Goal: Task Accomplishment & Management: Manage account settings

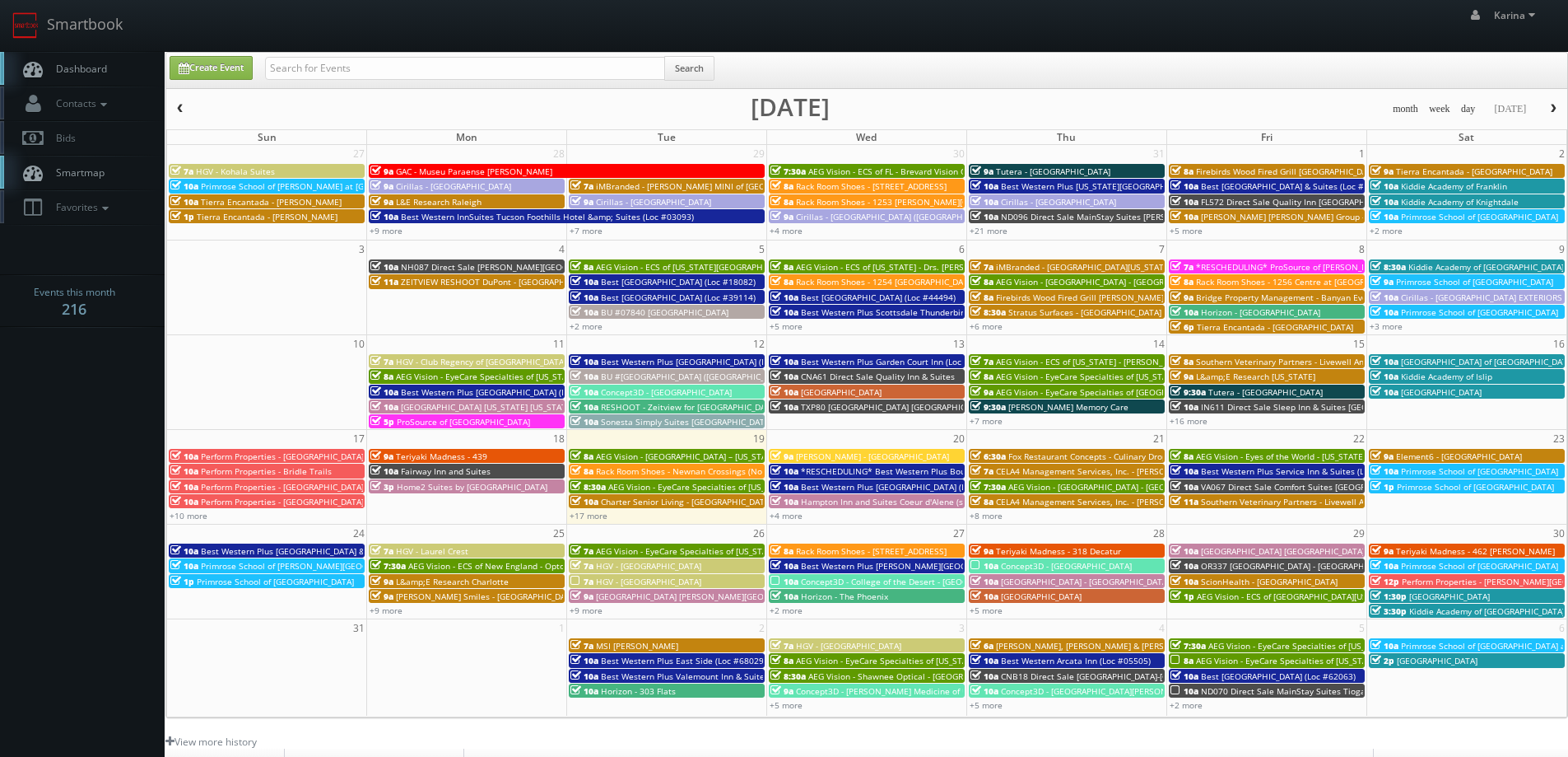
click at [72, 59] on link "Dashboard" at bounding box center [82, 69] width 164 height 34
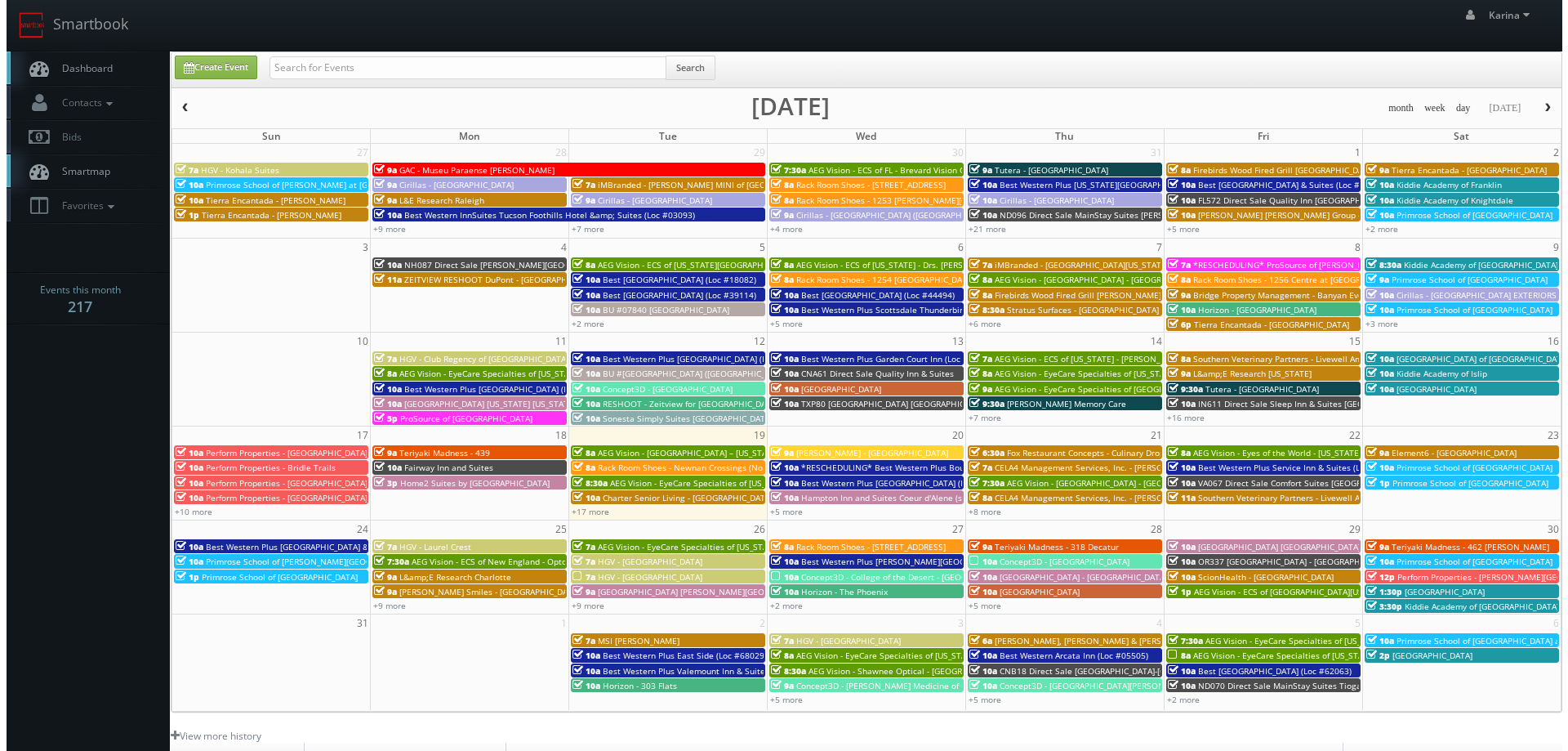
scroll to position [297, 0]
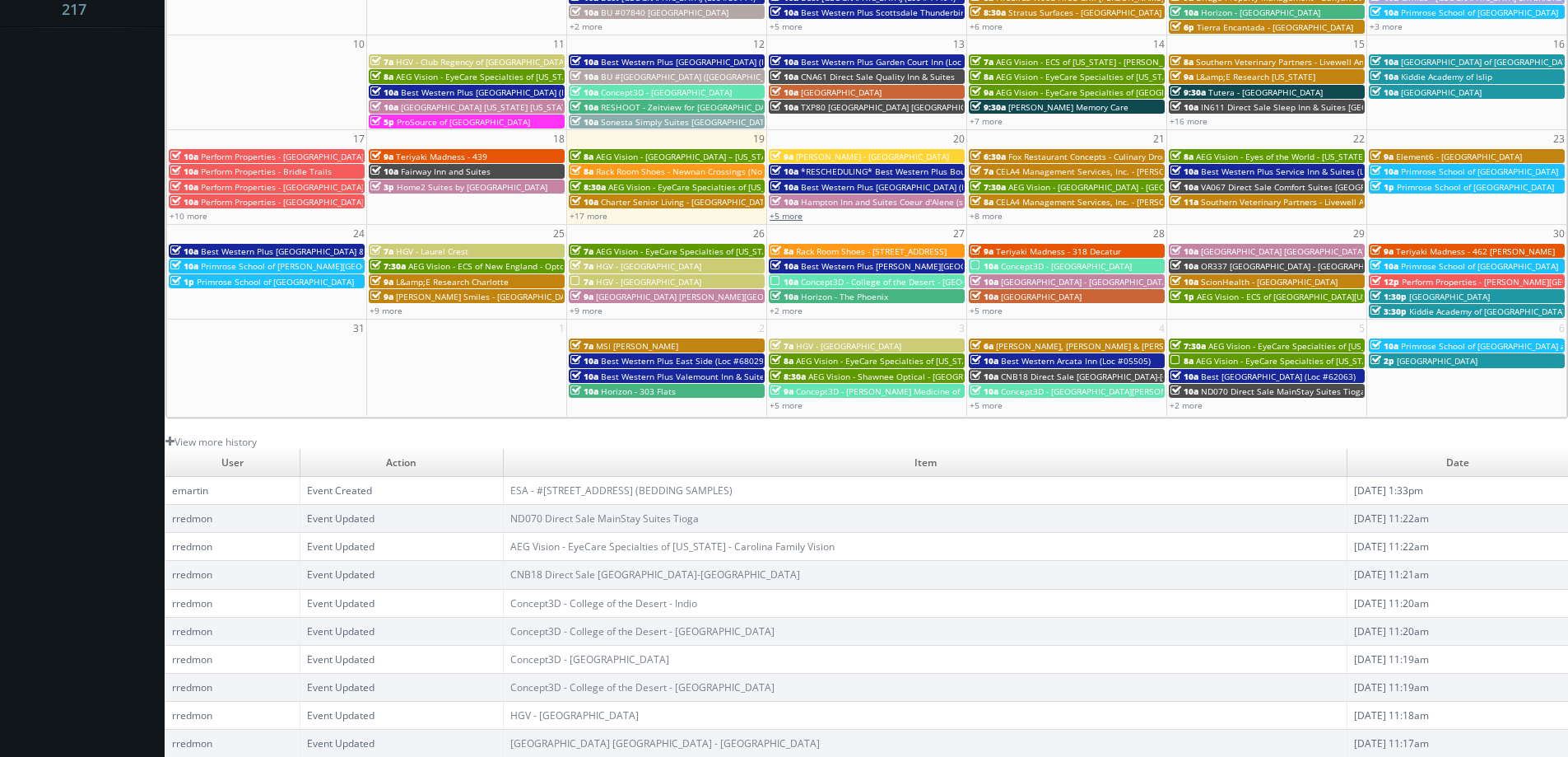
click at [793, 220] on link "+5 more" at bounding box center [786, 215] width 33 height 12
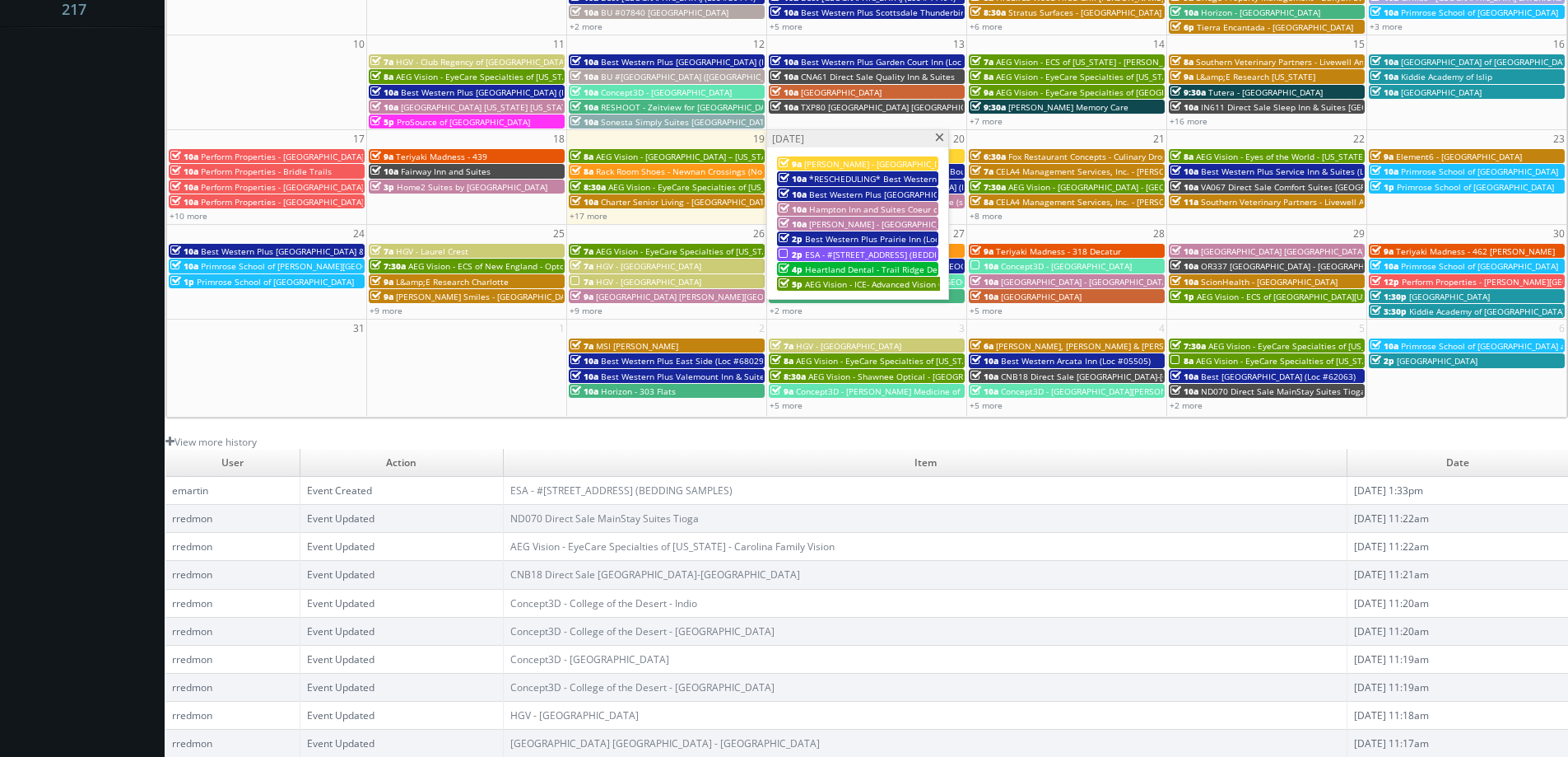
click at [846, 272] on span "Heartland Dental - Trail Ridge Dental Care" at bounding box center [889, 269] width 168 height 12
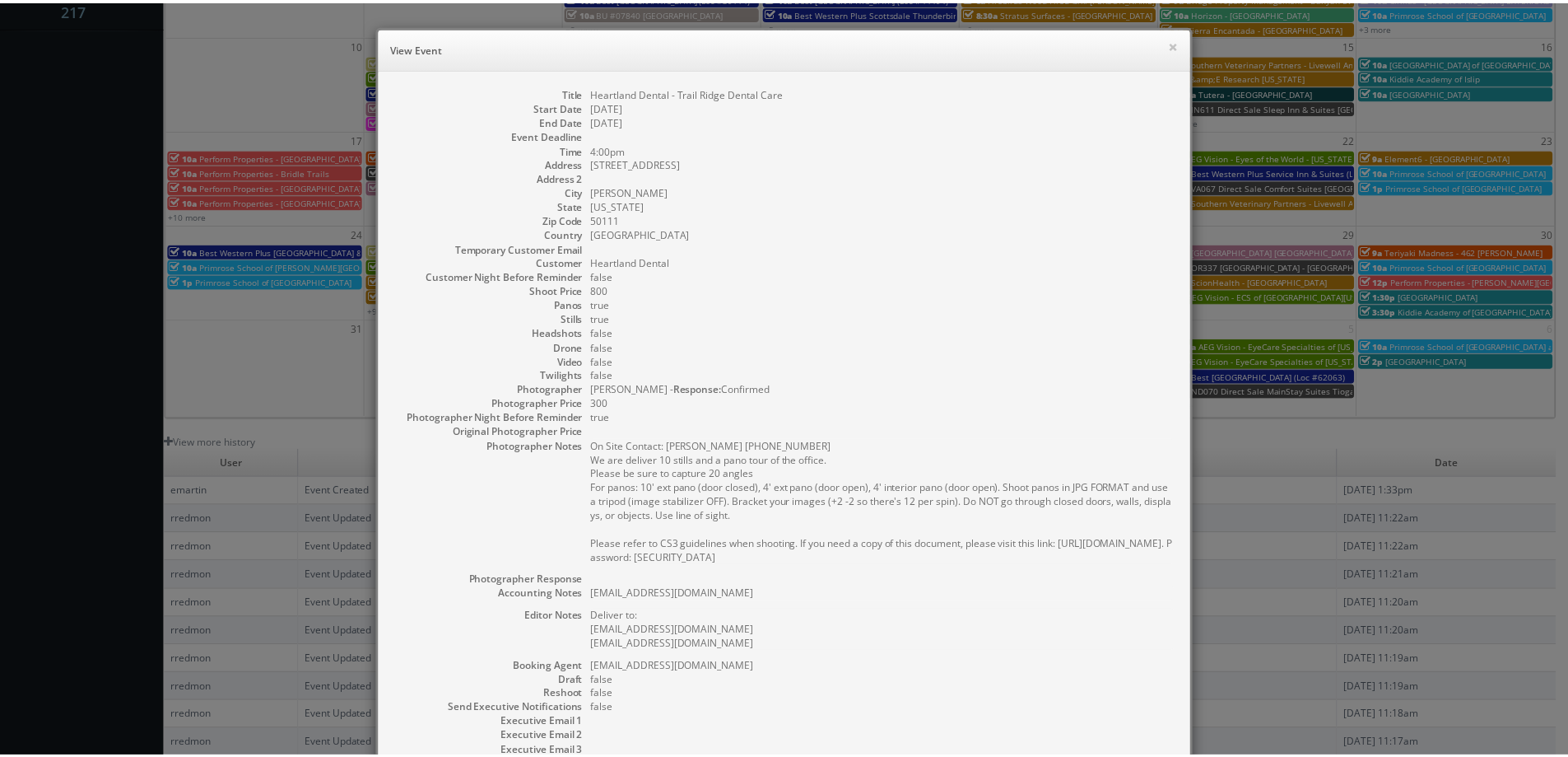
scroll to position [203, 0]
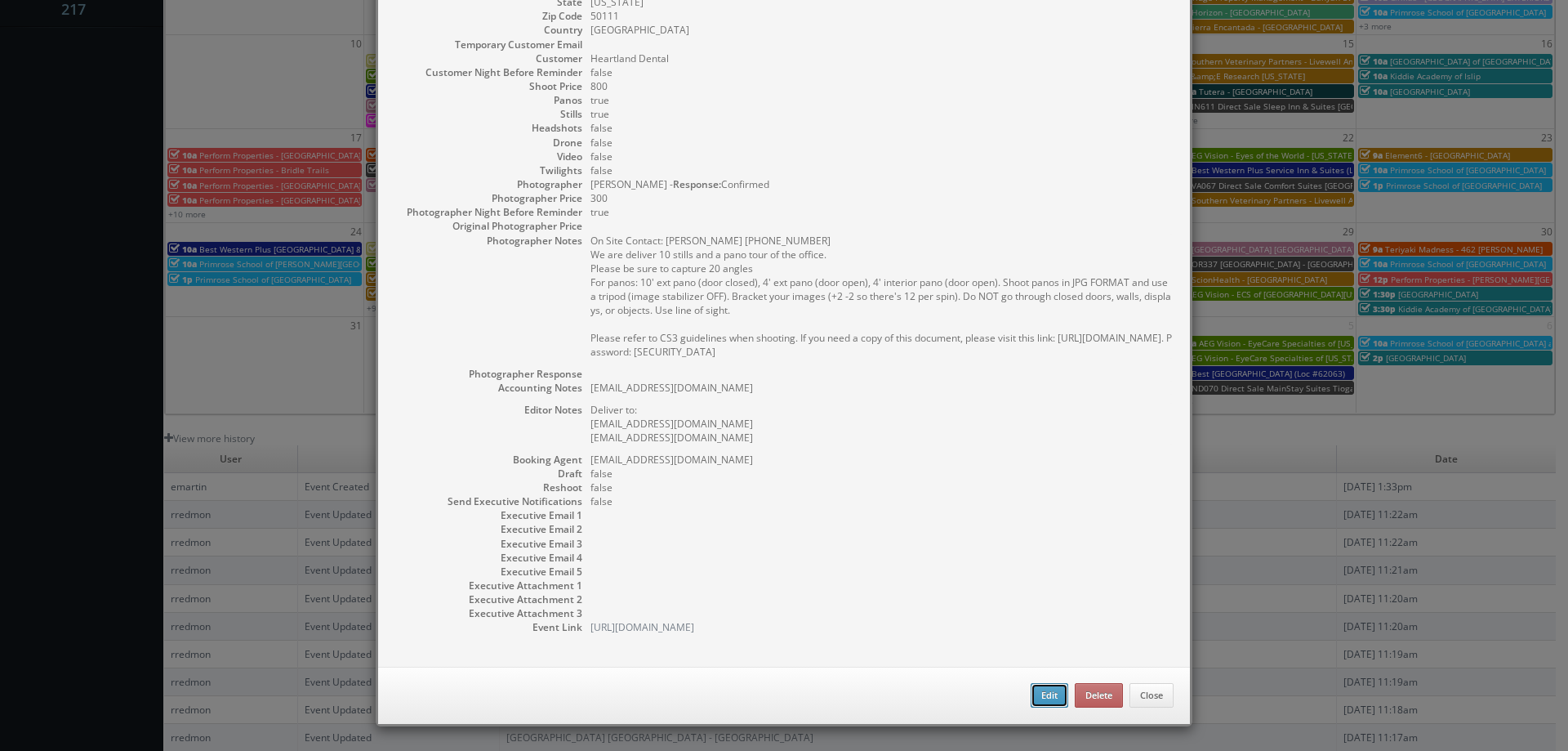
click at [1045, 694] on button "Edit" at bounding box center [1050, 695] width 38 height 25
type input "Heartland Dental - Trail Ridge Dental Care"
type input "1471 E 1st Street"
type input "Grimes"
type input "50111"
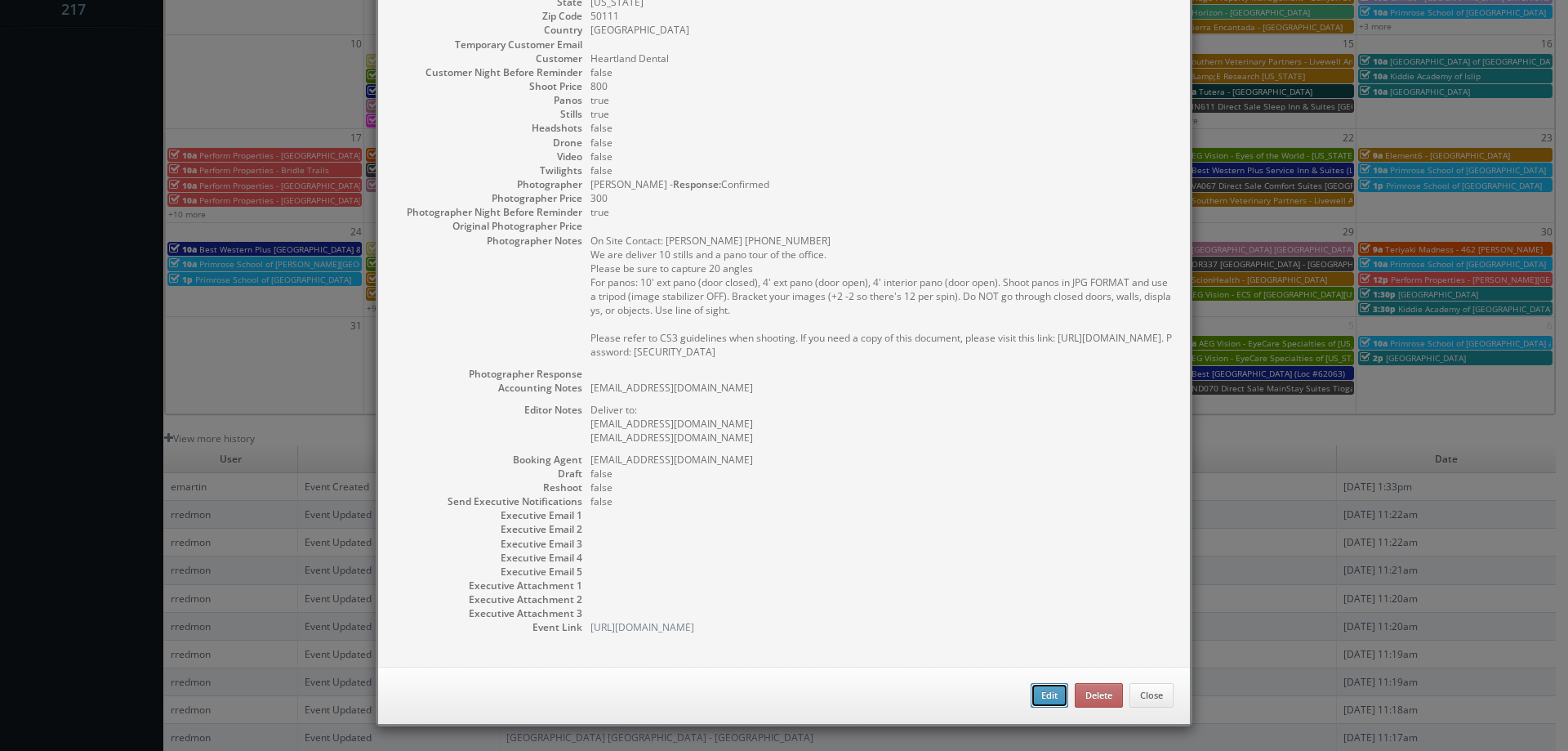
type input "800"
checkbox input "true"
type textarea "Oliviawalker90@heartland.com"
type textarea "Deliver to: Oliviawalker90@heartland.com amystairs85@mydentalmail.com"
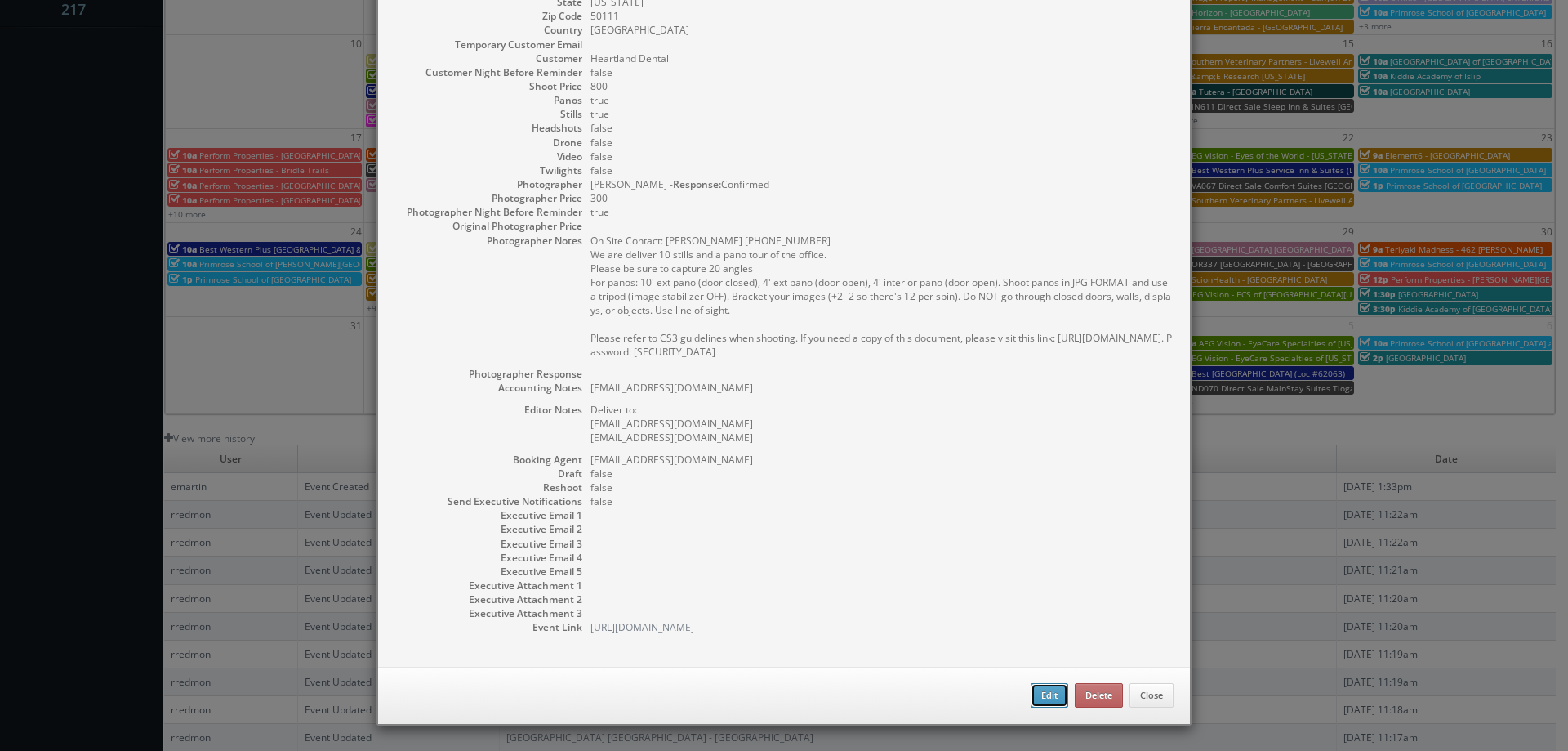
type input "08/20/2025"
type input "08/21/2025"
type input "4:00pm"
checkbox input "true"
type textarea "On Site Contact: Amy Stairs 515-278-2888 We are deliver 10 stills and a pano to…"
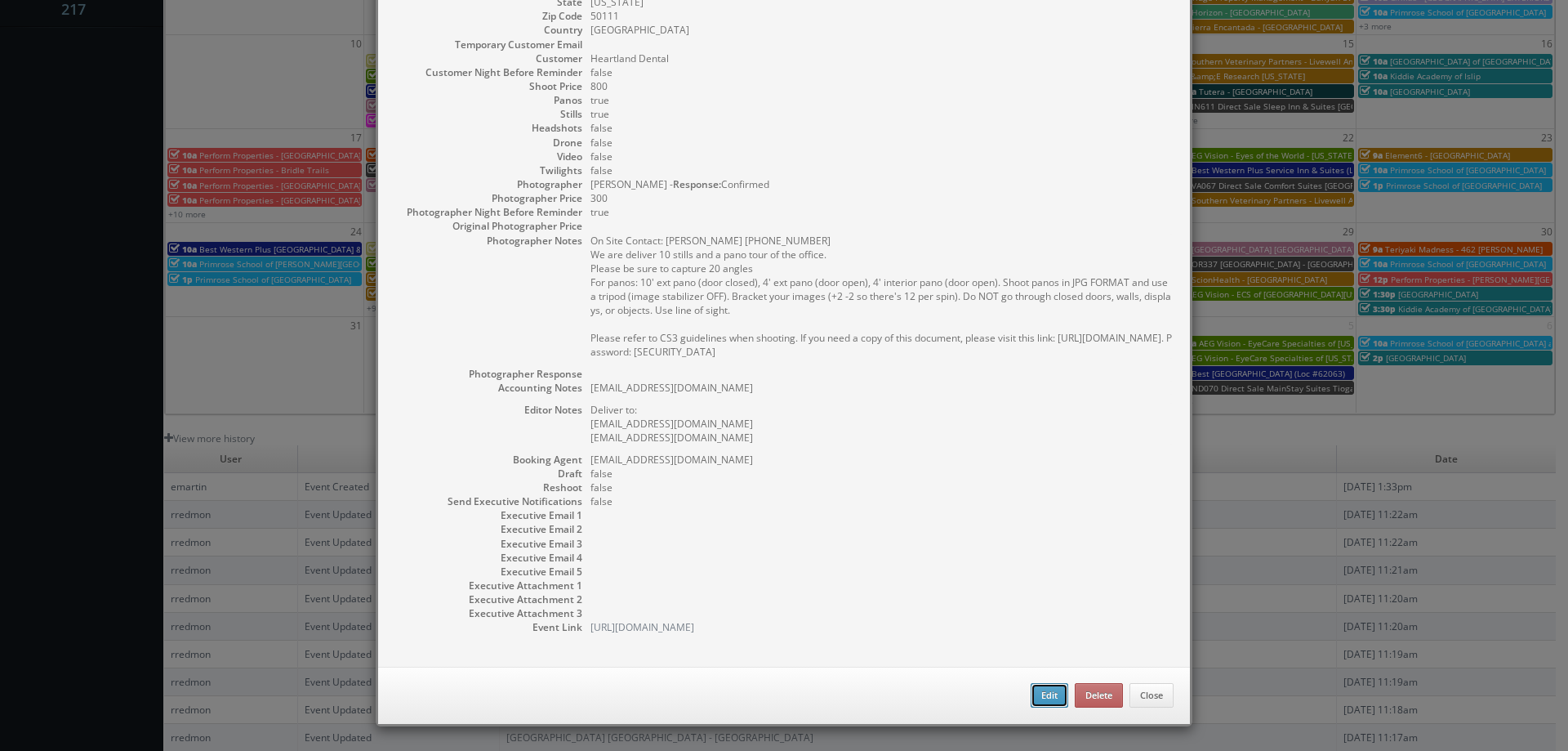
select select "[US_STATE]"
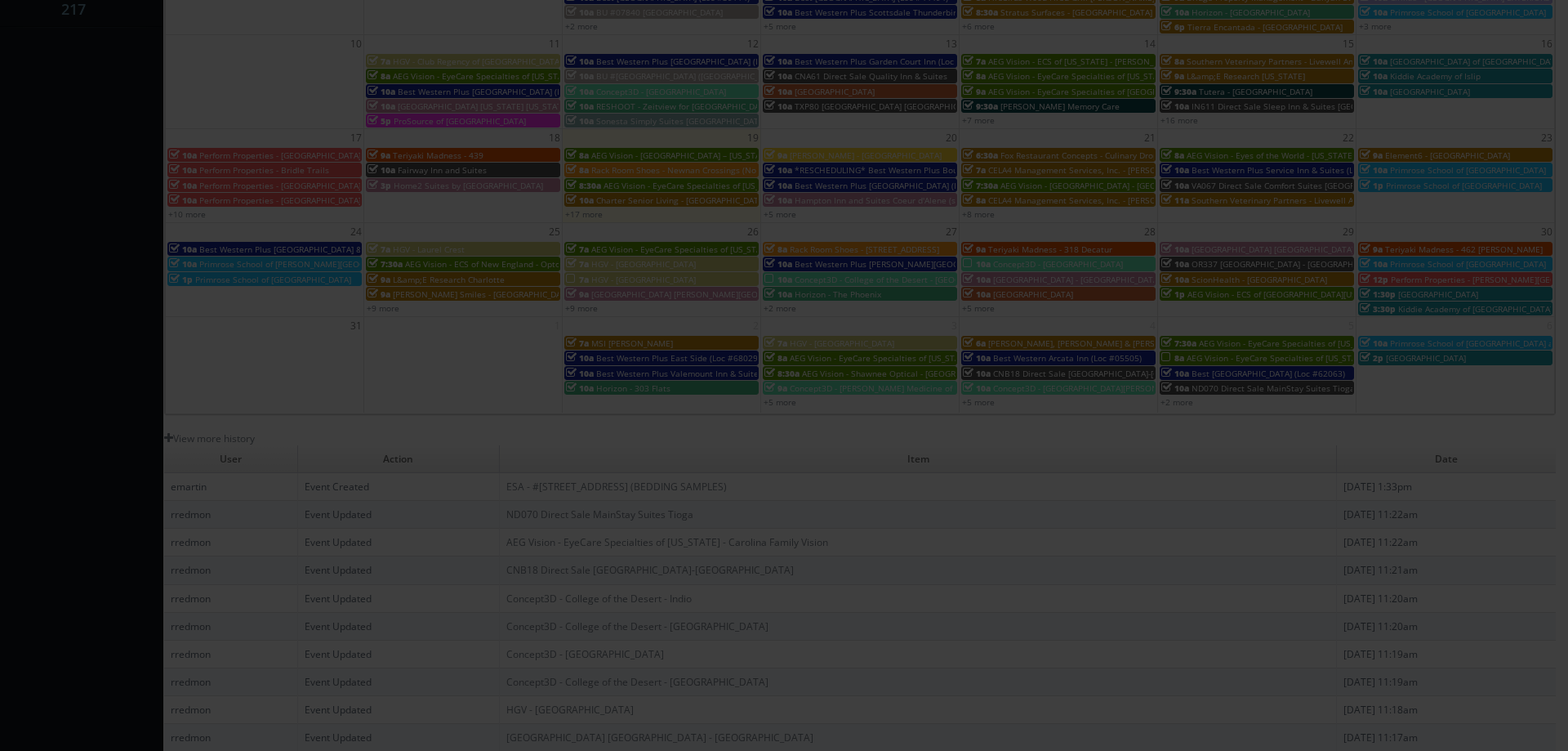
type input "800"
type input "300"
select select "fake85@mg.cs3calendar.com"
select select "jasey@iowatrustedphoto.com"
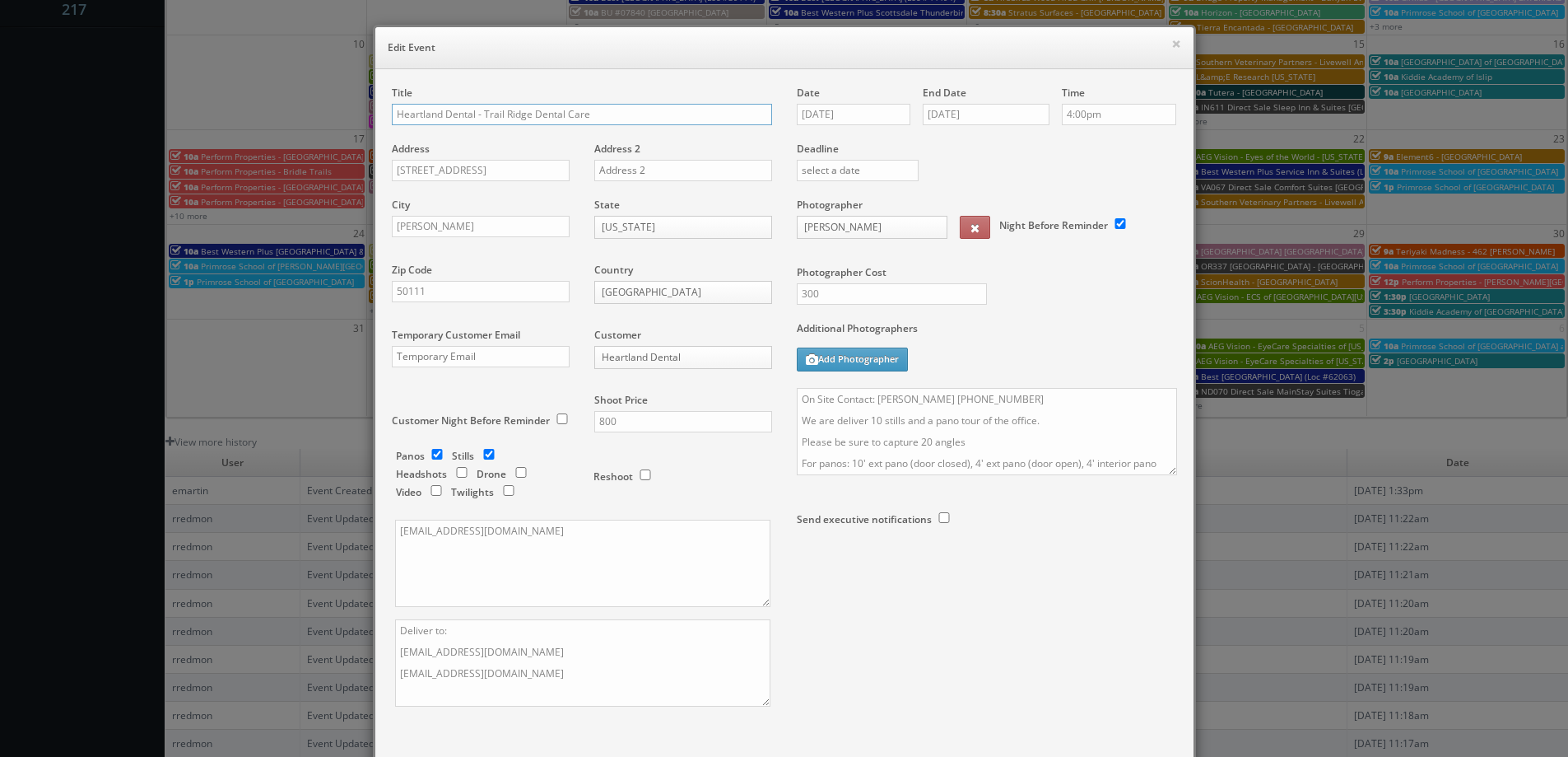
drag, startPoint x: 389, startPoint y: 112, endPoint x: 426, endPoint y: 117, distance: 37.3
click at [392, 112] on input "Heartland Dental - Trail Ridge Dental Care" at bounding box center [582, 115] width 380 height 21
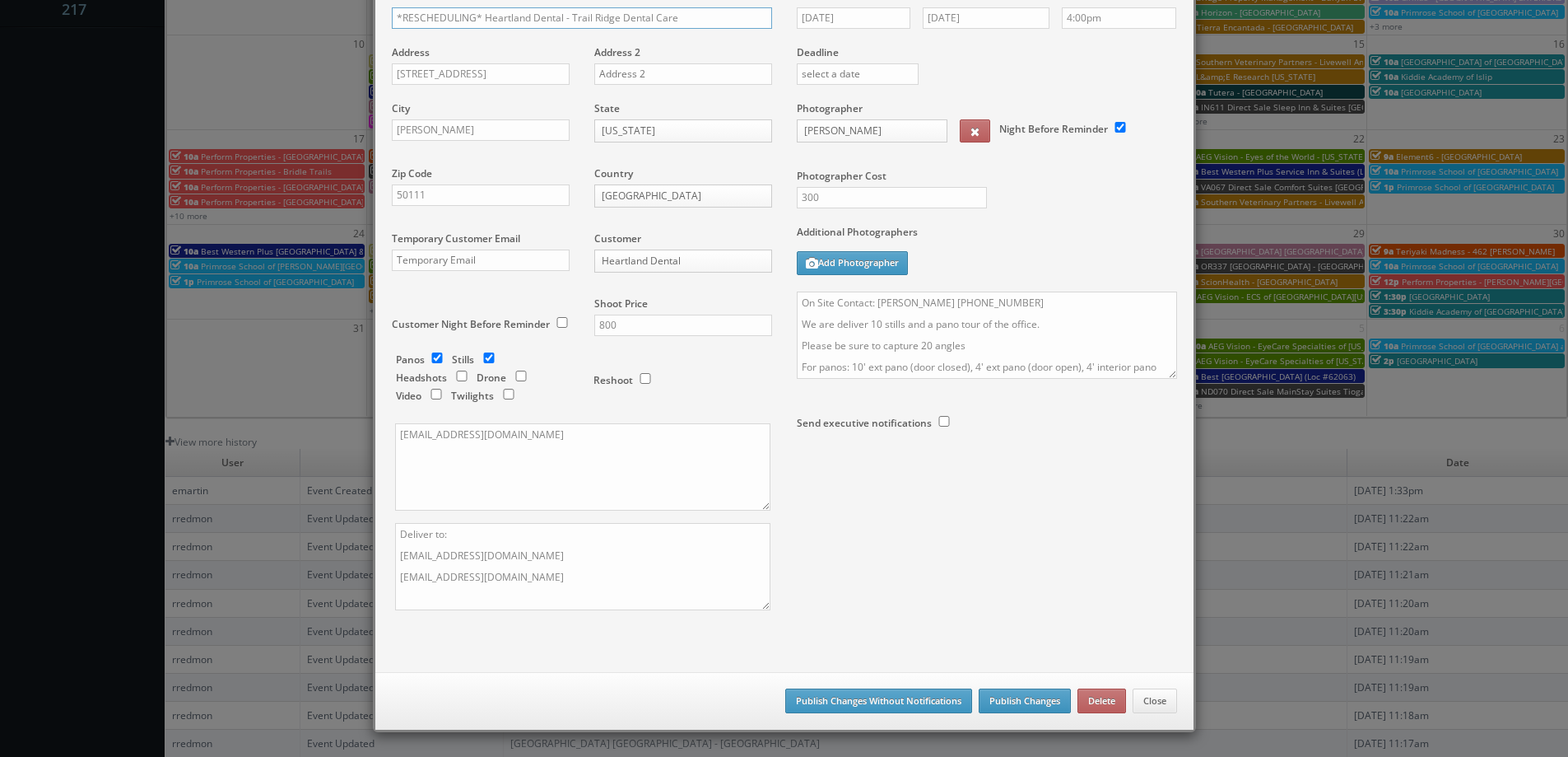
type input "*RESCHEDULING* Heartland Dental - Trail Ridge Dental Care"
click at [999, 704] on button "Publish Changes" at bounding box center [1025, 701] width 92 height 25
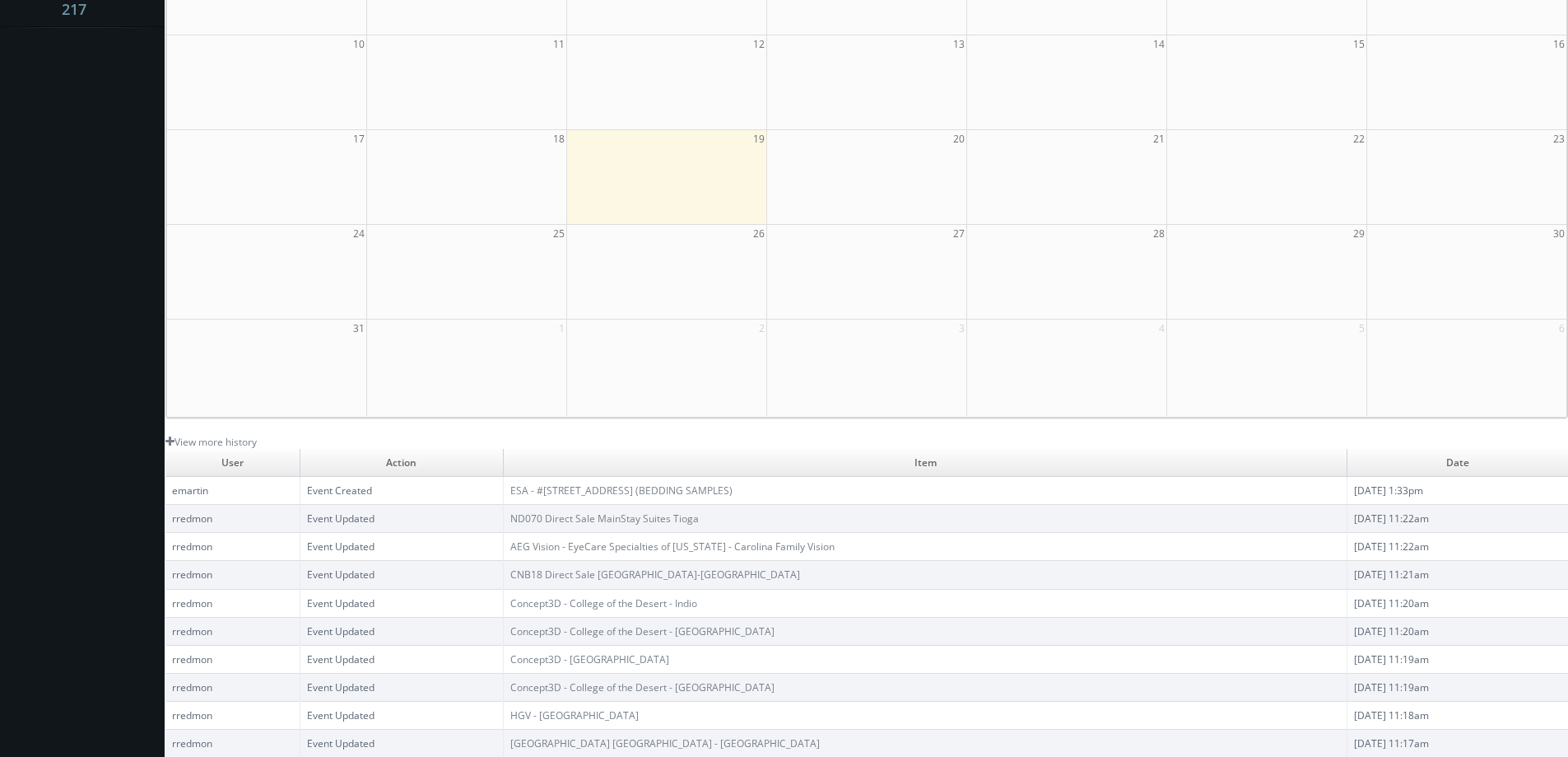
scroll to position [0, 0]
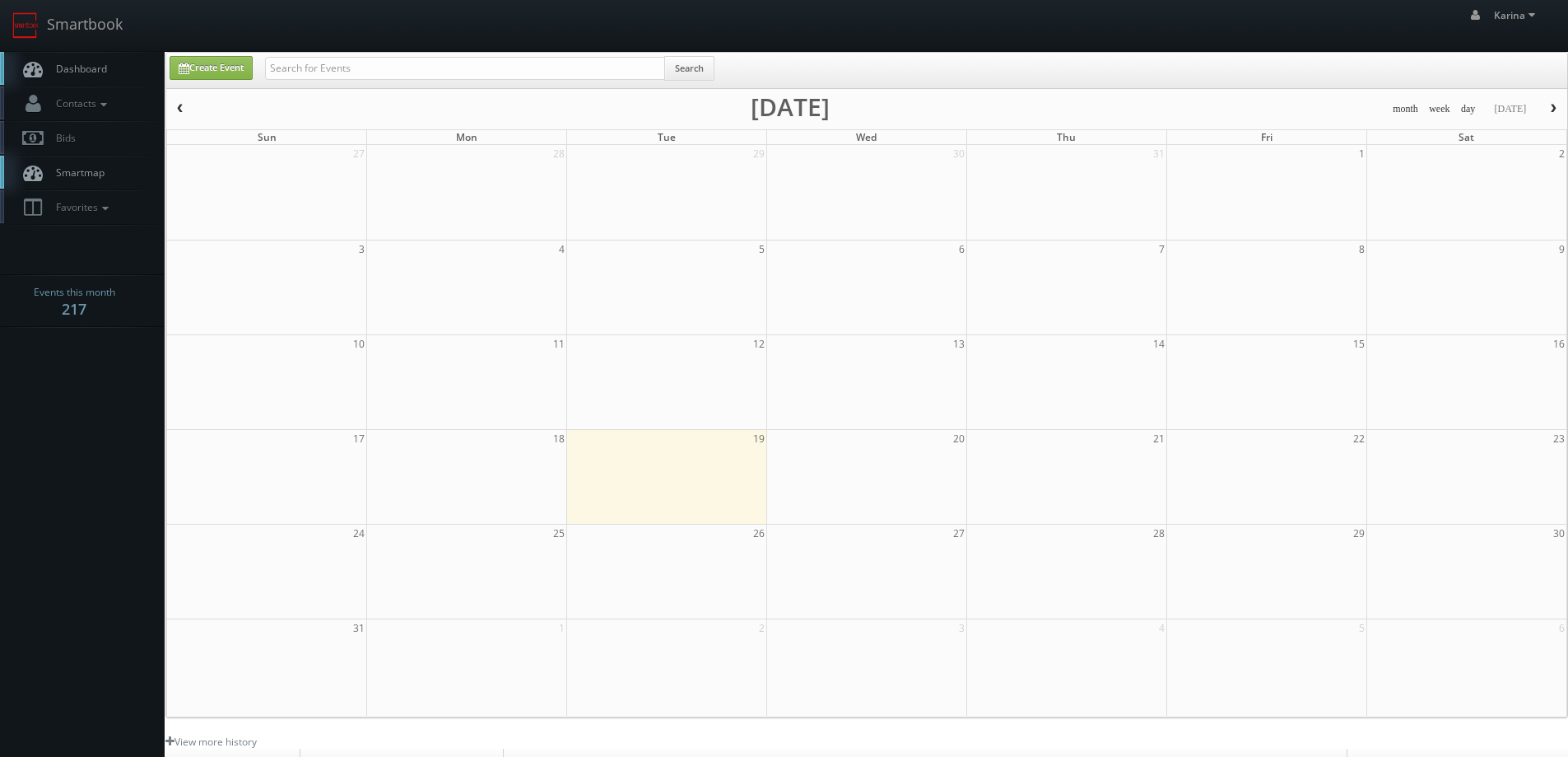
click at [73, 71] on span "Dashboard" at bounding box center [78, 69] width 59 height 14
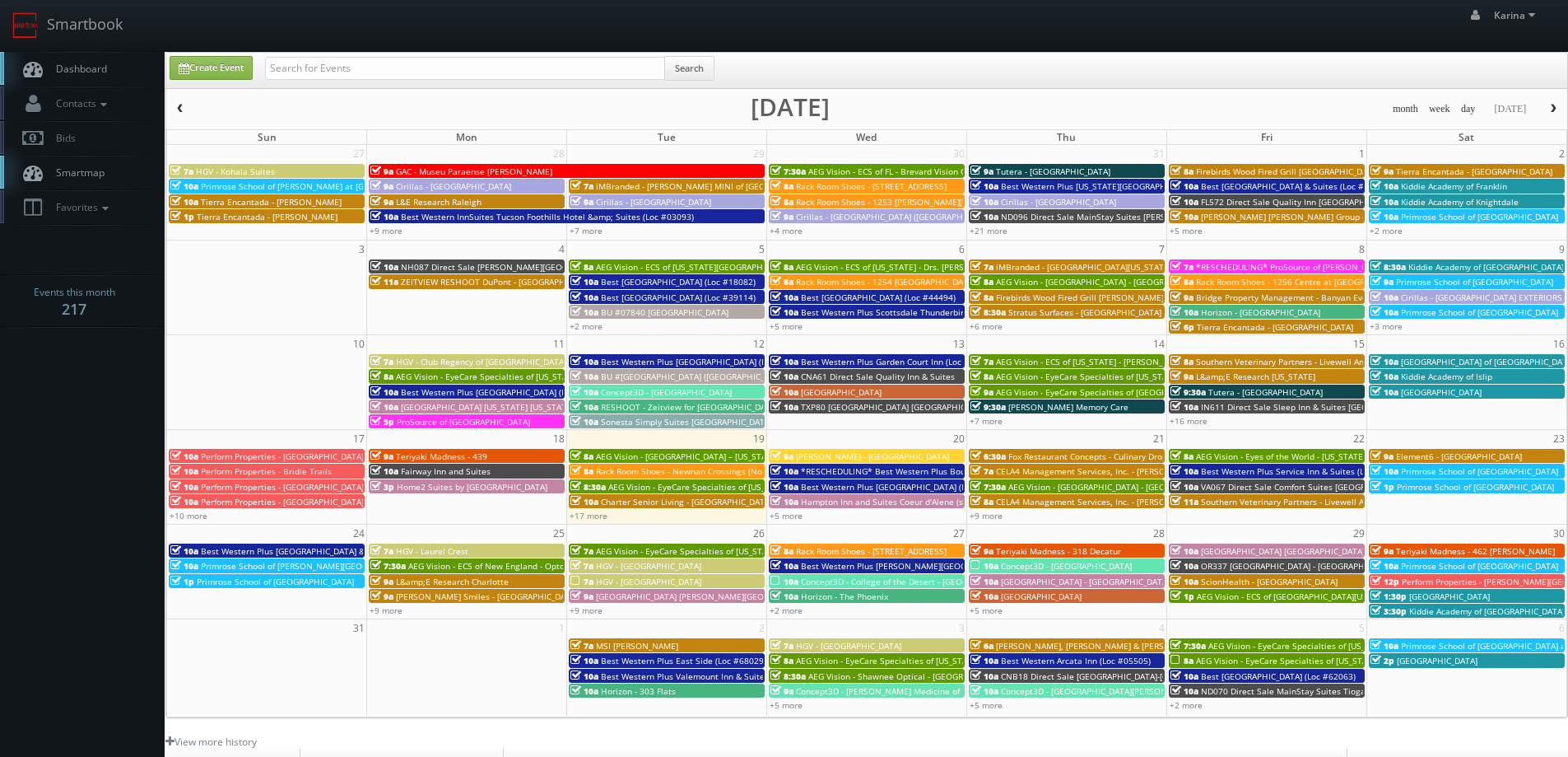
click at [91, 68] on span "Dashboard" at bounding box center [78, 69] width 59 height 14
click at [84, 80] on link "Dashboard" at bounding box center [82, 69] width 164 height 34
drag, startPoint x: 701, startPoint y: 21, endPoint x: 673, endPoint y: 25, distance: 28.3
click at [700, 21] on div "Karina [PERSON_NAME] Profile Logout" at bounding box center [784, 26] width 1568 height 51
click at [356, 68] on input "text" at bounding box center [465, 69] width 400 height 23
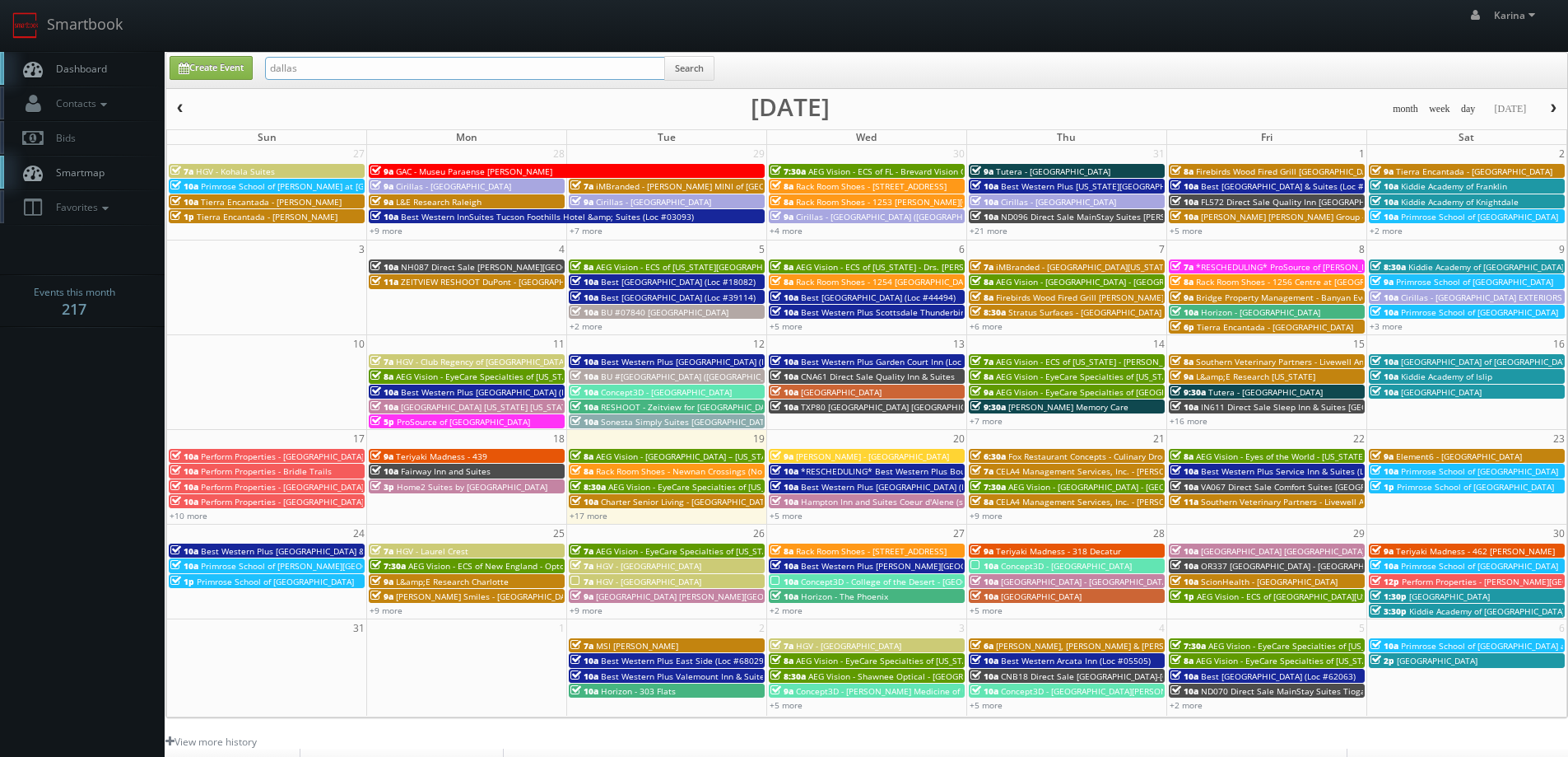
type input "dallas"
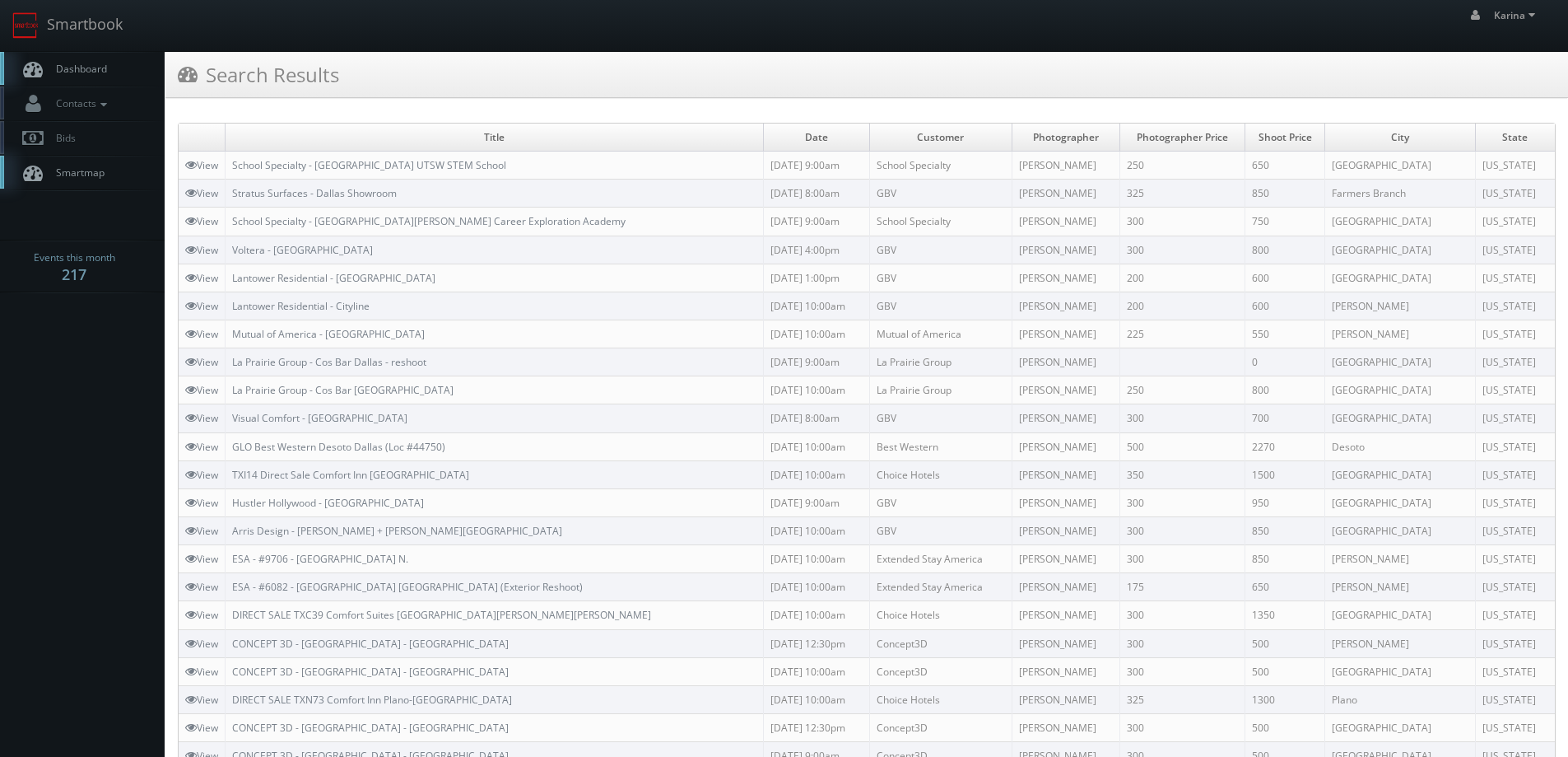
click at [102, 62] on span "Dashboard" at bounding box center [78, 69] width 59 height 14
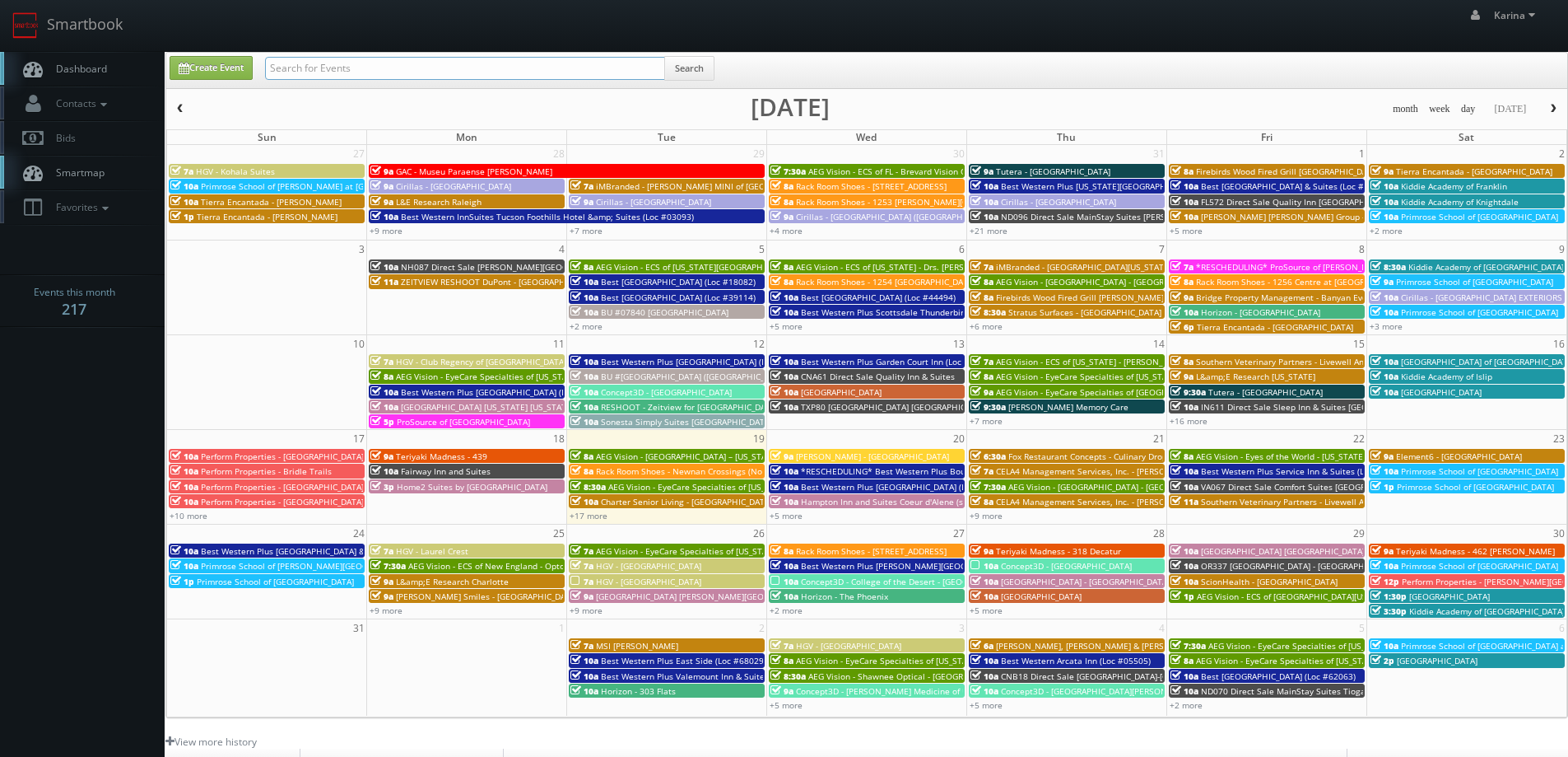
click at [314, 73] on input "text" at bounding box center [465, 69] width 400 height 23
type input "texas de brazil"
click at [681, 70] on button "Search" at bounding box center [689, 69] width 50 height 25
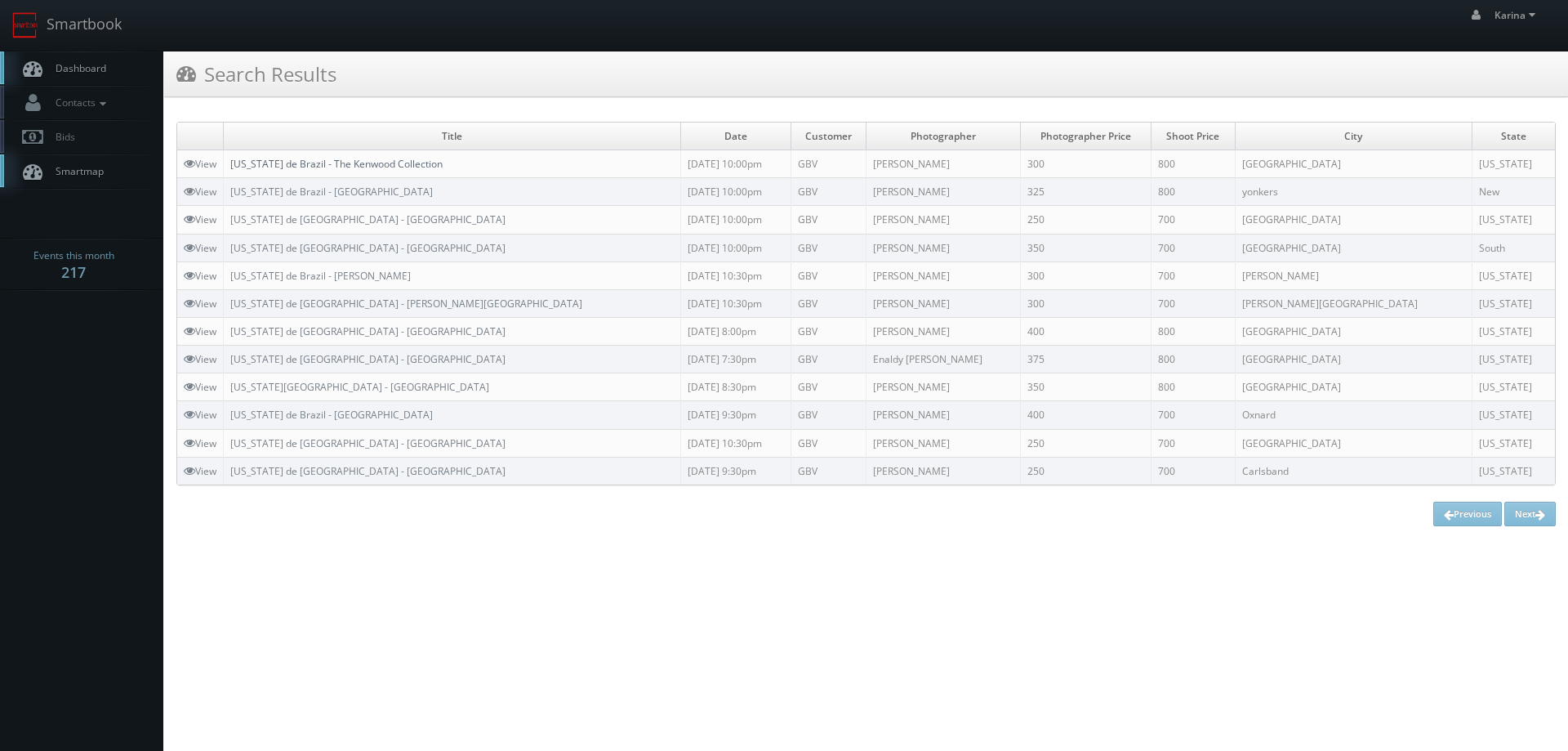
click at [355, 161] on link "[US_STATE] de Brazil - The Kenwood Collection" at bounding box center [336, 164] width 212 height 14
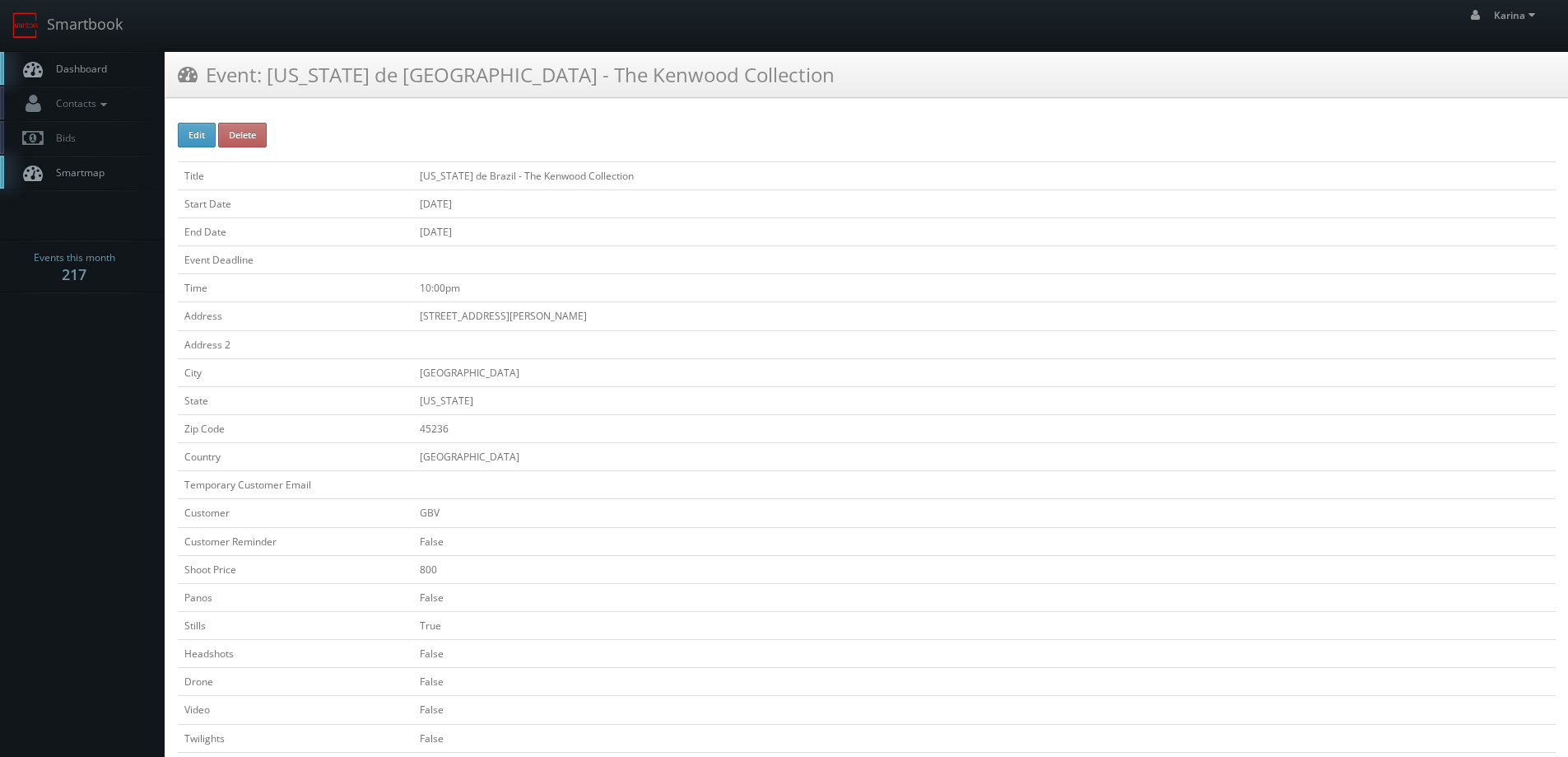
click at [107, 64] on link "Dashboard" at bounding box center [82, 69] width 164 height 34
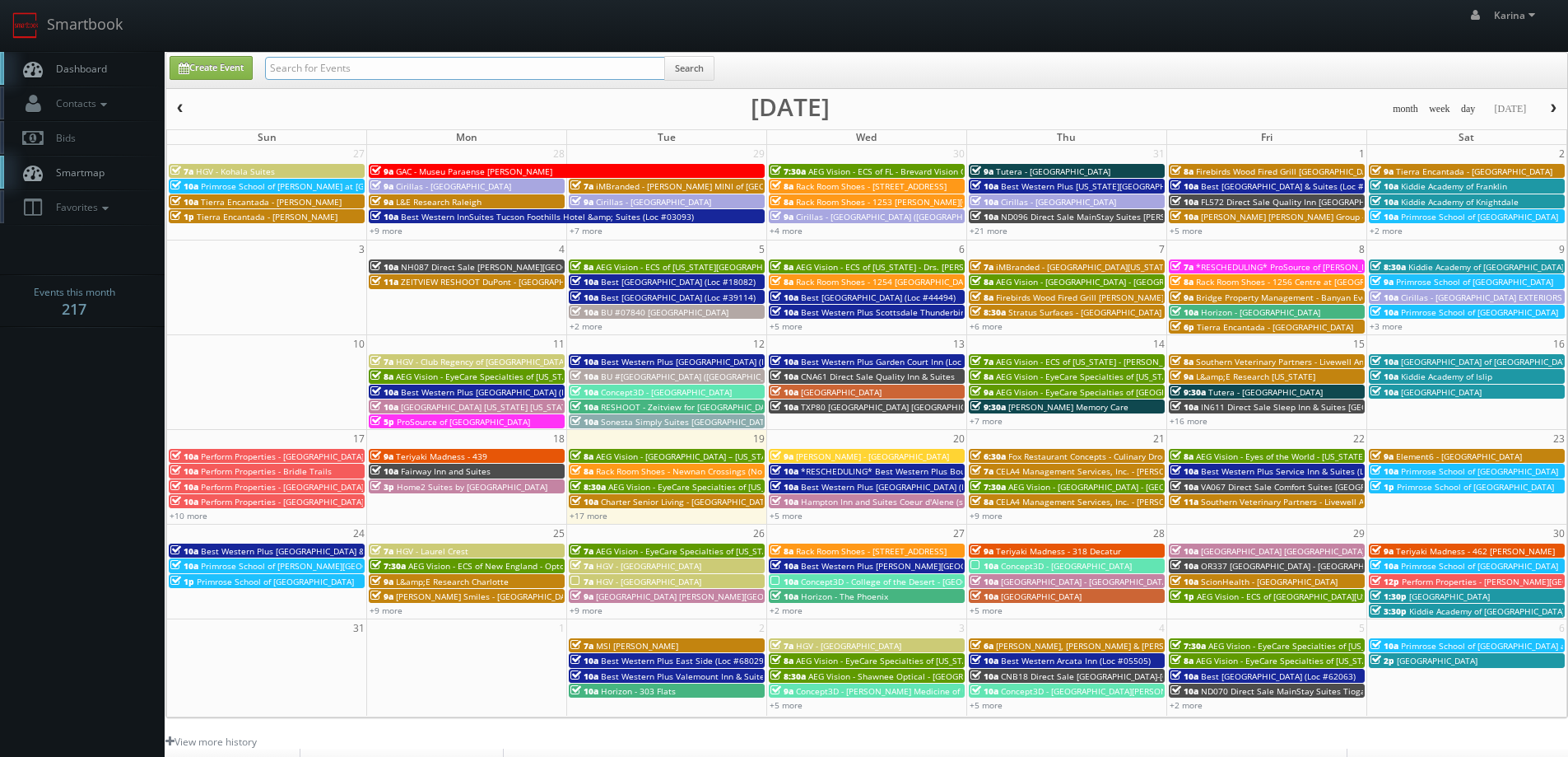
click at [305, 57] on input "text" at bounding box center [465, 69] width 400 height 23
type input "[US_STATE]"
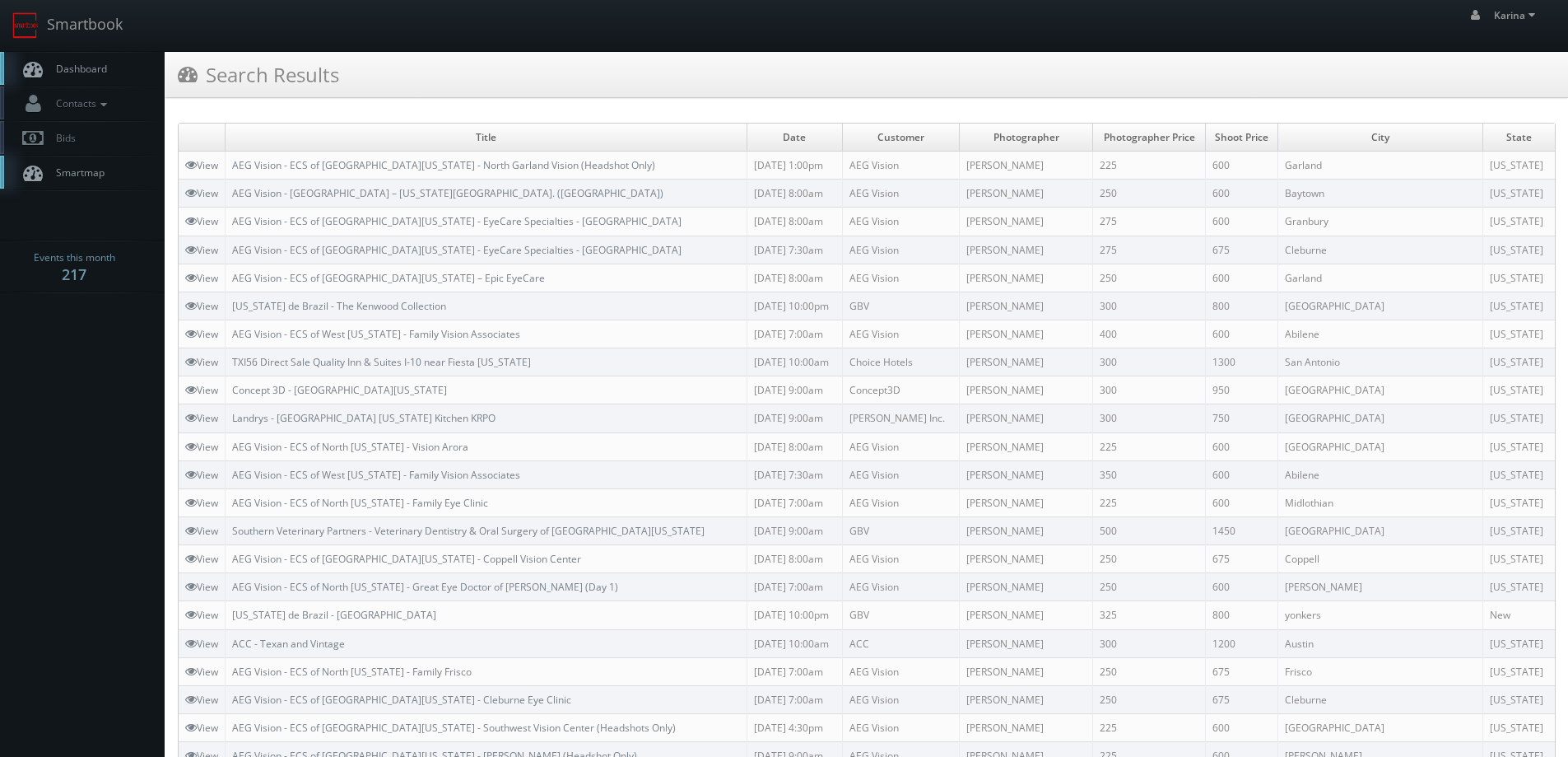
click at [83, 70] on span "Dashboard" at bounding box center [78, 69] width 59 height 14
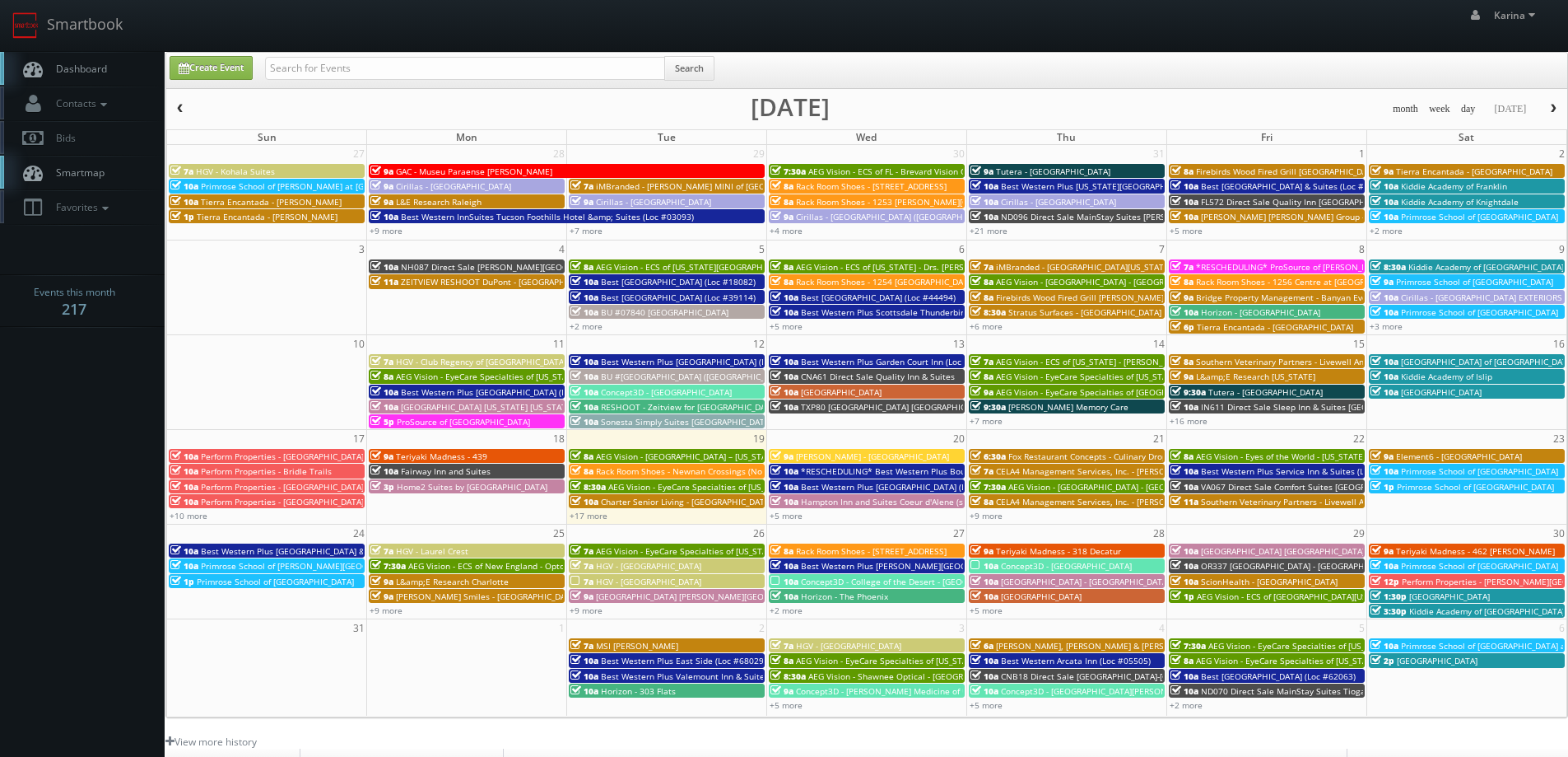
click at [336, 81] on div "Search" at bounding box center [489, 72] width 450 height 32
click at [333, 65] on input "text" at bounding box center [465, 69] width 400 height 23
type input "texas de brazil"
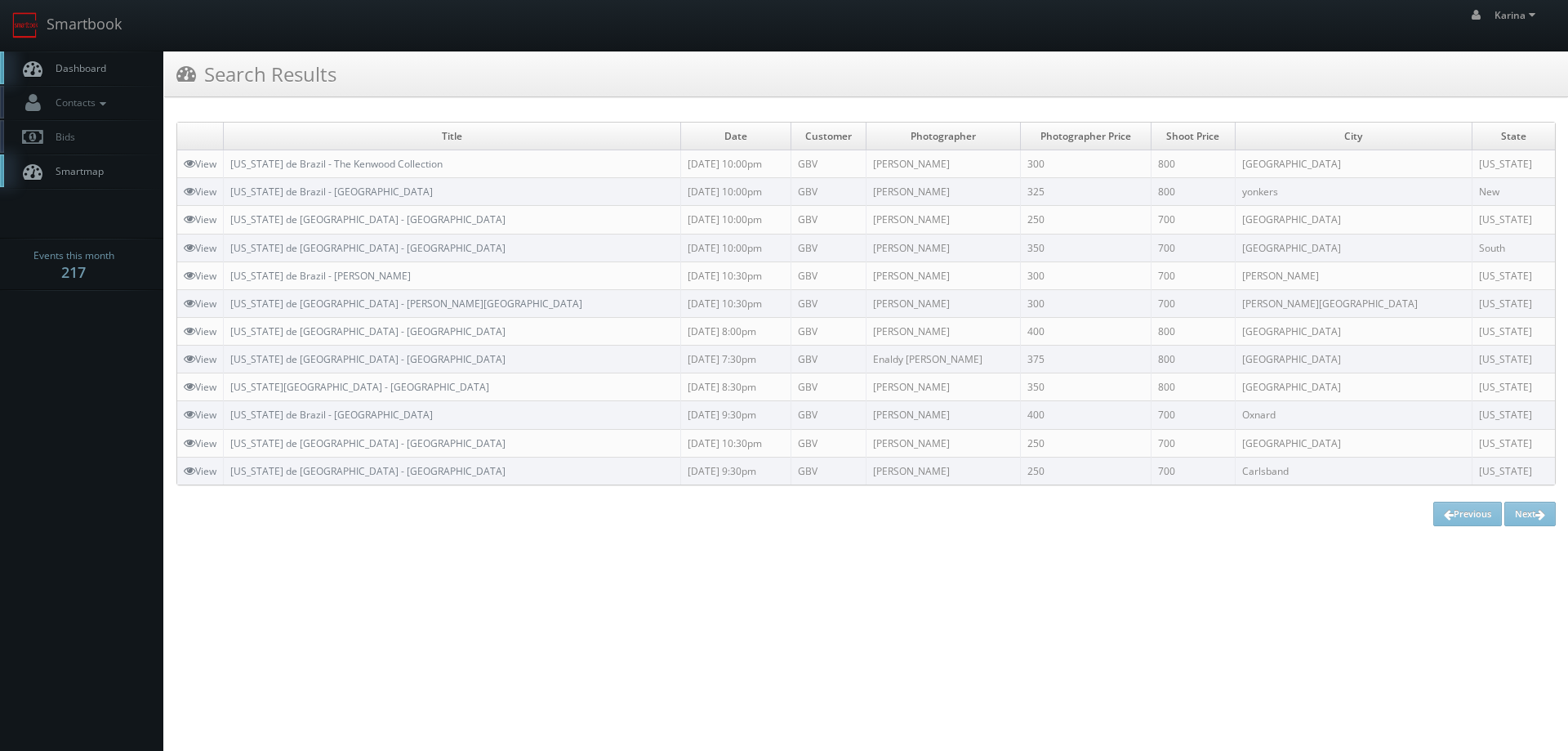
click at [105, 70] on span "Dashboard" at bounding box center [77, 68] width 59 height 14
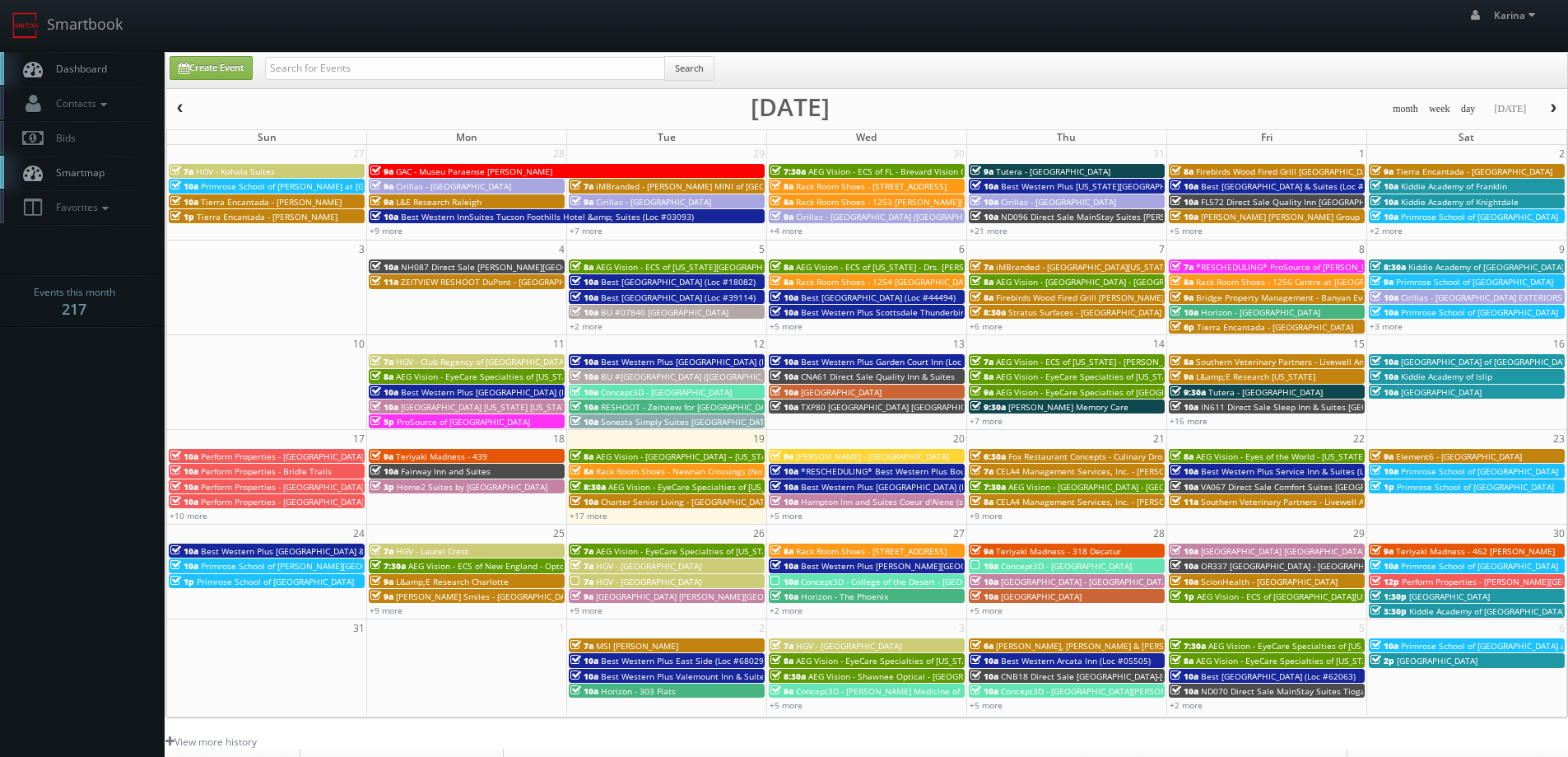
click at [99, 75] on span "Dashboard" at bounding box center [78, 69] width 59 height 14
click at [346, 67] on input "text" at bounding box center [465, 69] width 400 height 23
type input "tn444"
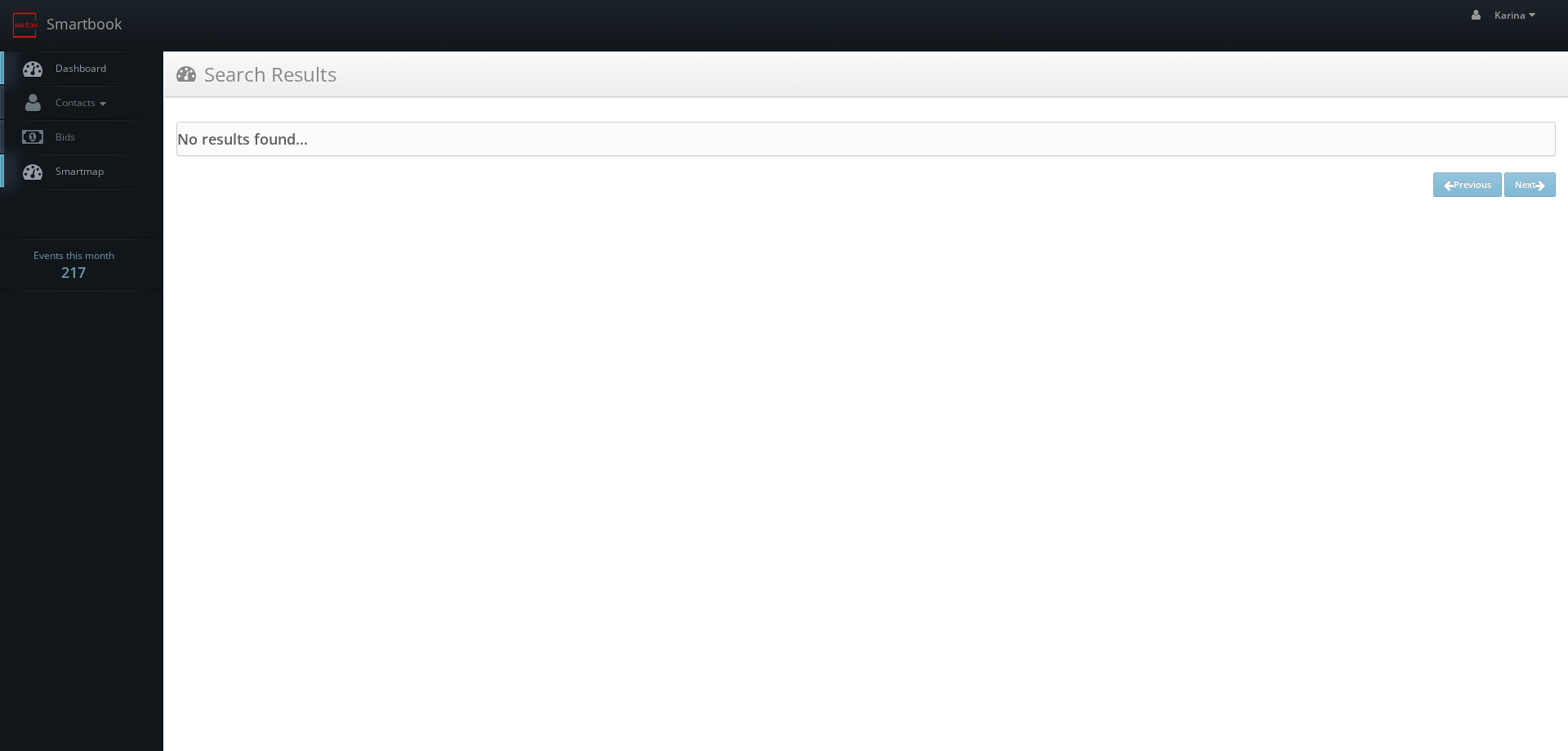
click at [93, 62] on span "Dashboard" at bounding box center [77, 68] width 59 height 14
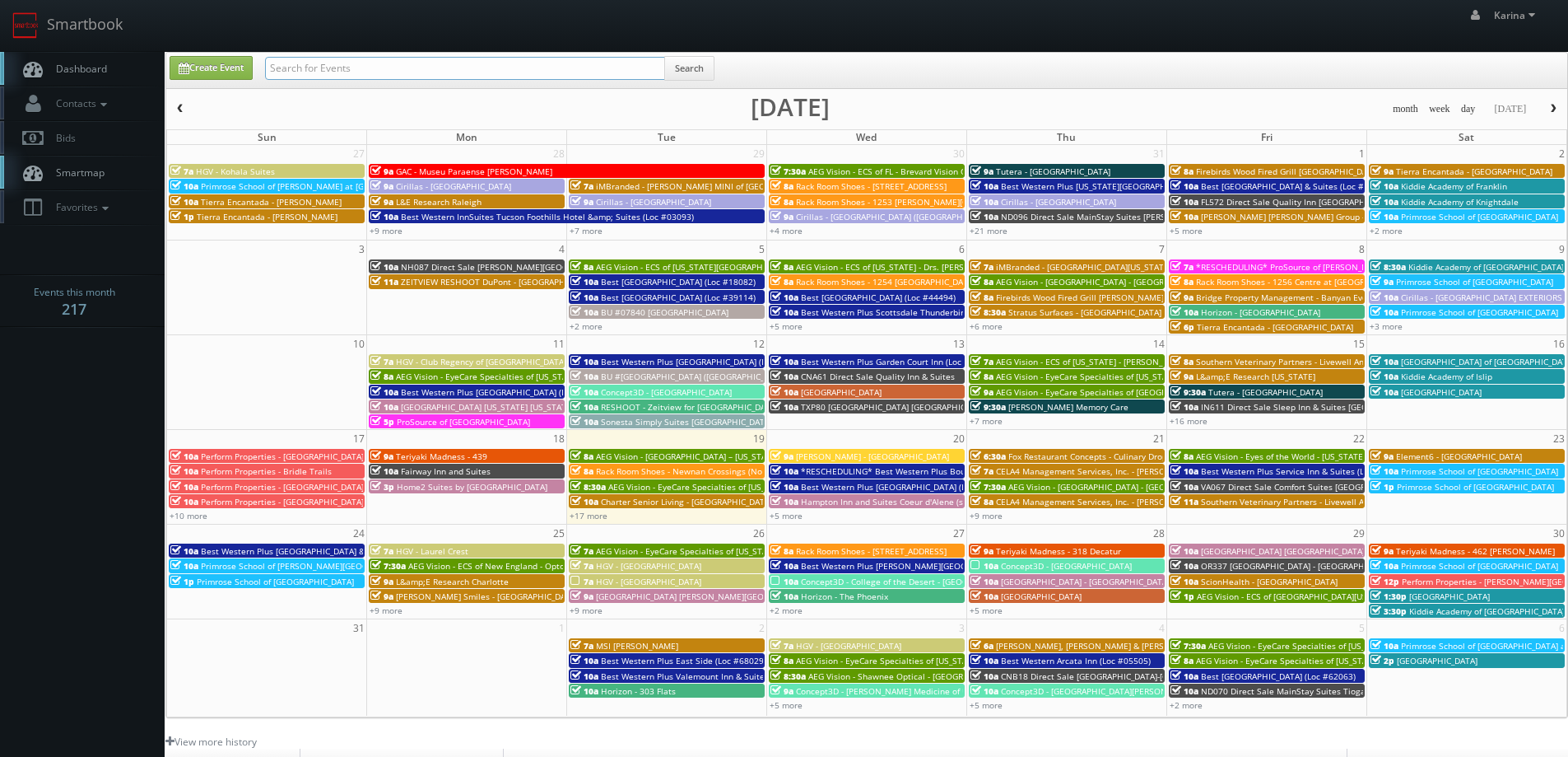
click at [312, 67] on input "text" at bounding box center [465, 69] width 400 height 23
type input "tn444"
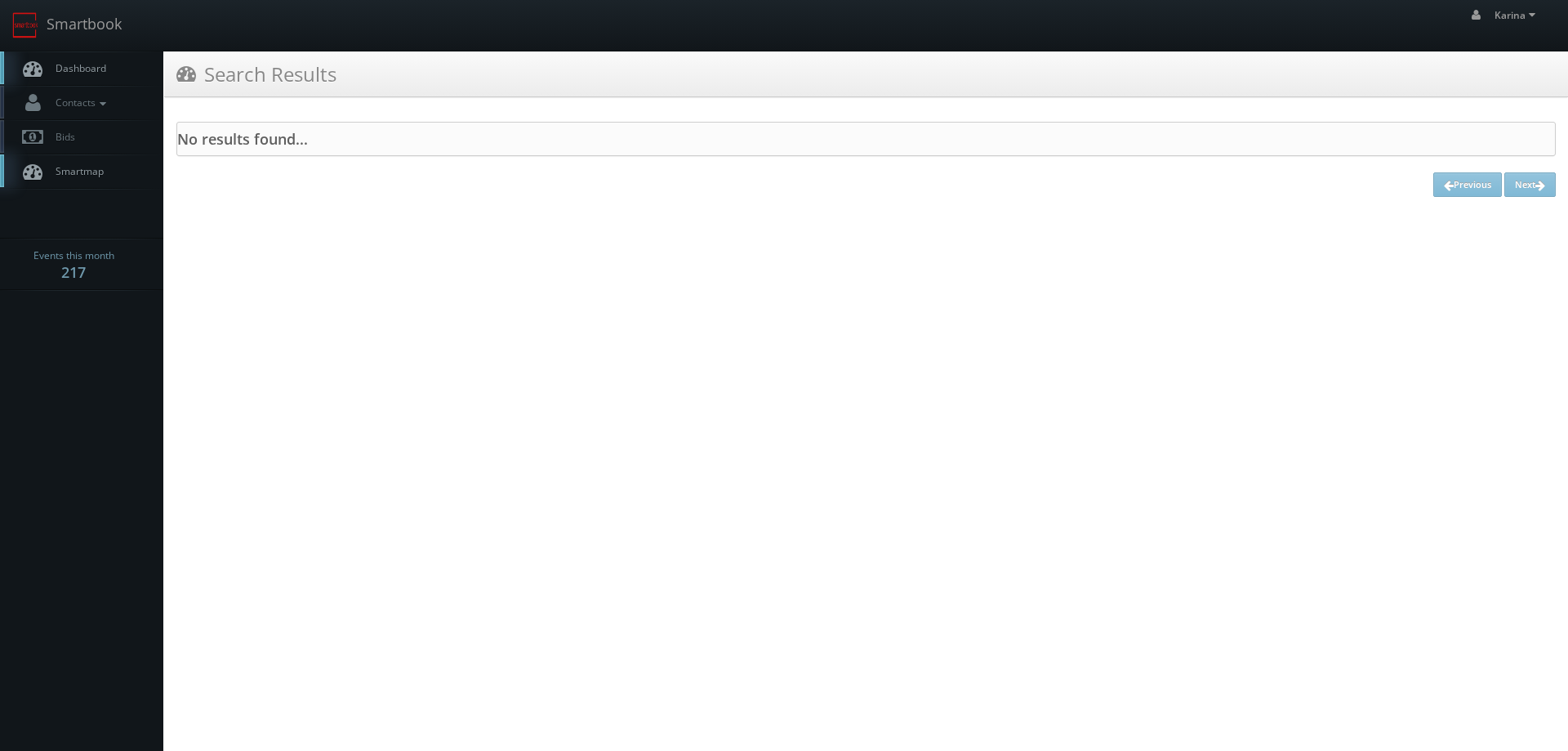
click at [108, 57] on link "Dashboard" at bounding box center [81, 68] width 163 height 34
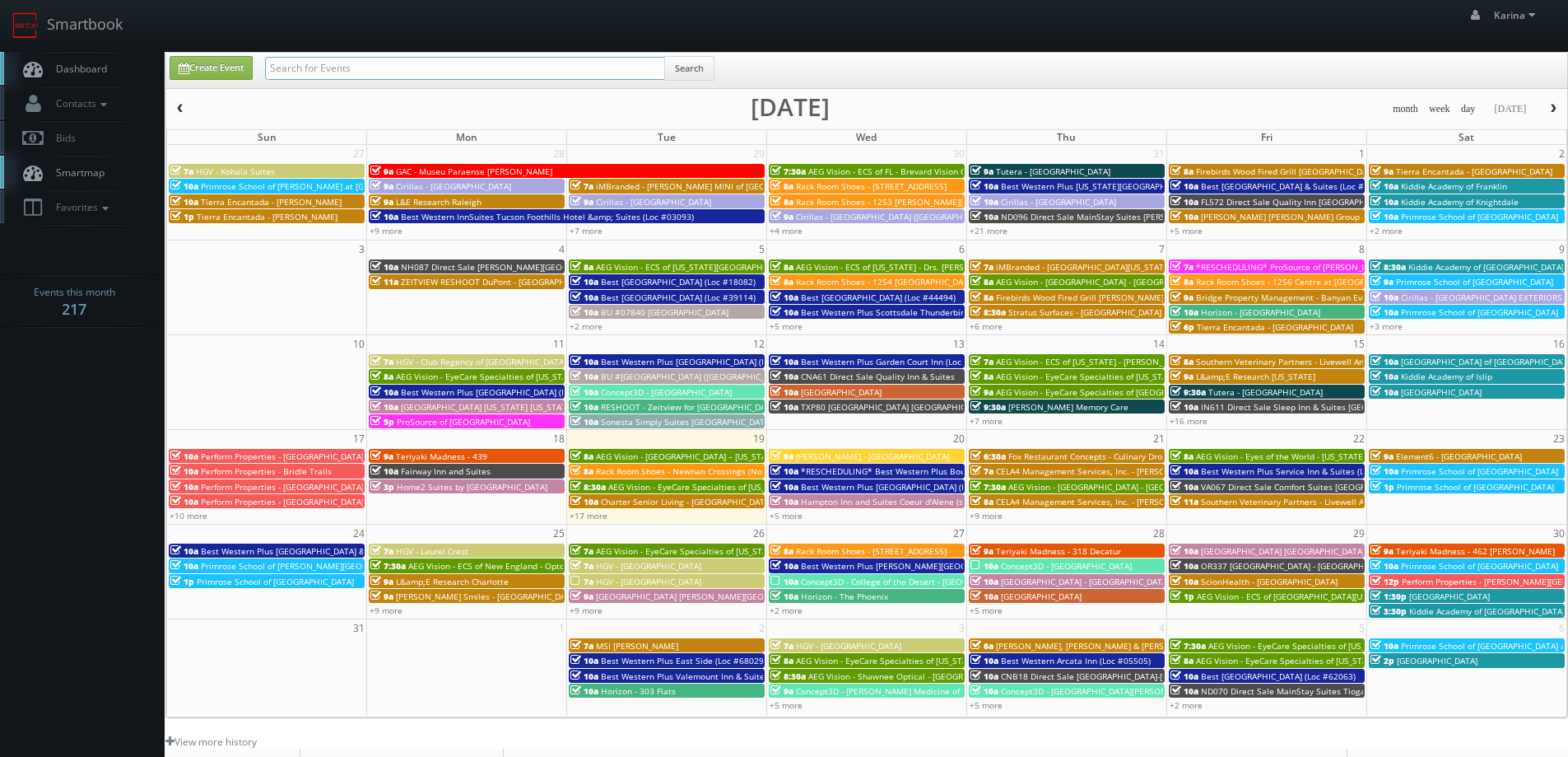
click at [323, 74] on input "text" at bounding box center [465, 69] width 400 height 23
type input "roy rogers"
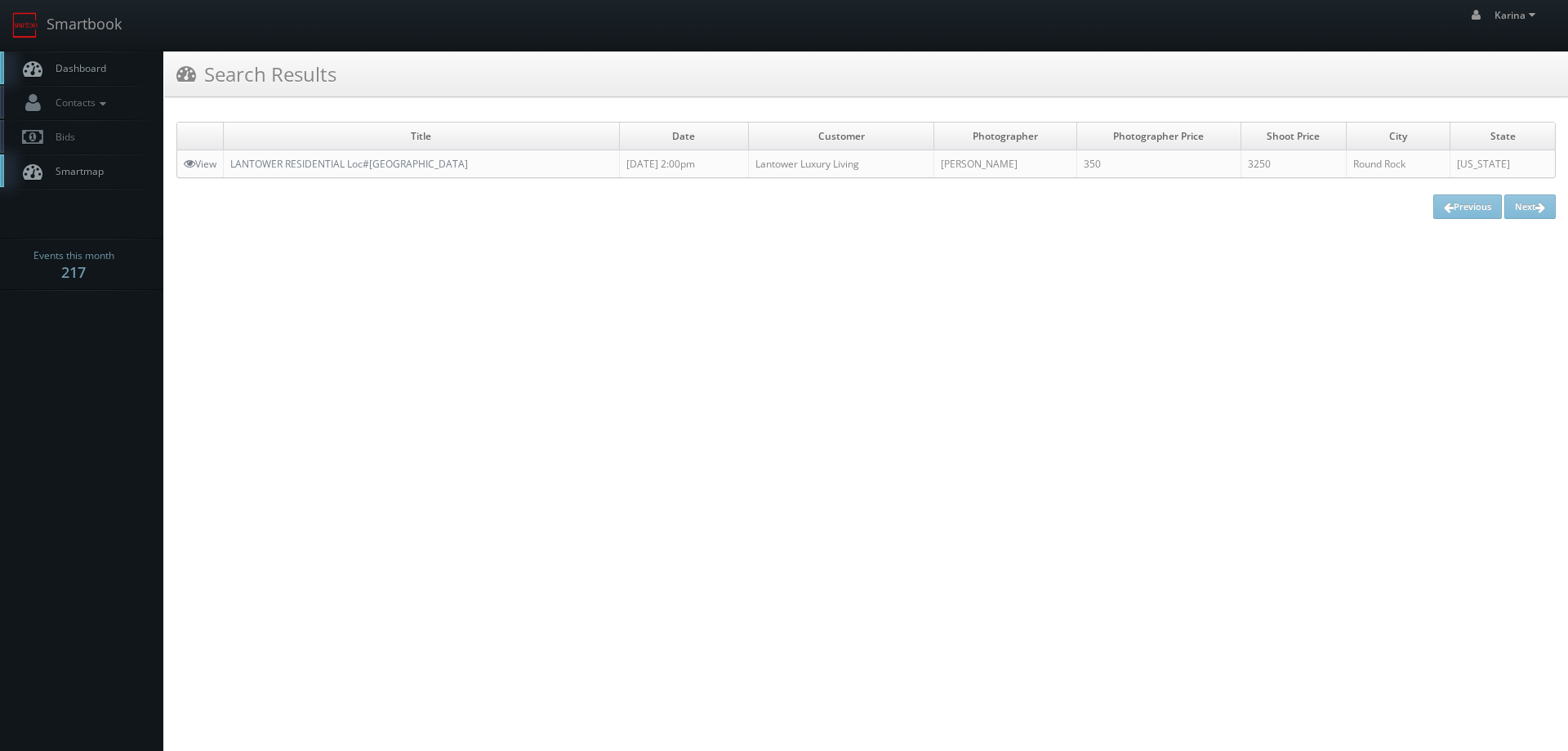
click at [74, 58] on link "Dashboard" at bounding box center [81, 68] width 163 height 34
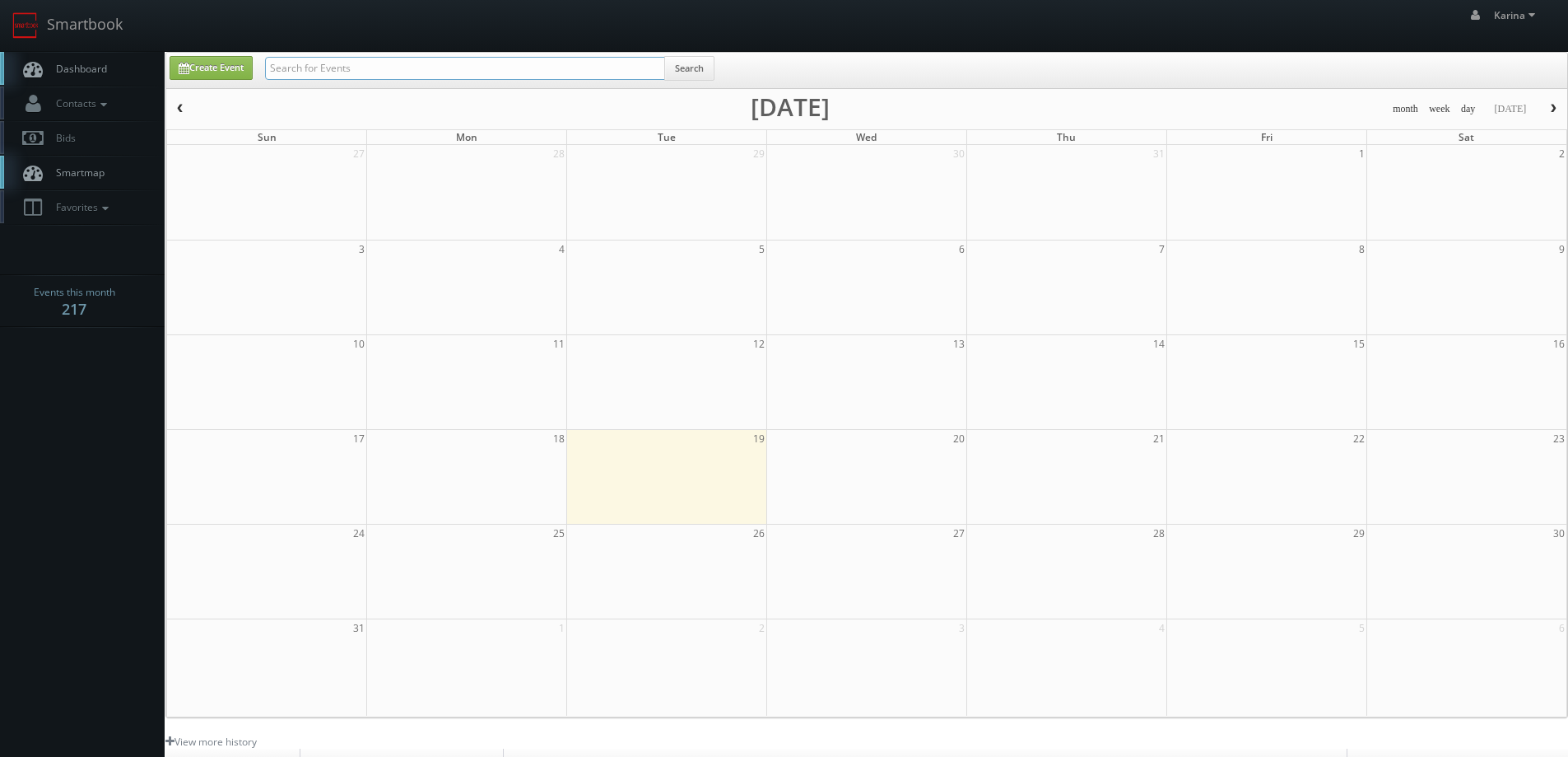
click at [309, 68] on input "text" at bounding box center [465, 69] width 400 height 23
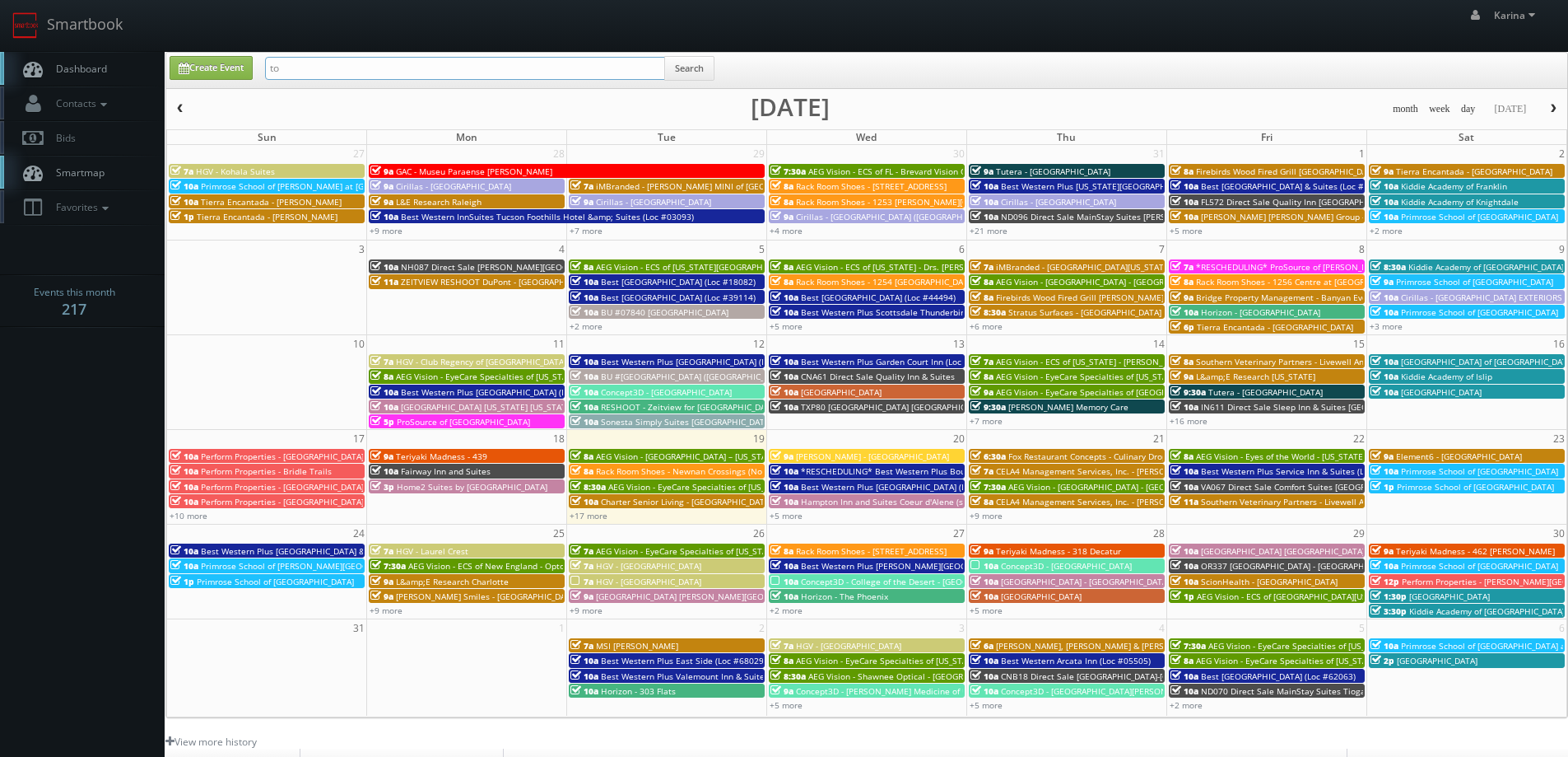
type input "t"
type input "roy"
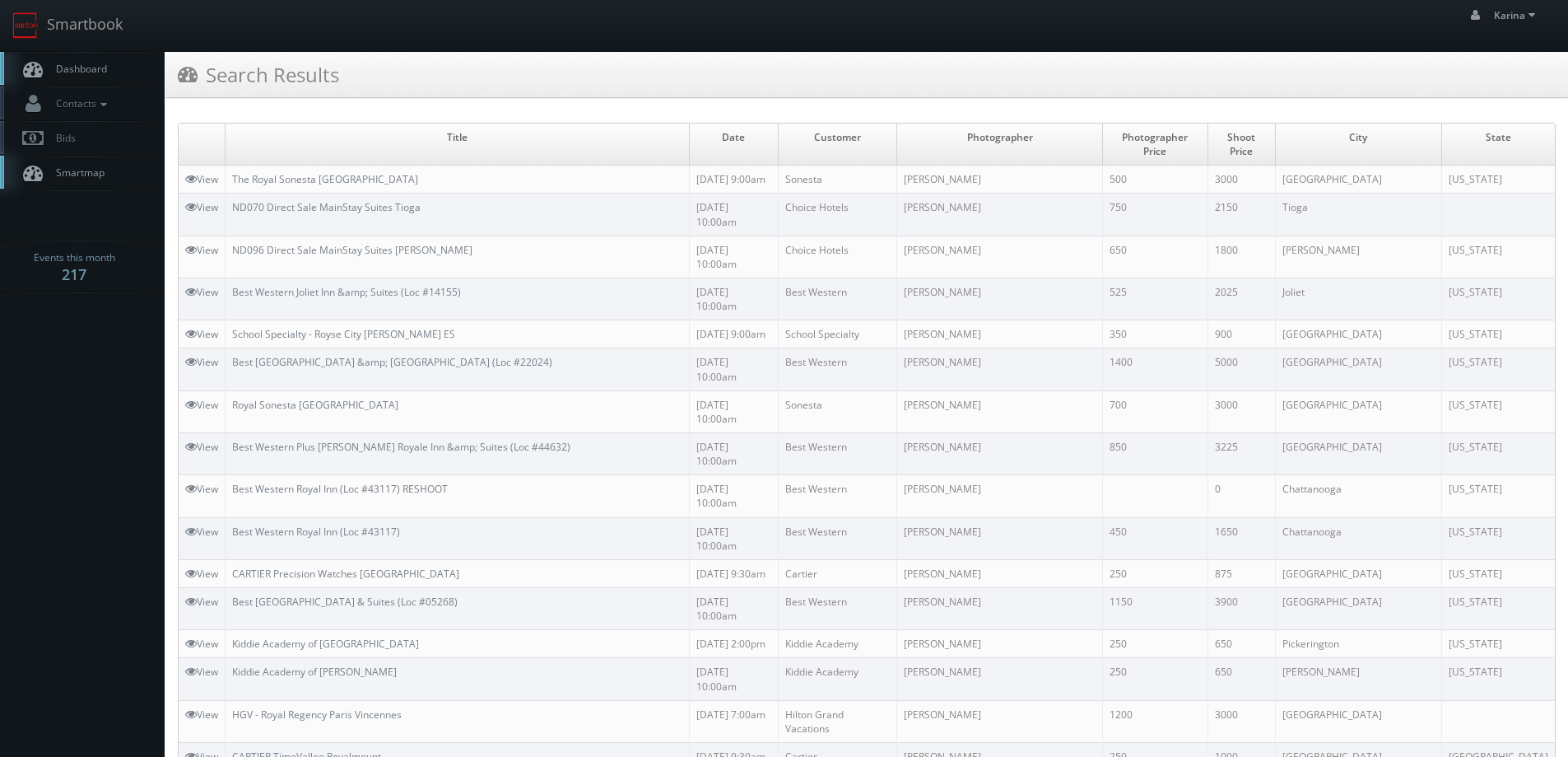
click at [82, 69] on span "Dashboard" at bounding box center [78, 69] width 59 height 14
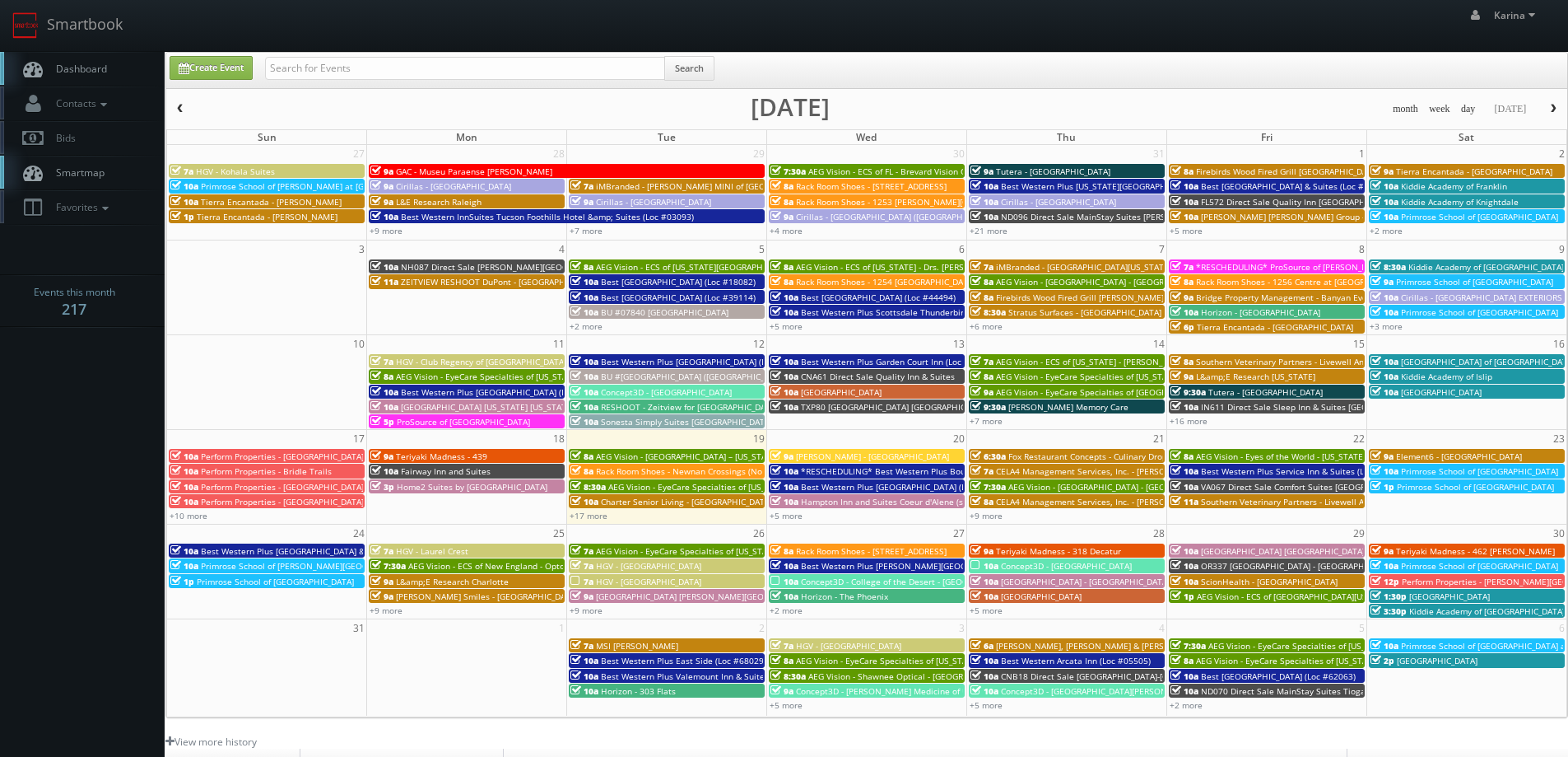
drag, startPoint x: 122, startPoint y: 655, endPoint x: 138, endPoint y: 642, distance: 20.6
click at [122, 655] on body "Smartbook Toggle Side Navigation Toggle Top Navigation [PERSON_NAME] [PERSON_NA…" at bounding box center [784, 528] width 1568 height 1057
click at [85, 71] on span "Dashboard" at bounding box center [78, 69] width 59 height 14
click at [106, 65] on span "Dashboard" at bounding box center [78, 69] width 59 height 14
click at [340, 67] on input "text" at bounding box center [465, 69] width 400 height 23
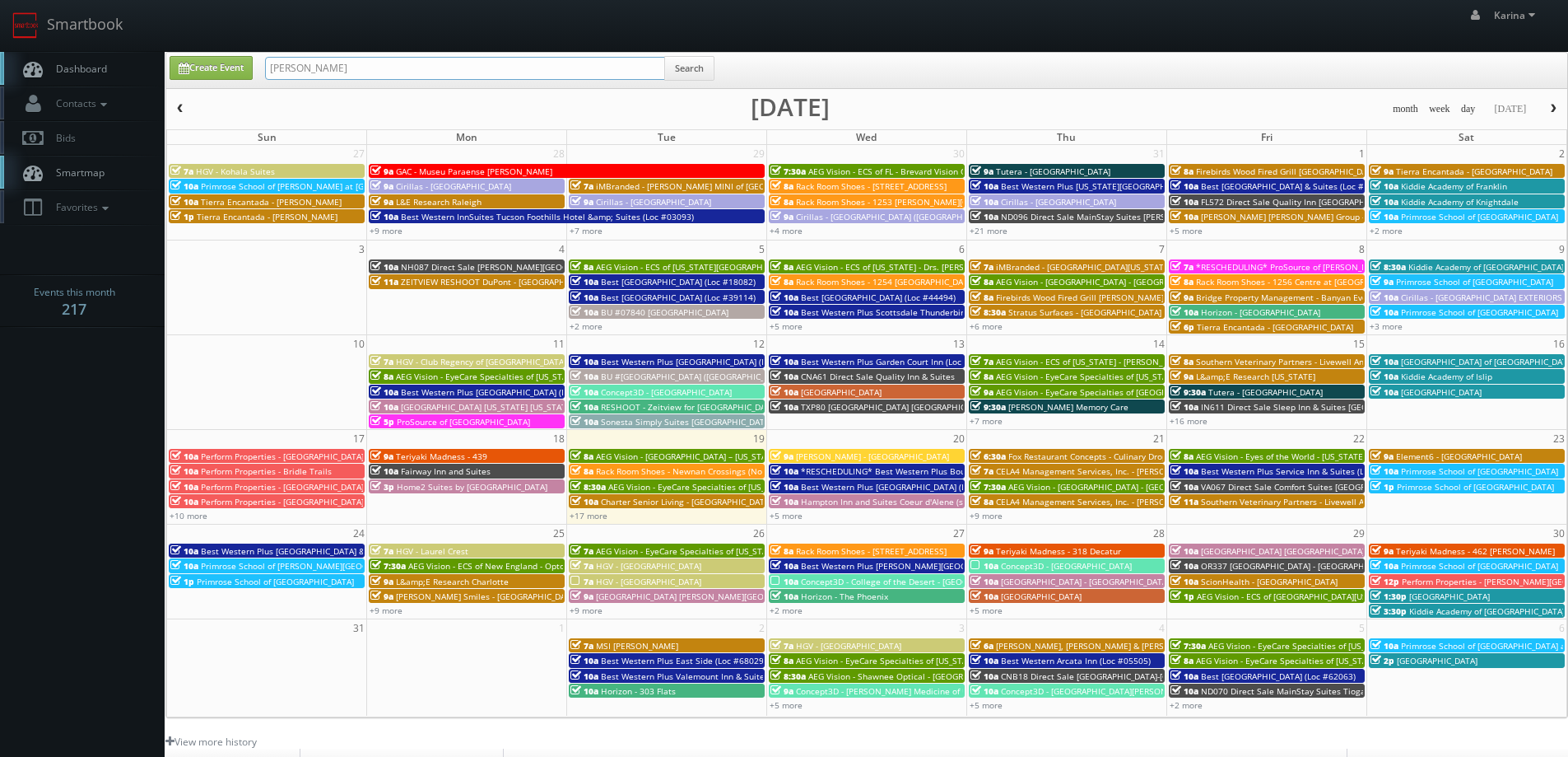
type input "john langevin"
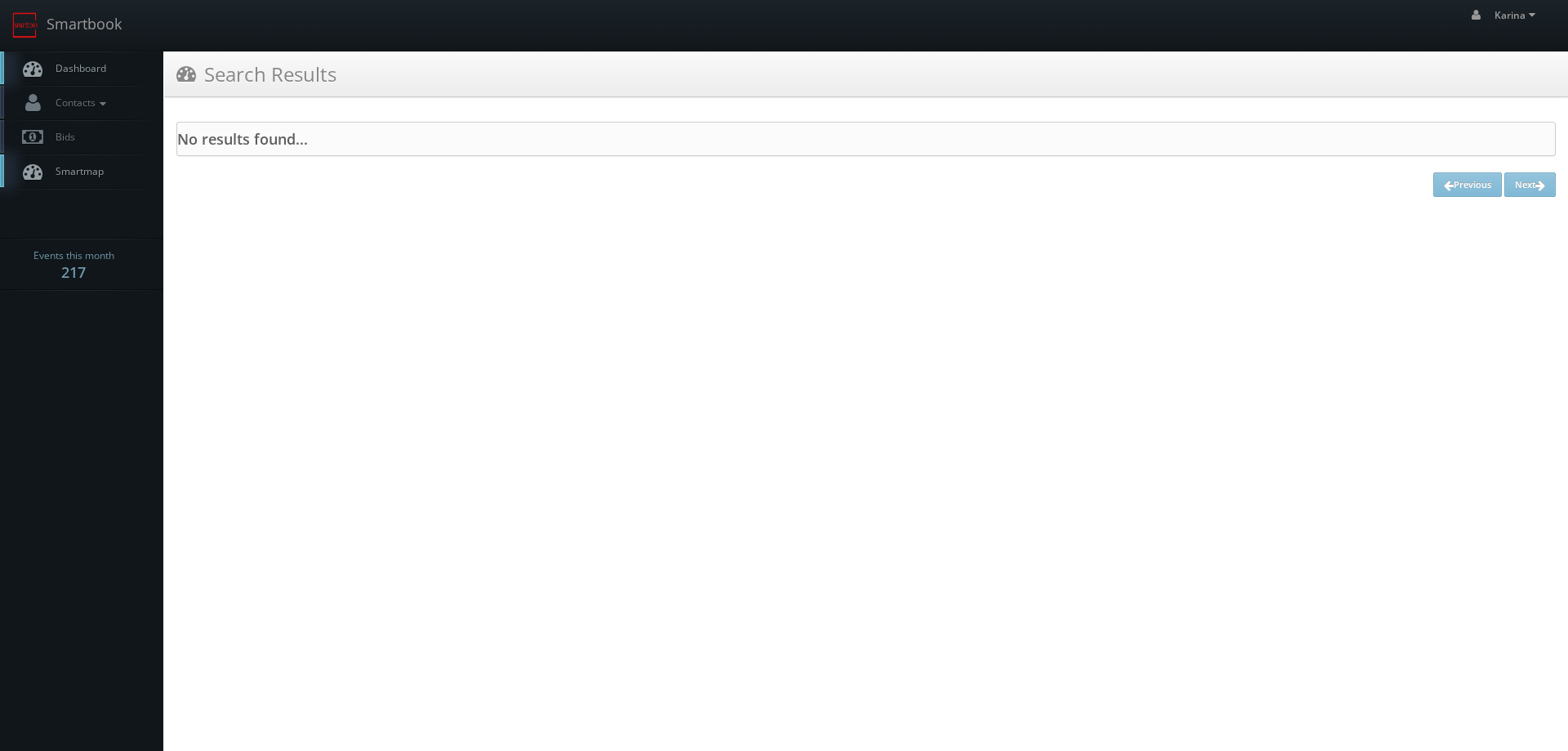
click at [78, 64] on span "Dashboard" at bounding box center [77, 68] width 59 height 14
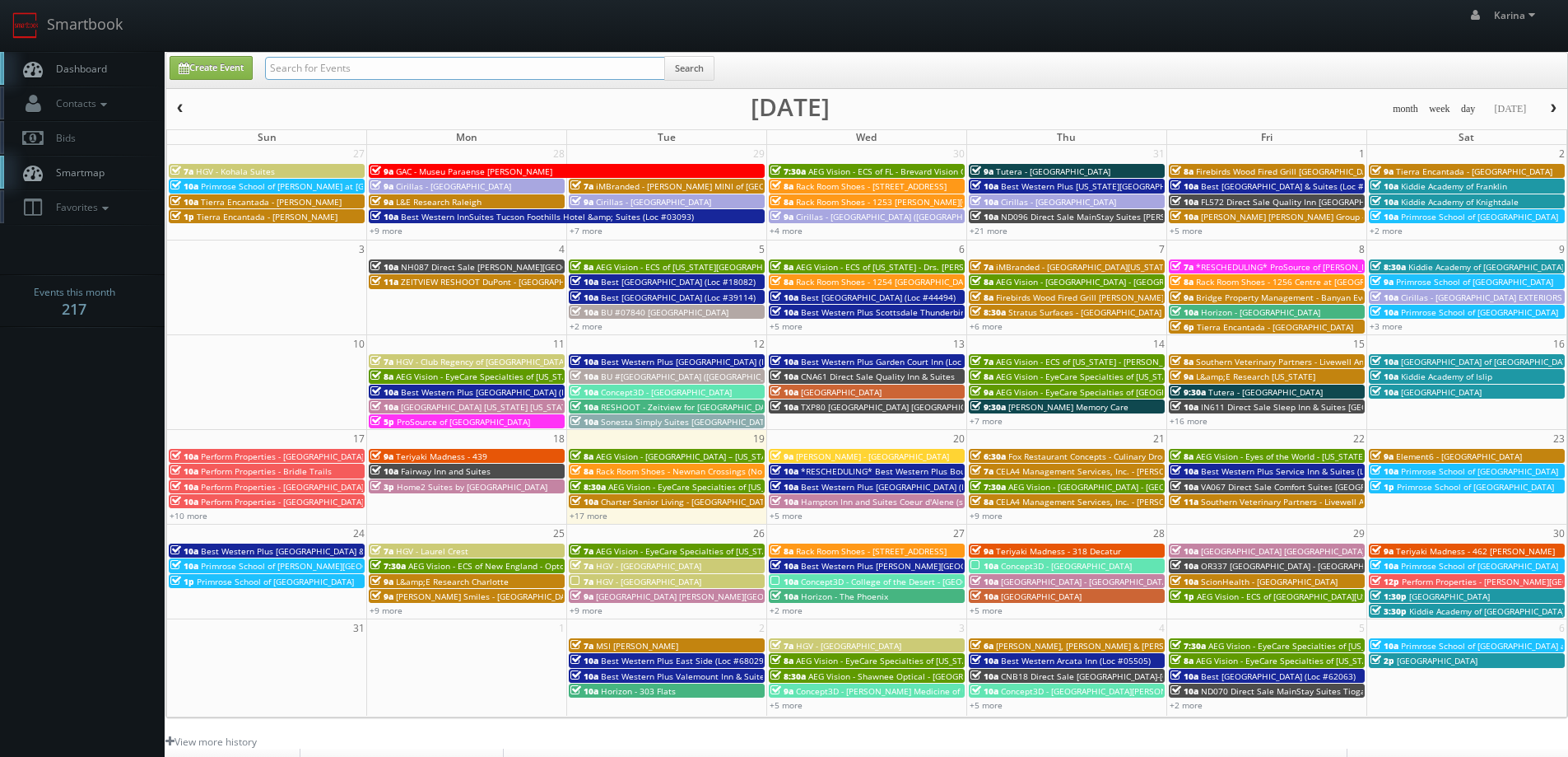
click at [314, 70] on input "text" at bounding box center [465, 69] width 400 height 23
type input "[GEOGRAPHIC_DATA]"
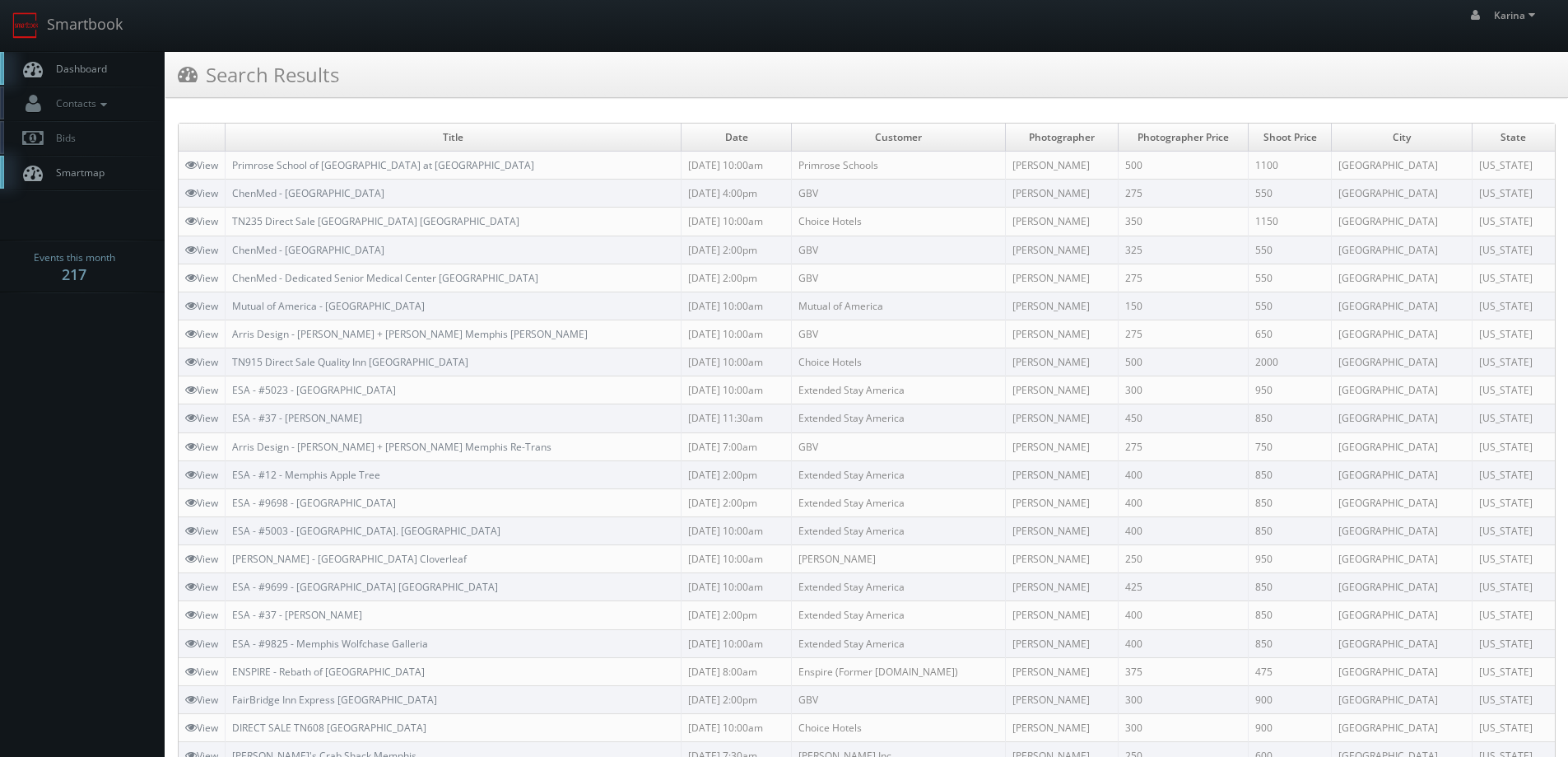
click at [106, 71] on span "Dashboard" at bounding box center [78, 69] width 59 height 14
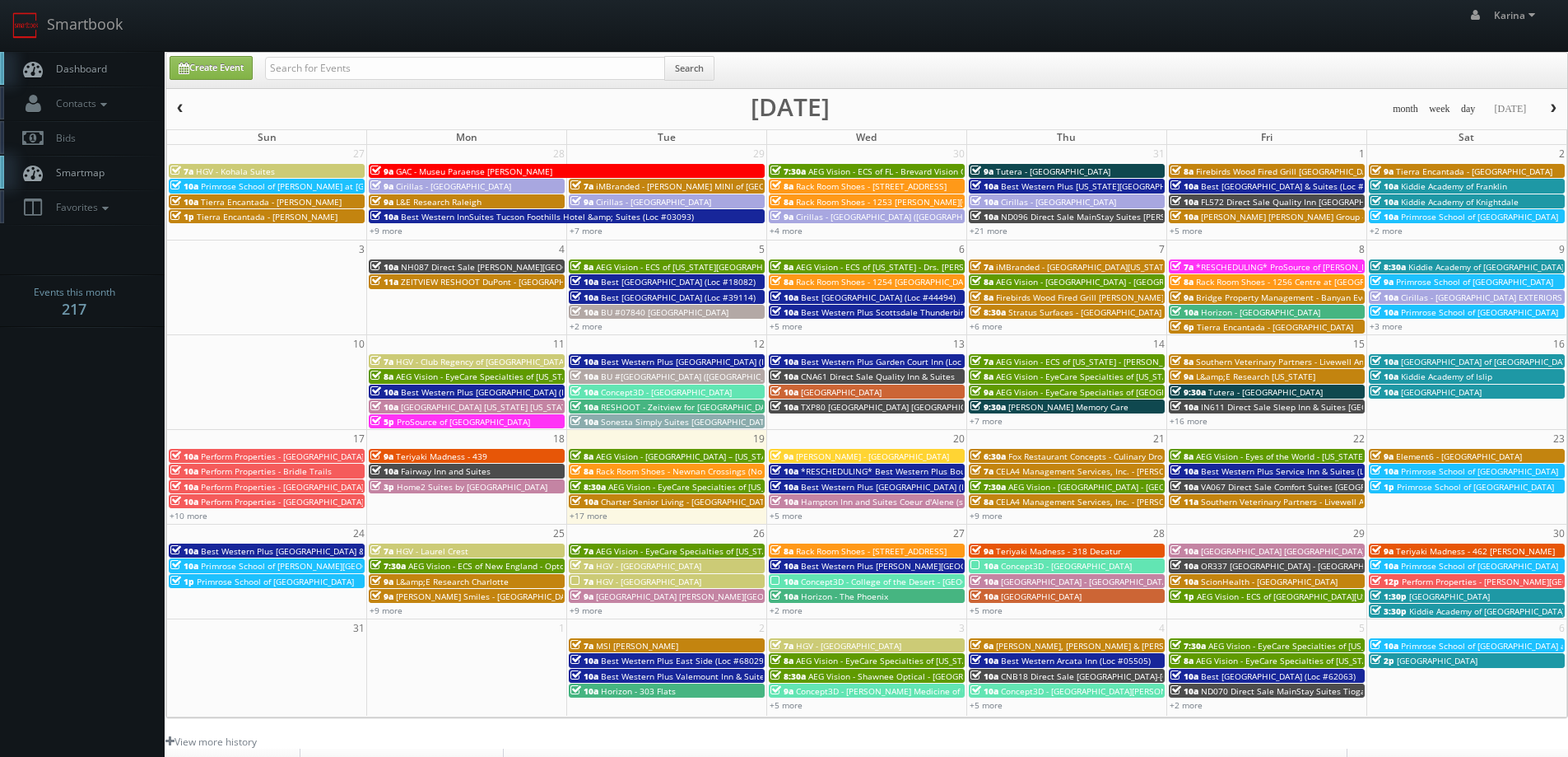
click at [83, 59] on link "Dashboard" at bounding box center [82, 69] width 164 height 34
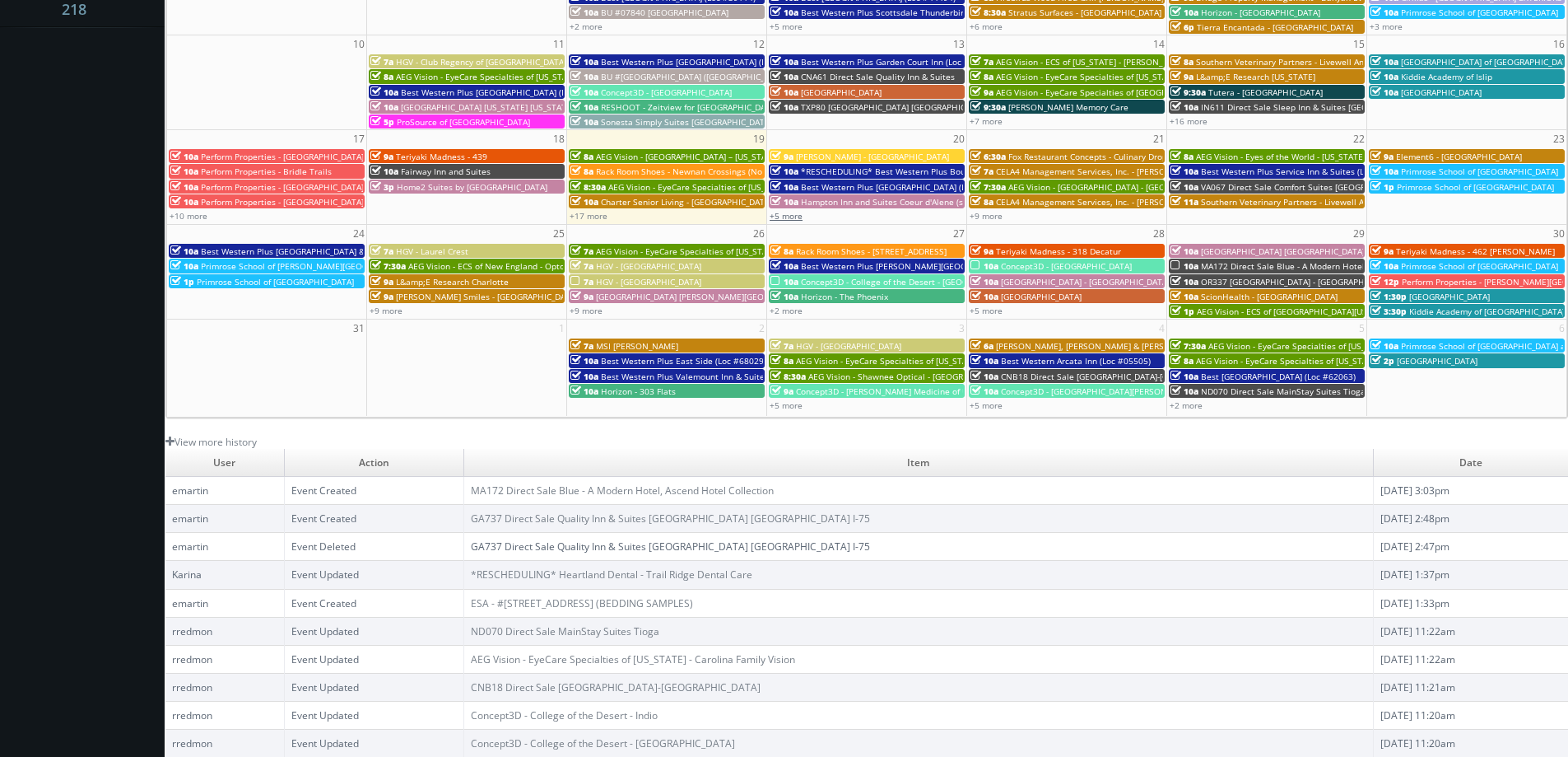
click at [791, 218] on link "+5 more" at bounding box center [786, 215] width 33 height 12
click at [97, 286] on body "Smartbook Toggle Side Navigation Toggle Top Navigation [PERSON_NAME] [PERSON_NA…" at bounding box center [784, 229] width 1568 height 1057
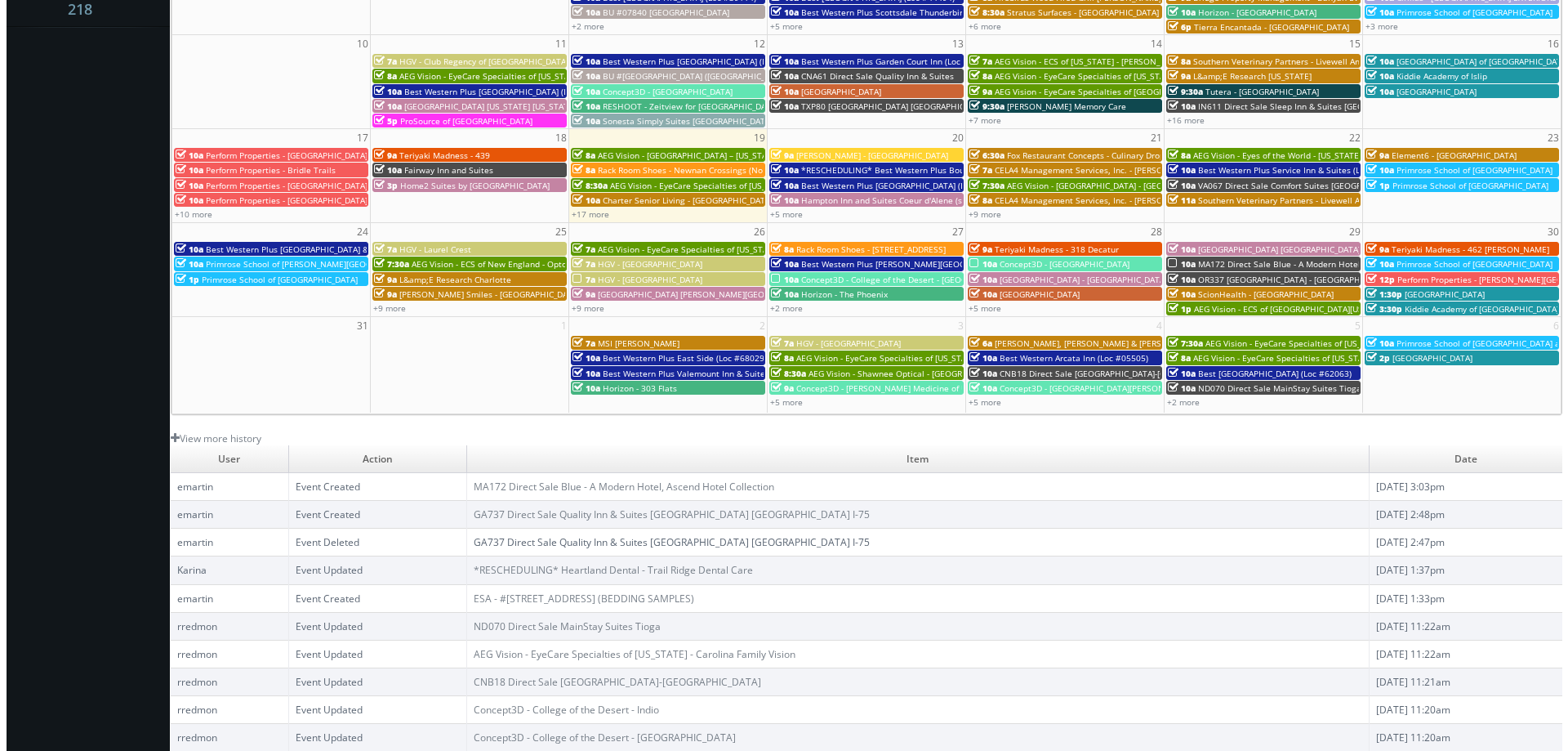
scroll to position [0, 0]
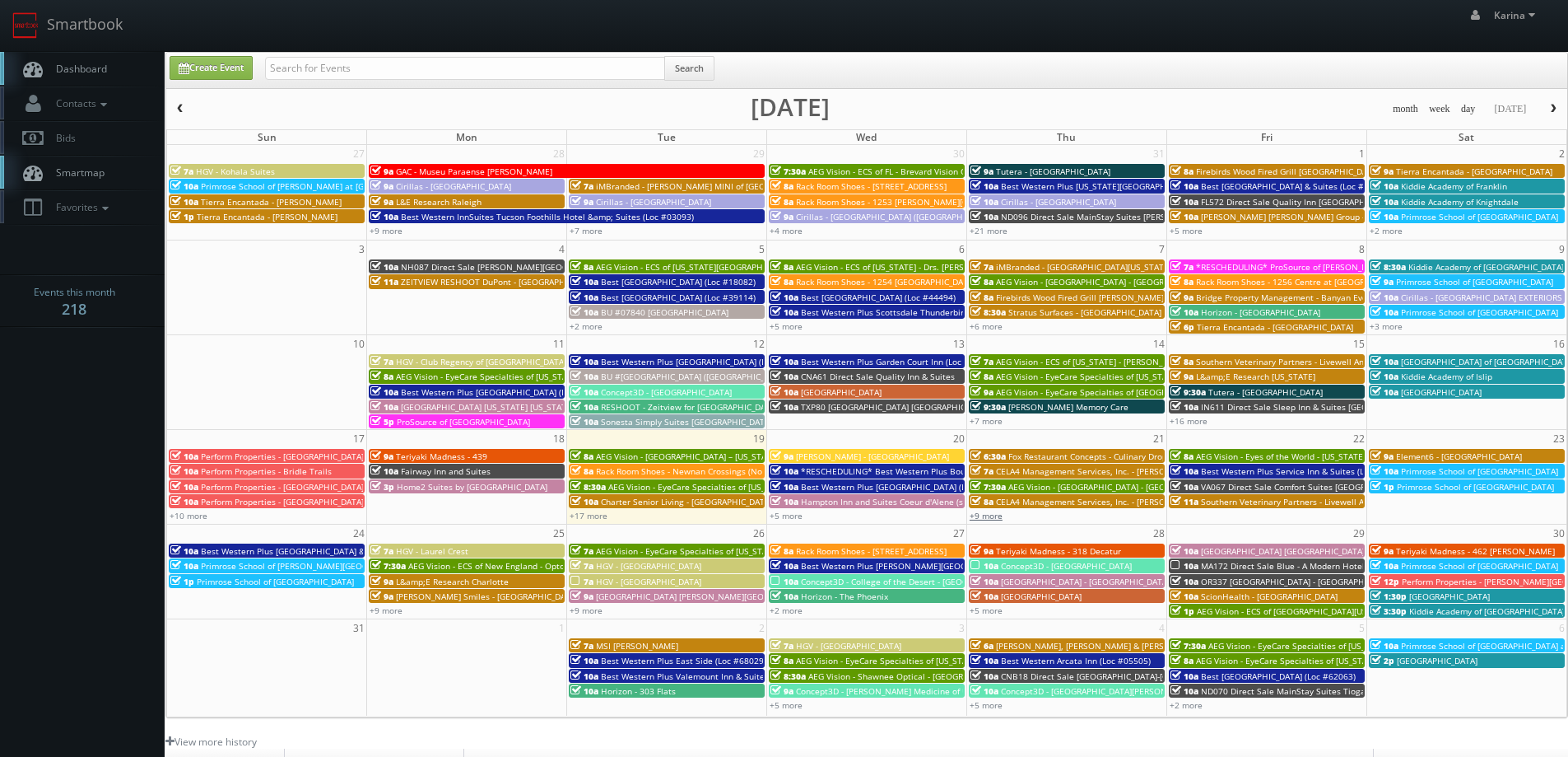
click at [986, 514] on link "+9 more" at bounding box center [986, 515] width 33 height 12
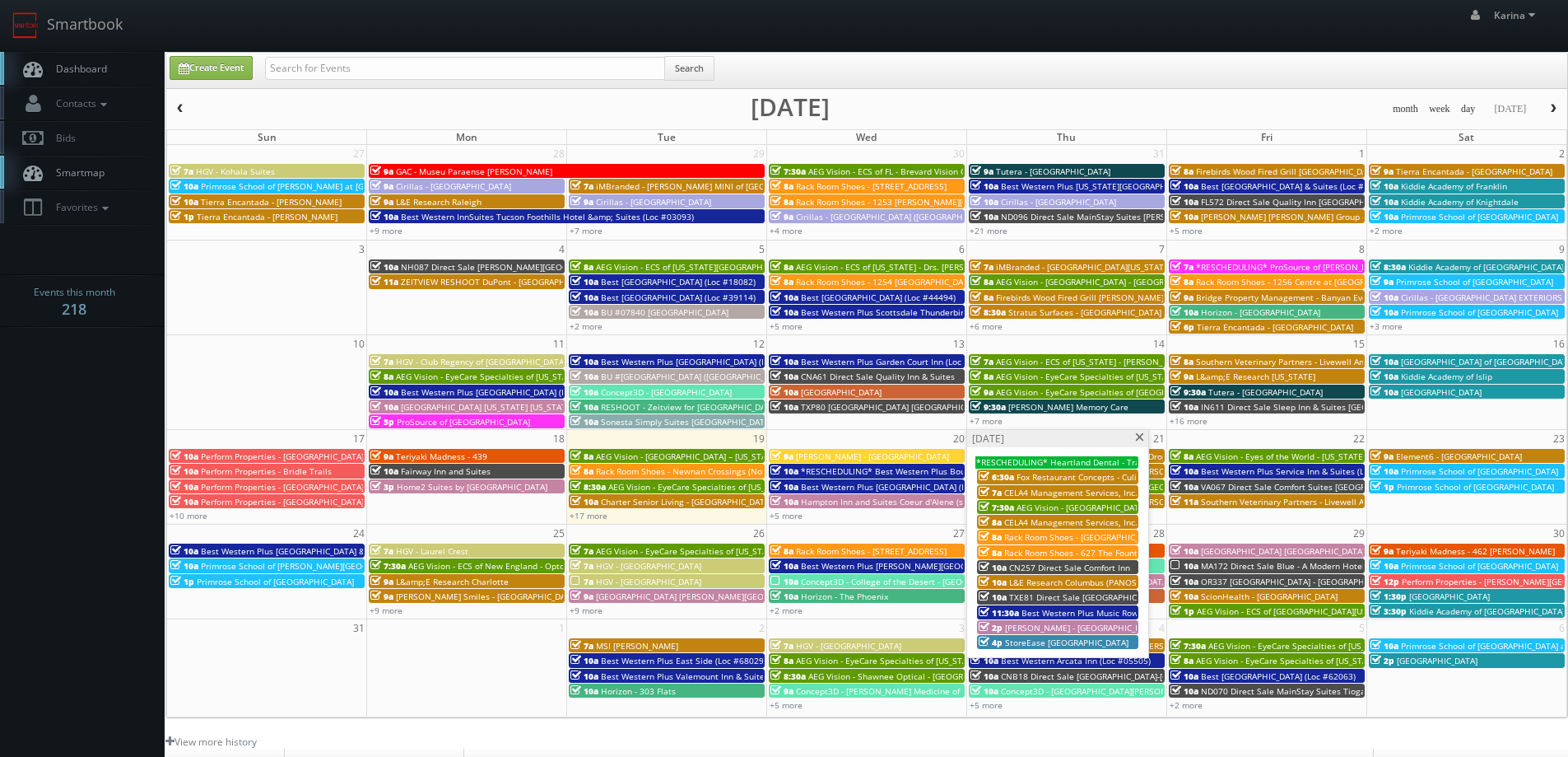
click at [1018, 639] on span "StoreEase [GEOGRAPHIC_DATA]" at bounding box center [1067, 642] width 124 height 12
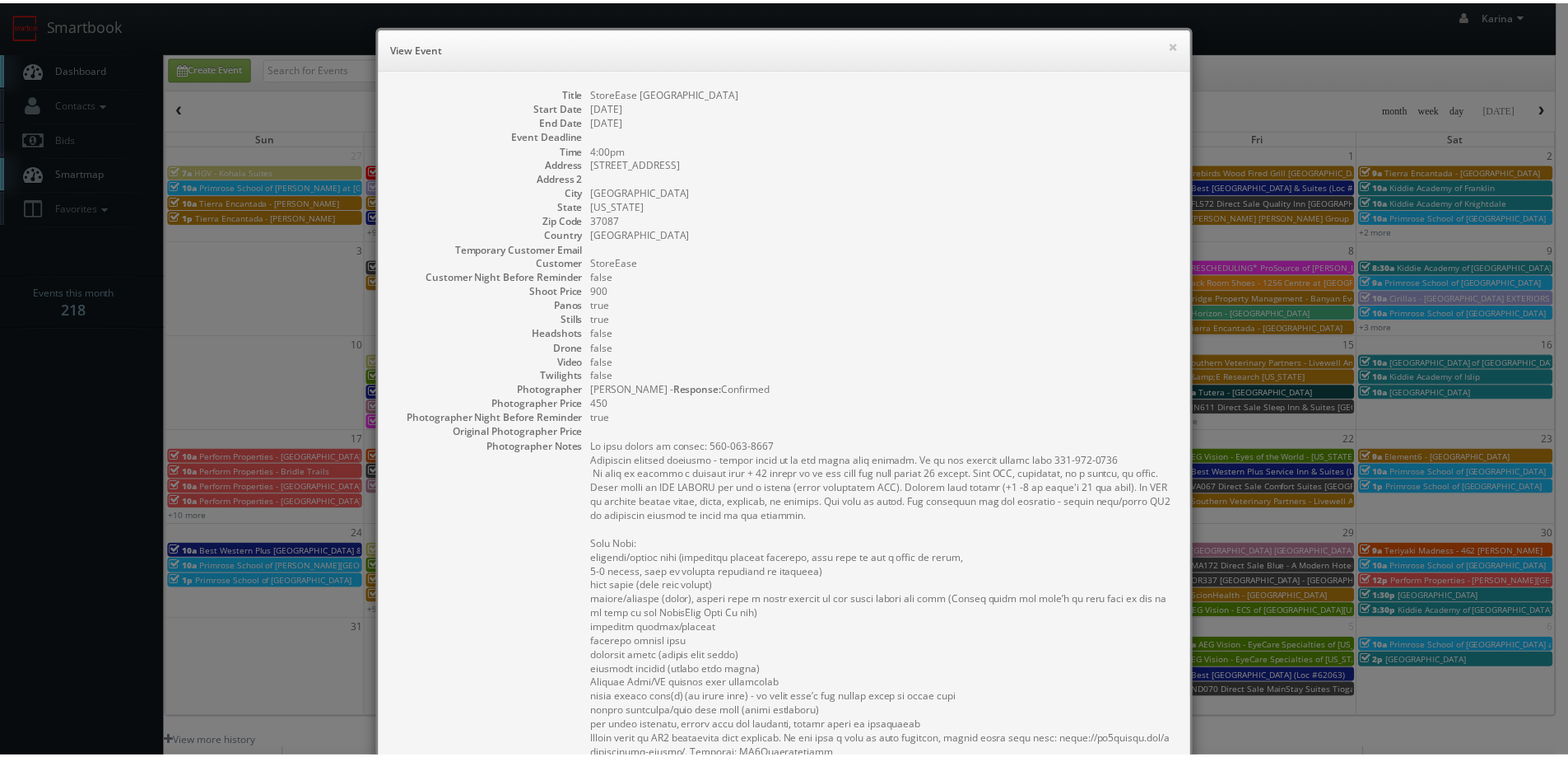
scroll to position [369, 0]
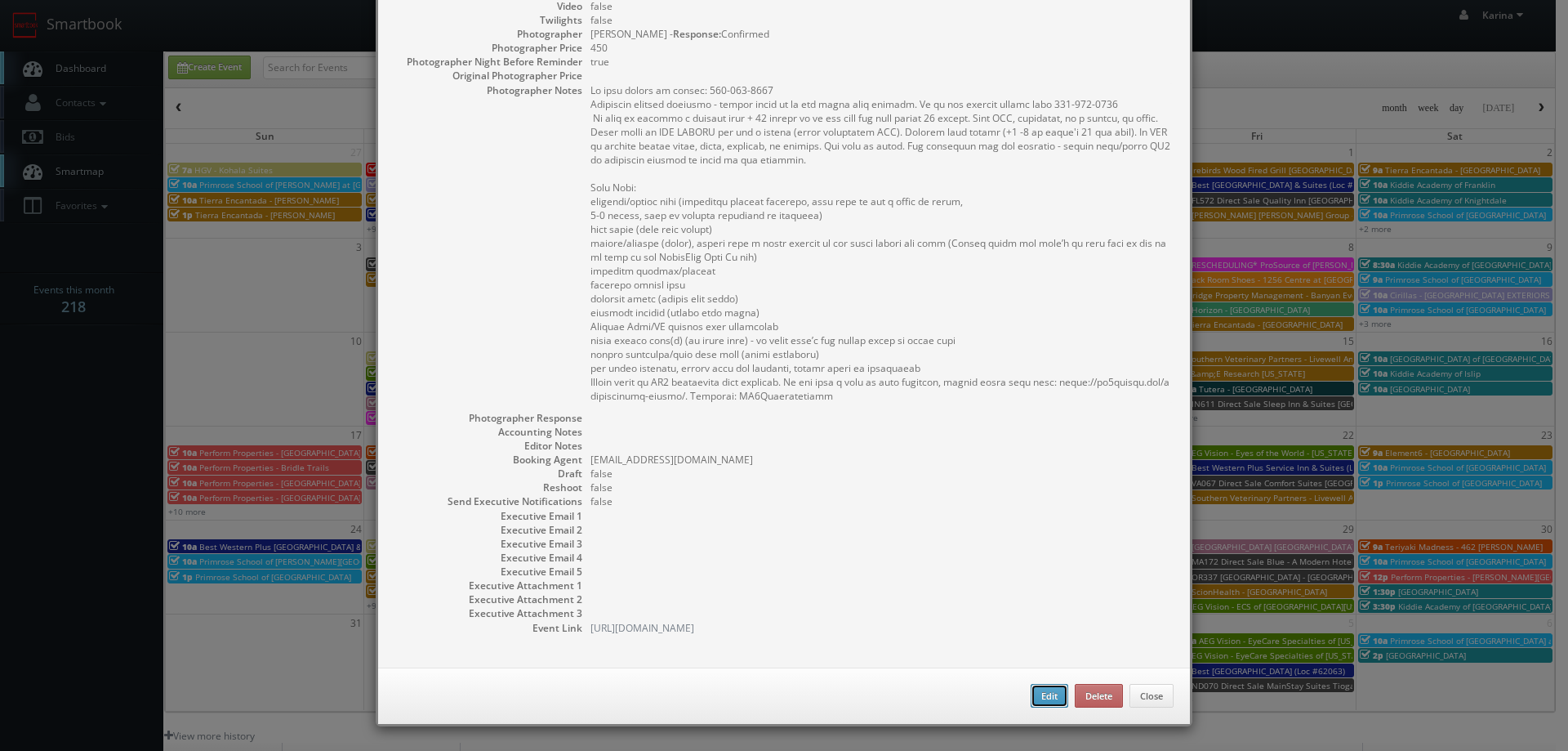
click at [1049, 693] on button "Edit" at bounding box center [1050, 696] width 38 height 25
type input "StoreEase [GEOGRAPHIC_DATA]"
type input "1141 Murfreesboro Road"
type input "Lebanon"
type input "37087"
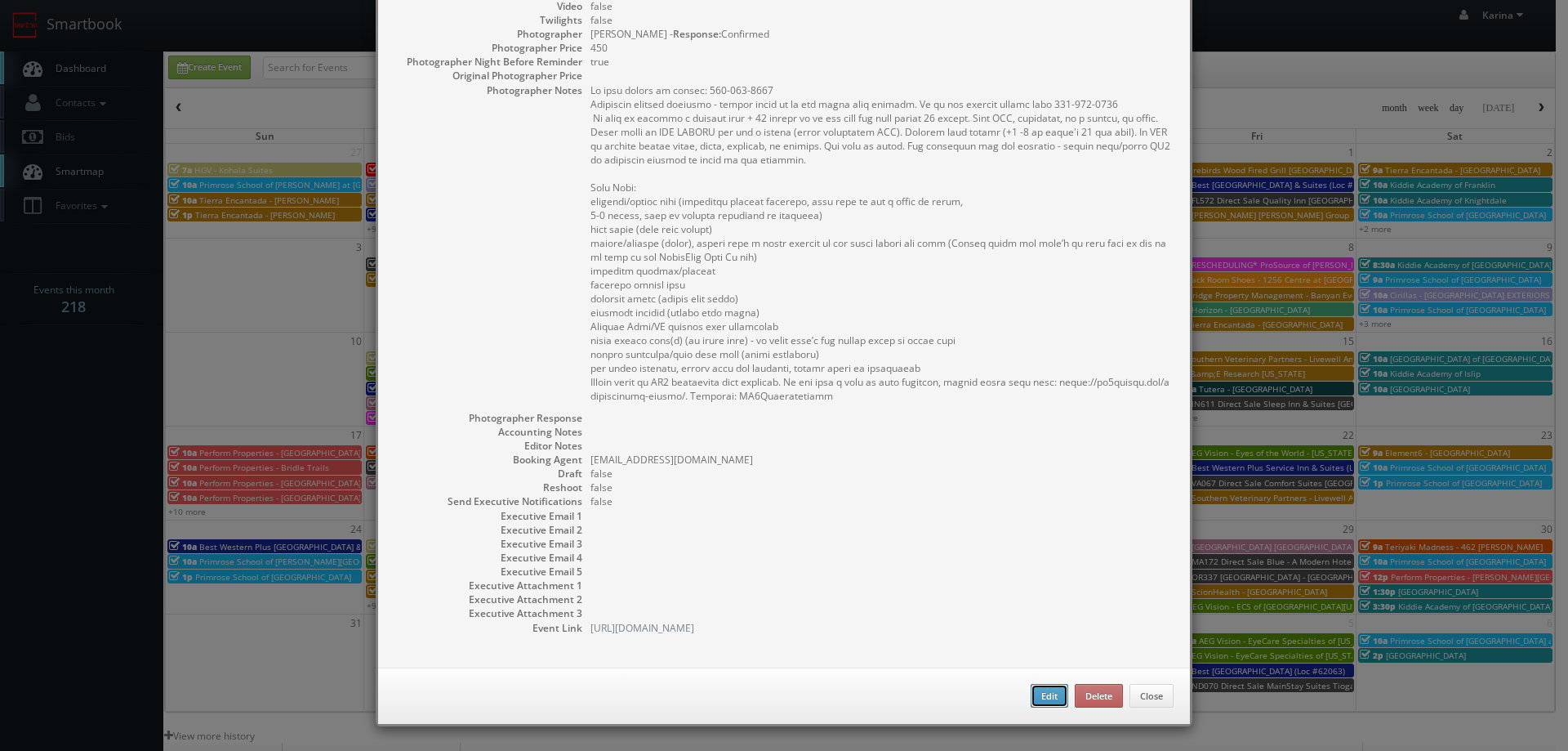
type input "900"
checkbox input "true"
type input "08/21/2025"
type input "08/22/2025"
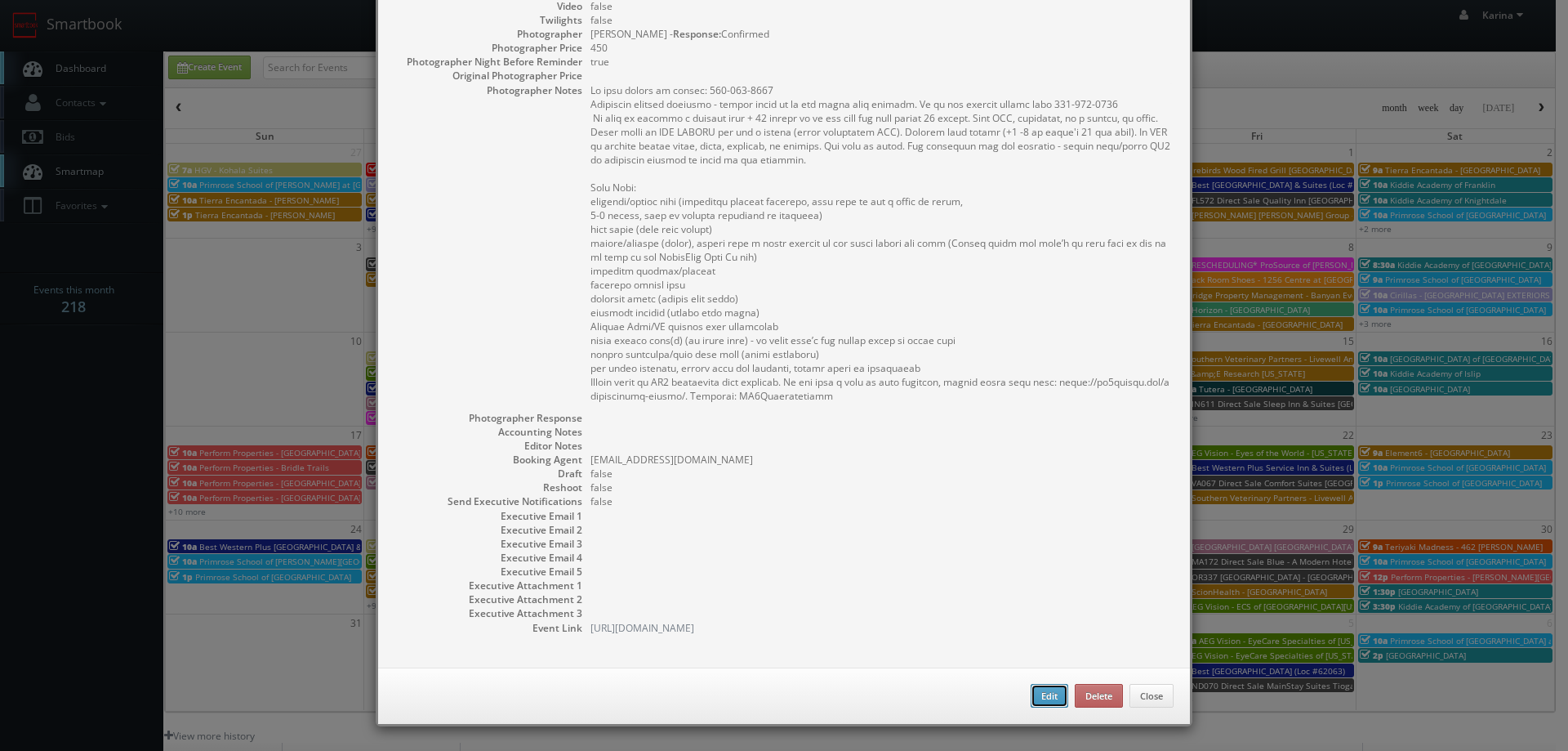
type input "4:00pm"
checkbox input "true"
type textarea "On site number if needed: 615-257-3106 Virtually managed location - please chec…"
select select "[US_STATE]"
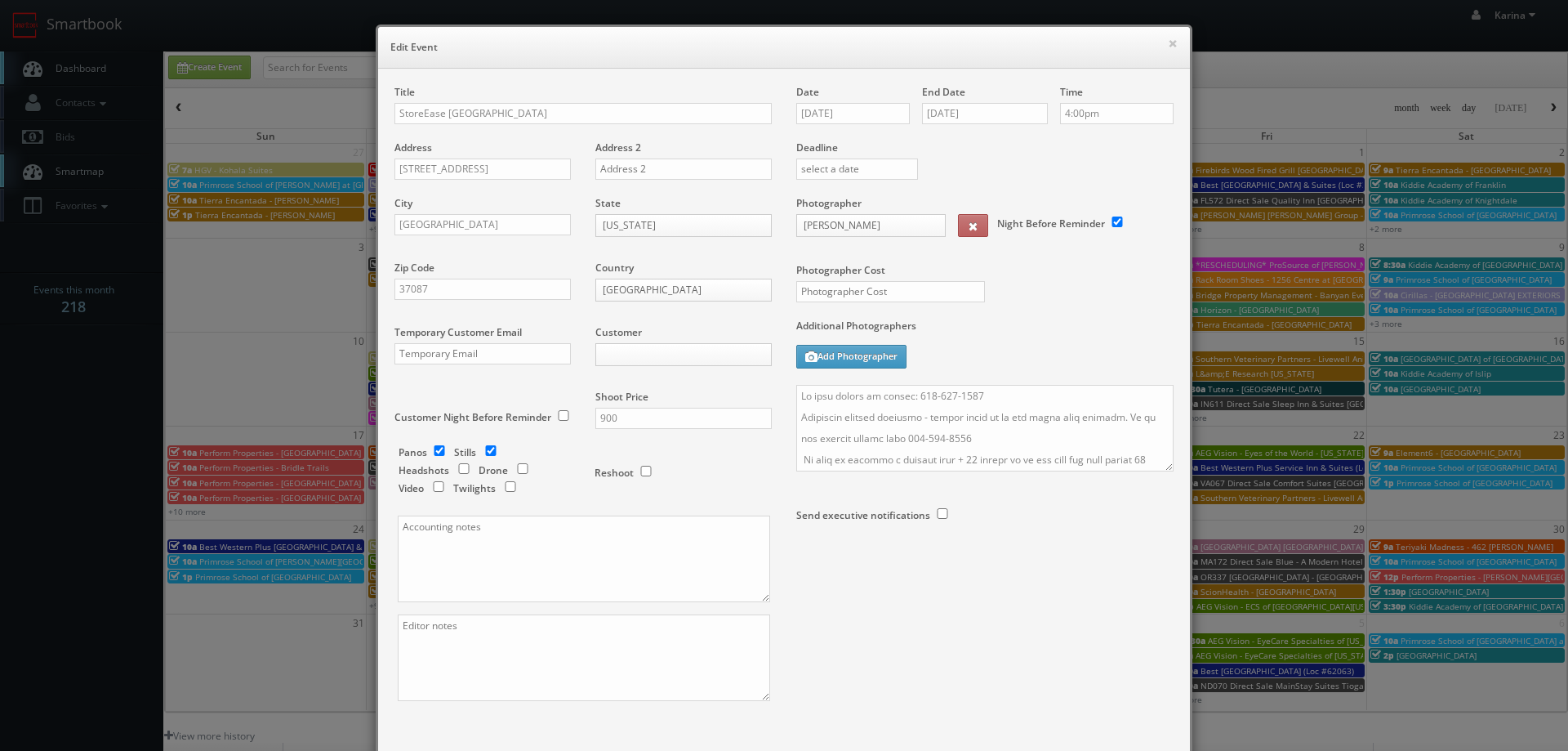
select select "bable.karen@yahoo.com.au"
type input "450"
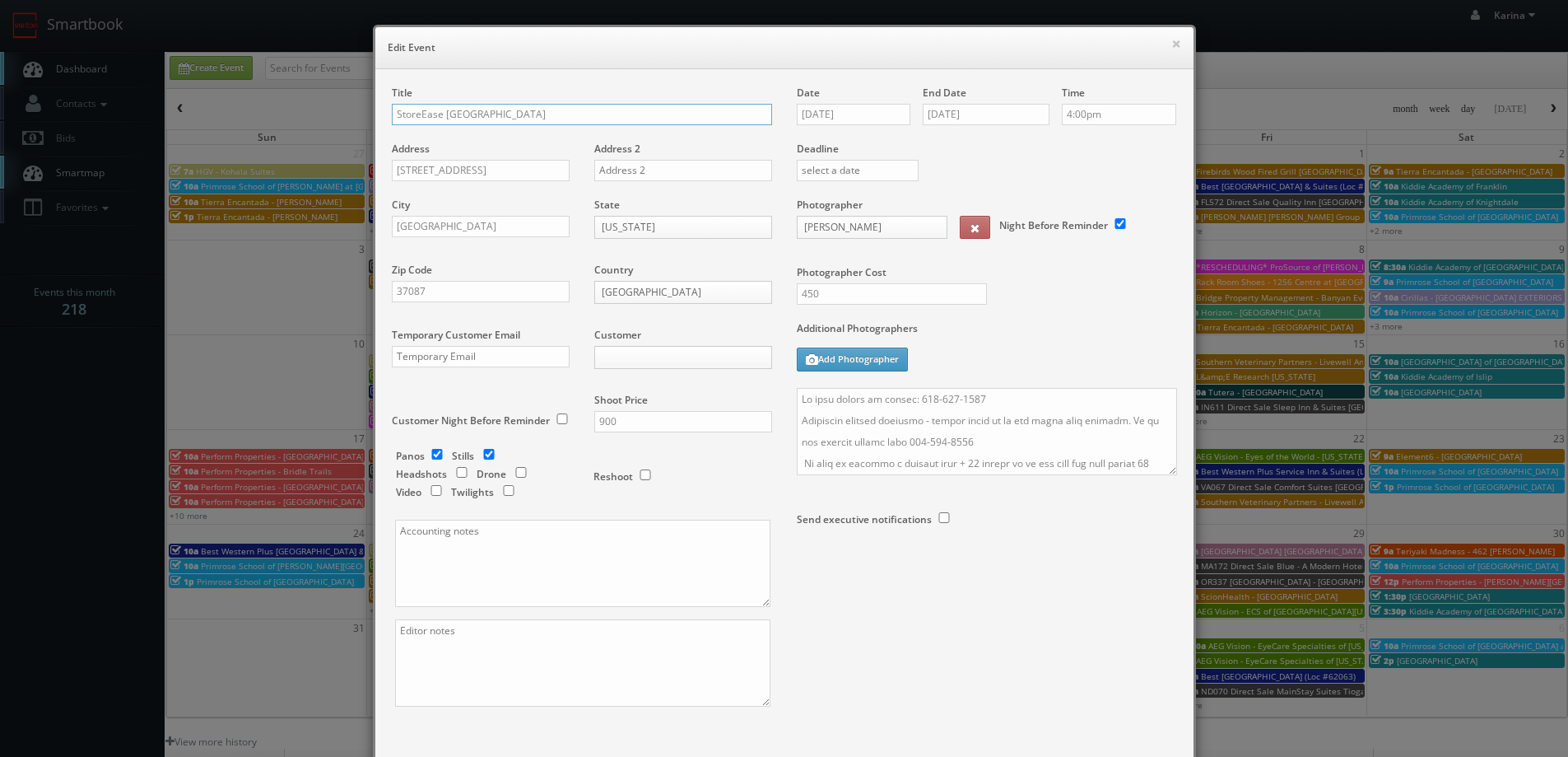
select select "fake1011storeease@mg.cs3calendar.com"
click at [494, 579] on textarea at bounding box center [583, 563] width 375 height 88
type textarea "$400 invoiced to corporate StoreEase"
click at [432, 644] on textarea at bounding box center [583, 663] width 375 height 88
type textarea "DUE BY 8/27 (chris will edit)"
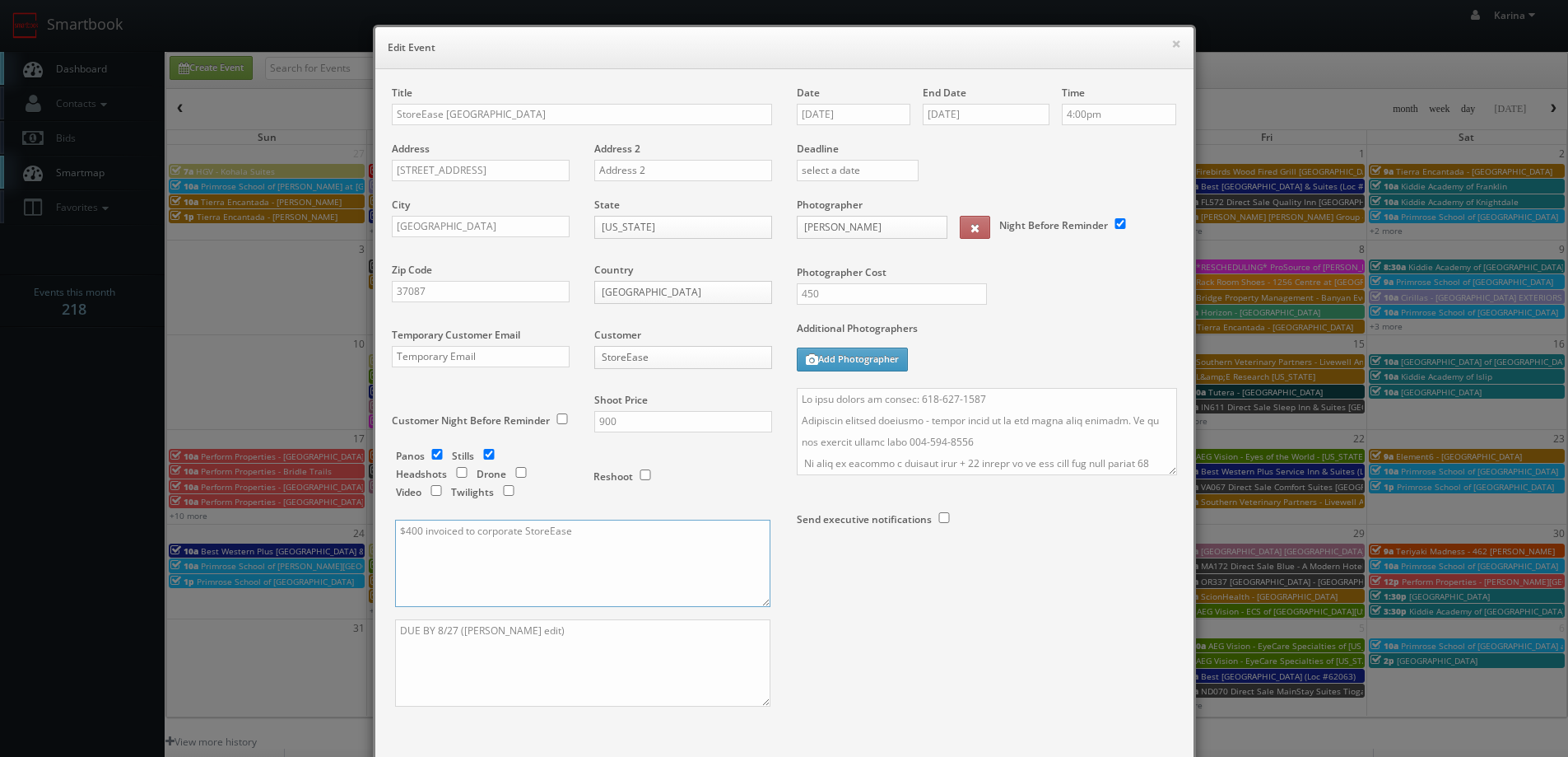
click at [608, 556] on textarea "$400 invoiced to corporate StoreEase" at bounding box center [583, 563] width 375 height 88
click at [617, 419] on input "900" at bounding box center [682, 422] width 177 height 21
drag, startPoint x: 617, startPoint y: 419, endPoint x: 588, endPoint y: 422, distance: 29.2
click at [594, 422] on input "900" at bounding box center [682, 422] width 177 height 21
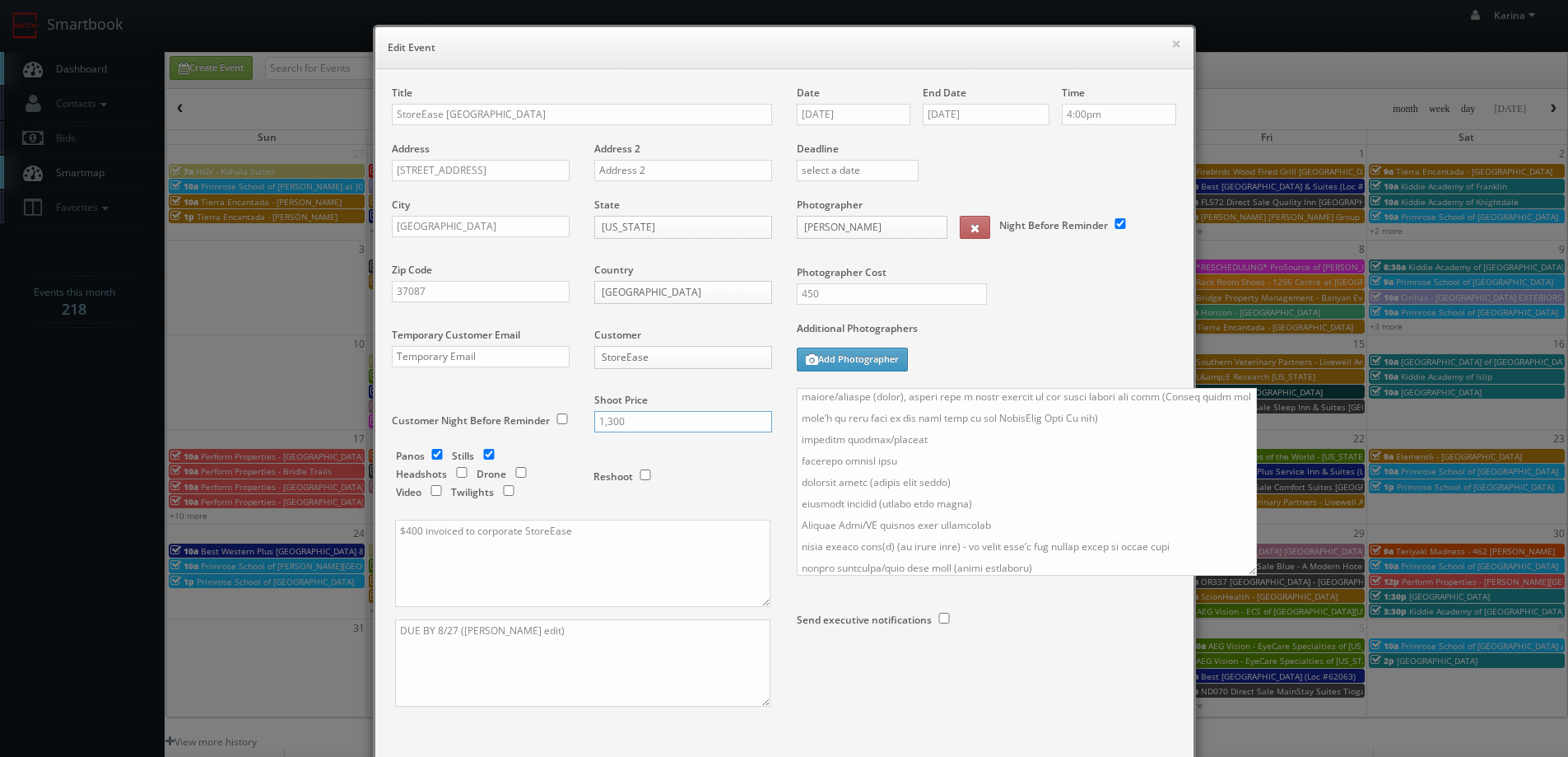
drag, startPoint x: 1164, startPoint y: 471, endPoint x: 1275, endPoint y: 618, distance: 184.2
click at [1257, 575] on textarea at bounding box center [1027, 481] width 460 height 187
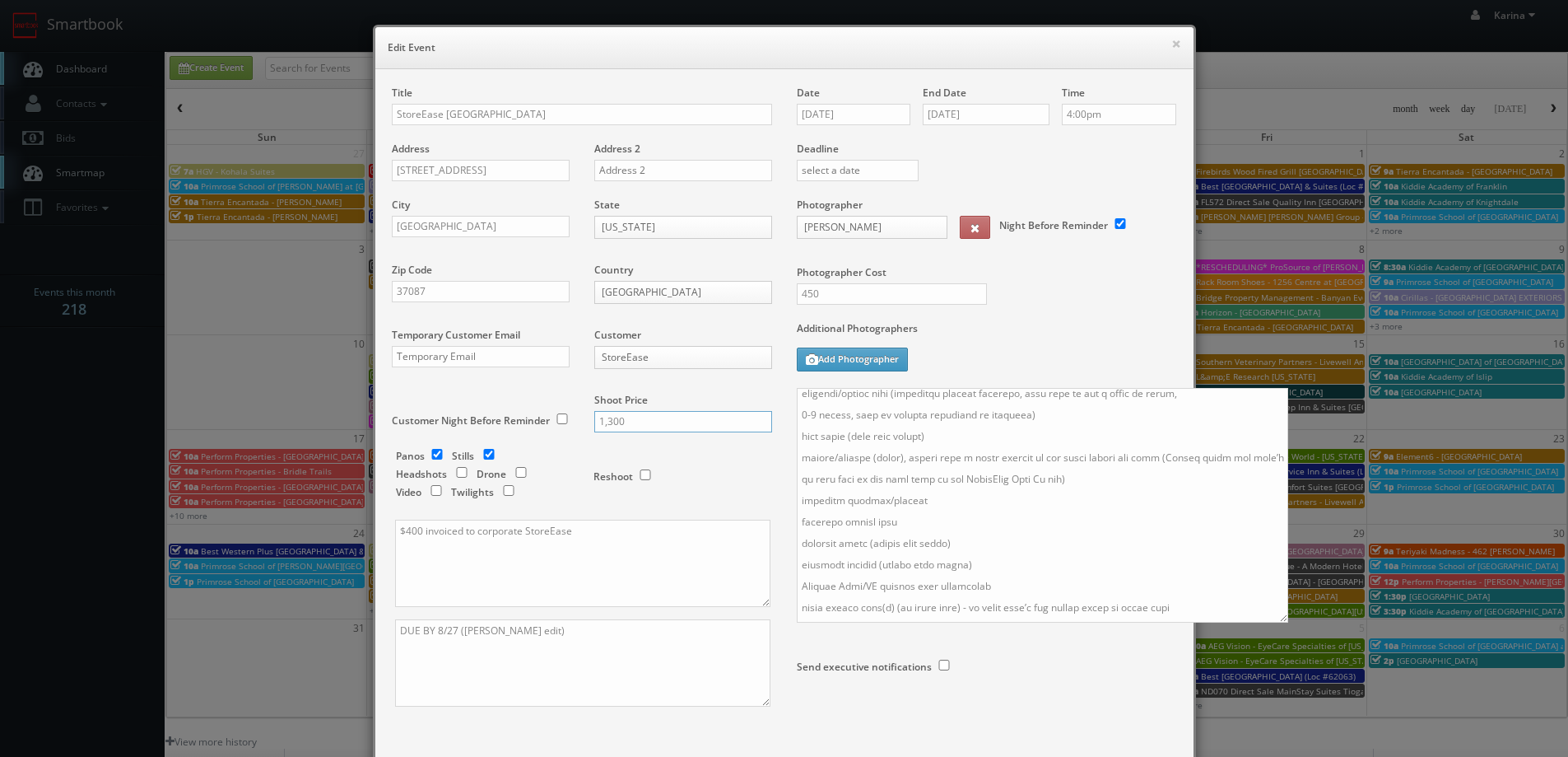
scroll to position [138, 0]
type input "1,300"
click at [1107, 561] on textarea at bounding box center [1041, 505] width 491 height 234
click at [858, 390] on textarea at bounding box center [1041, 505] width 491 height 234
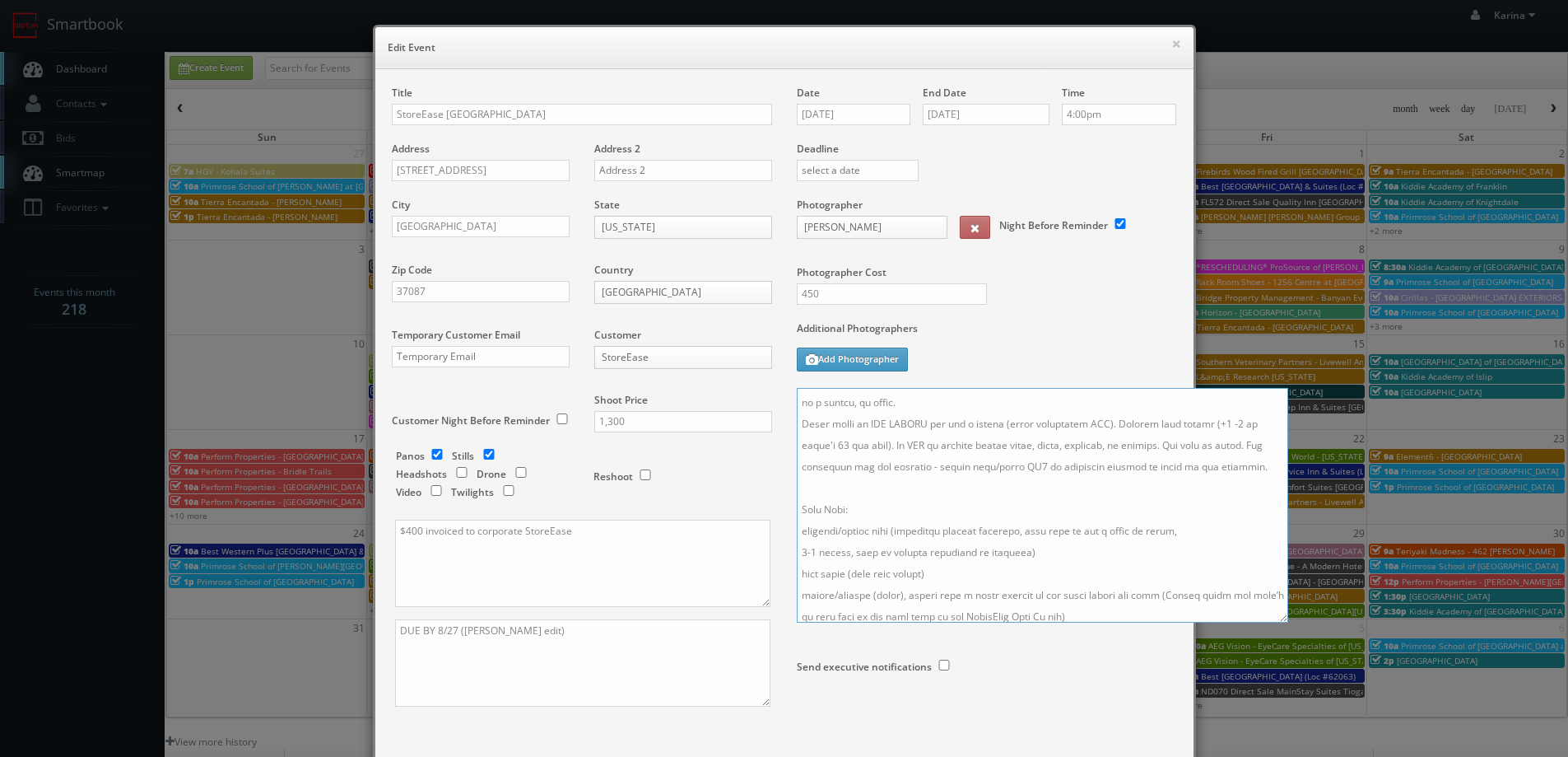
scroll to position [164, 0]
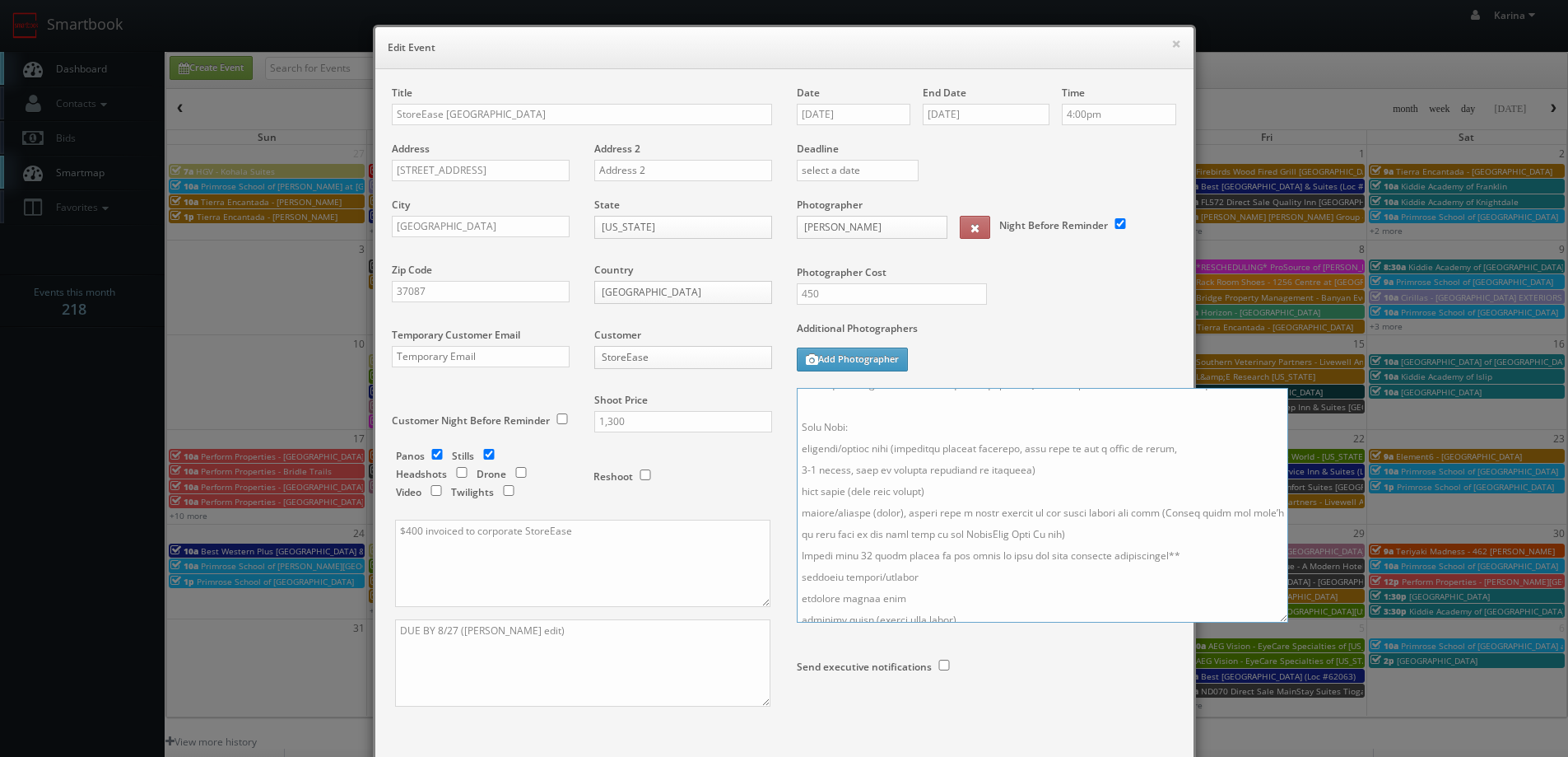
click at [796, 556] on textarea at bounding box center [1041, 505] width 491 height 234
type textarea "On site number if needed: 615-257-3106 Virtually managed location - please chec…"
click at [819, 291] on input "450" at bounding box center [891, 294] width 190 height 21
type input "475"
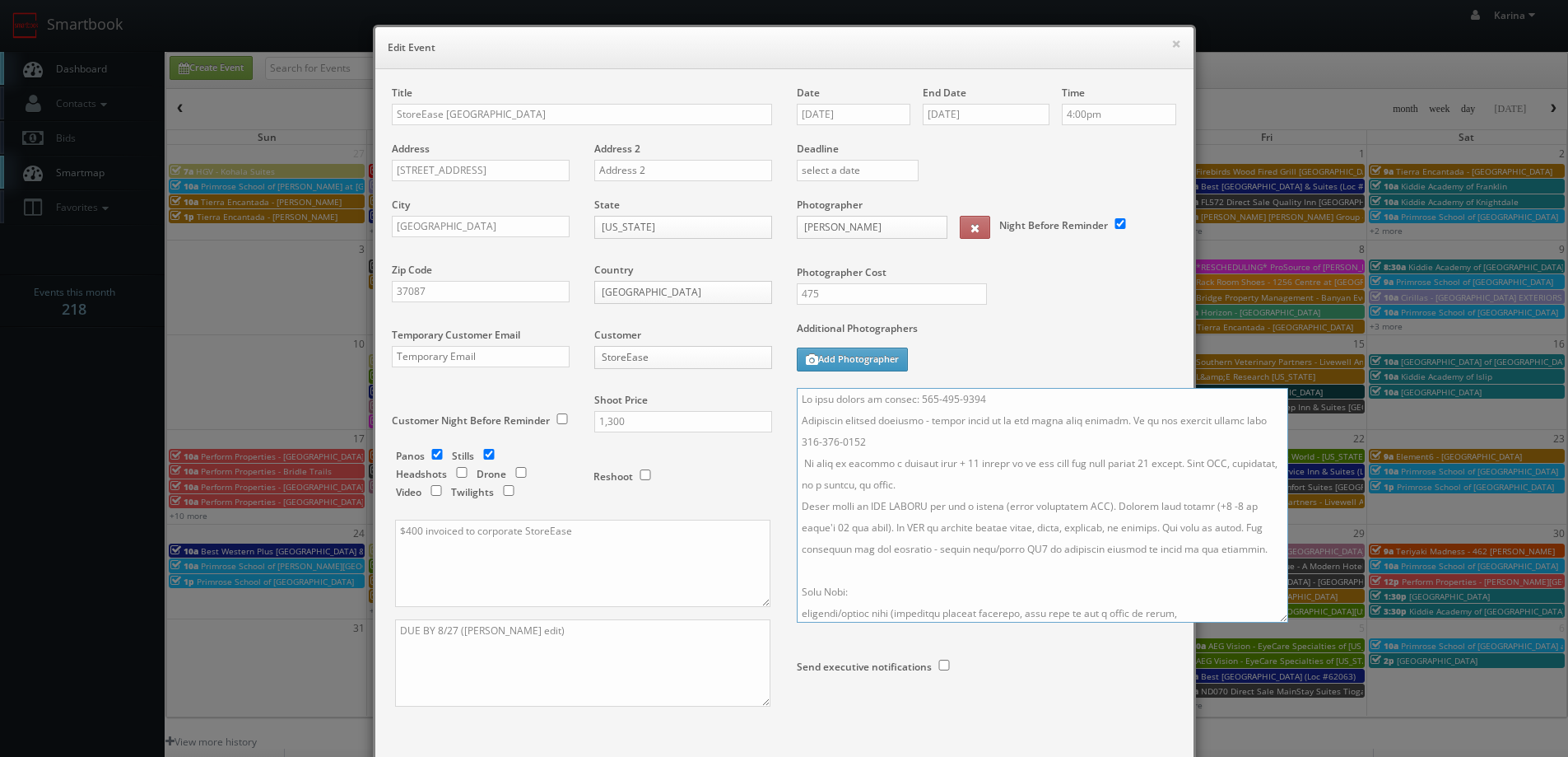
click at [967, 464] on textarea at bounding box center [1041, 505] width 491 height 234
click at [1005, 402] on textarea at bounding box center [1041, 505] width 491 height 234
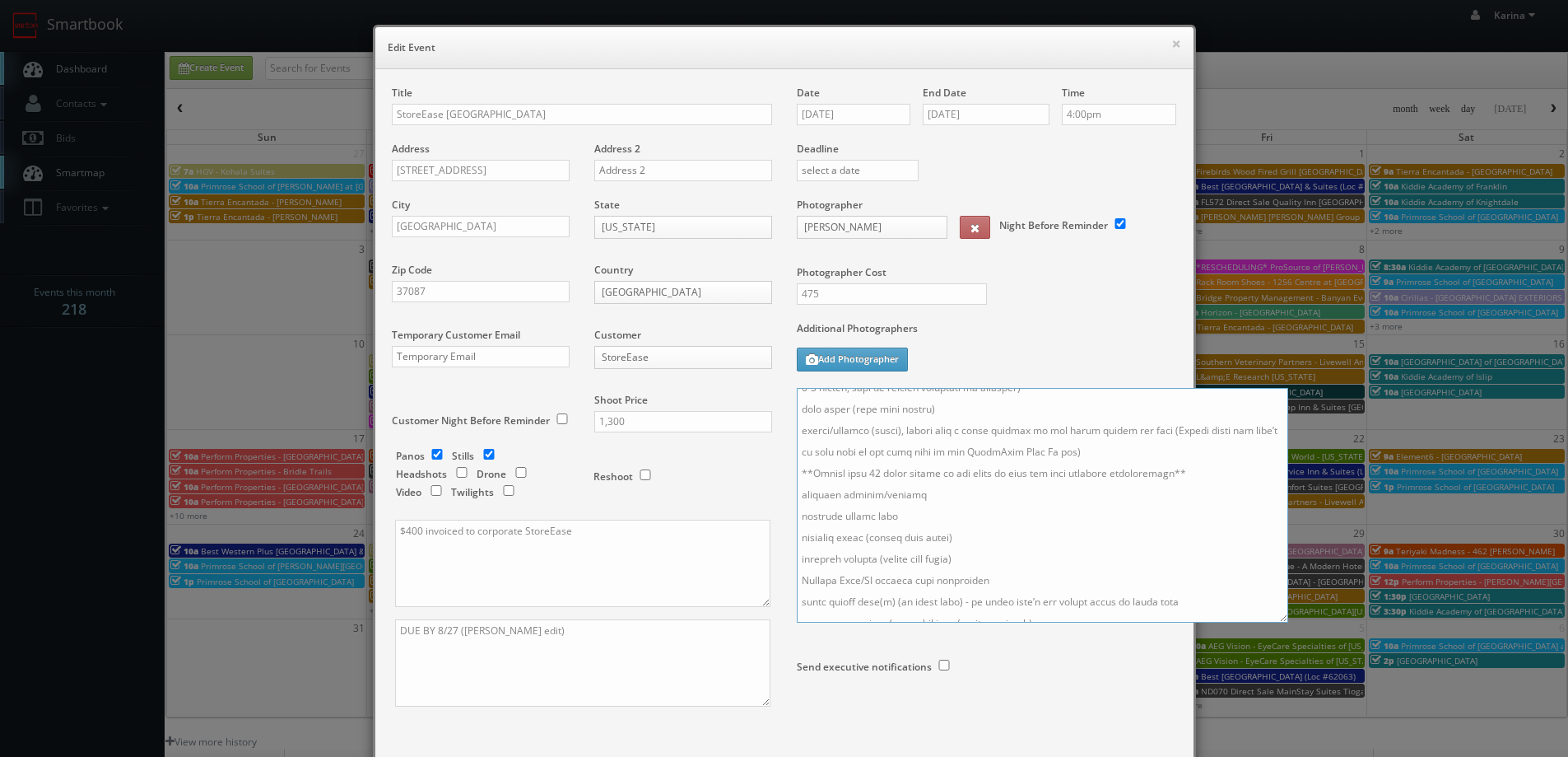
click at [1150, 473] on textarea at bounding box center [1041, 505] width 491 height 234
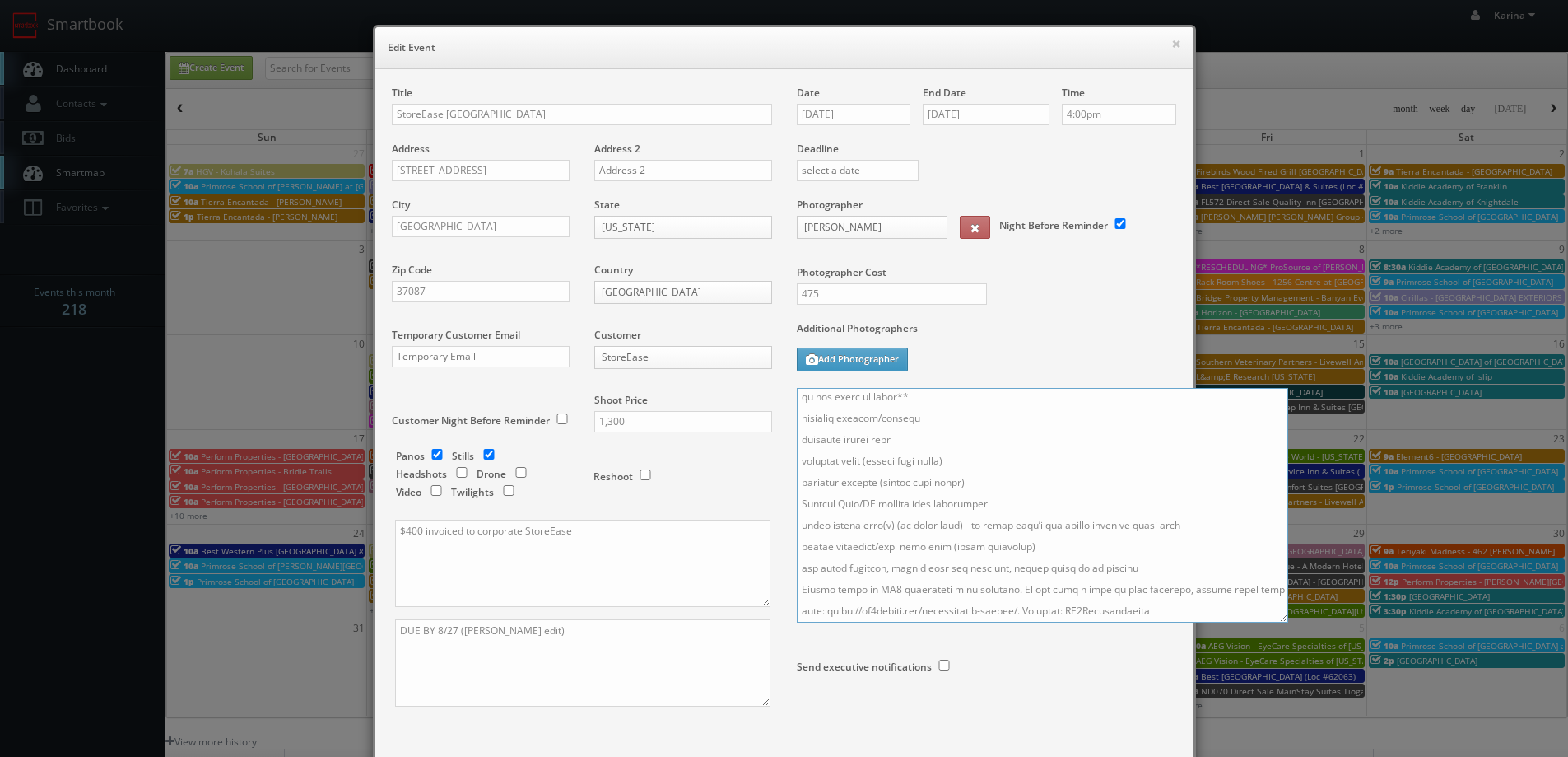
scroll to position [111, 0]
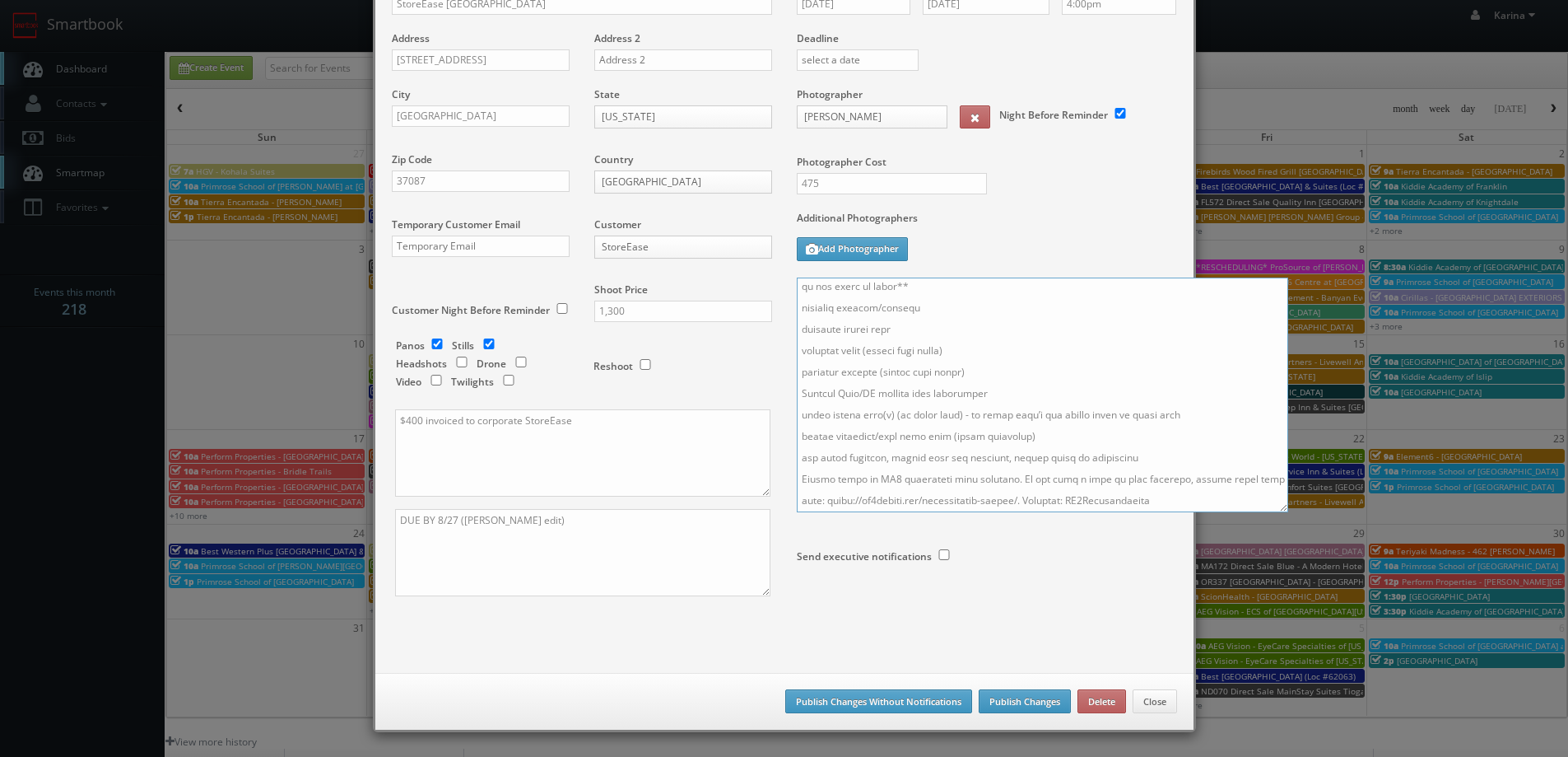
type textarea "On site number if needed: 615-257-3106 UPDATES TO SHOT LIST BELOW Virtually man…"
click at [1013, 700] on button "Publish Changes" at bounding box center [1025, 702] width 92 height 25
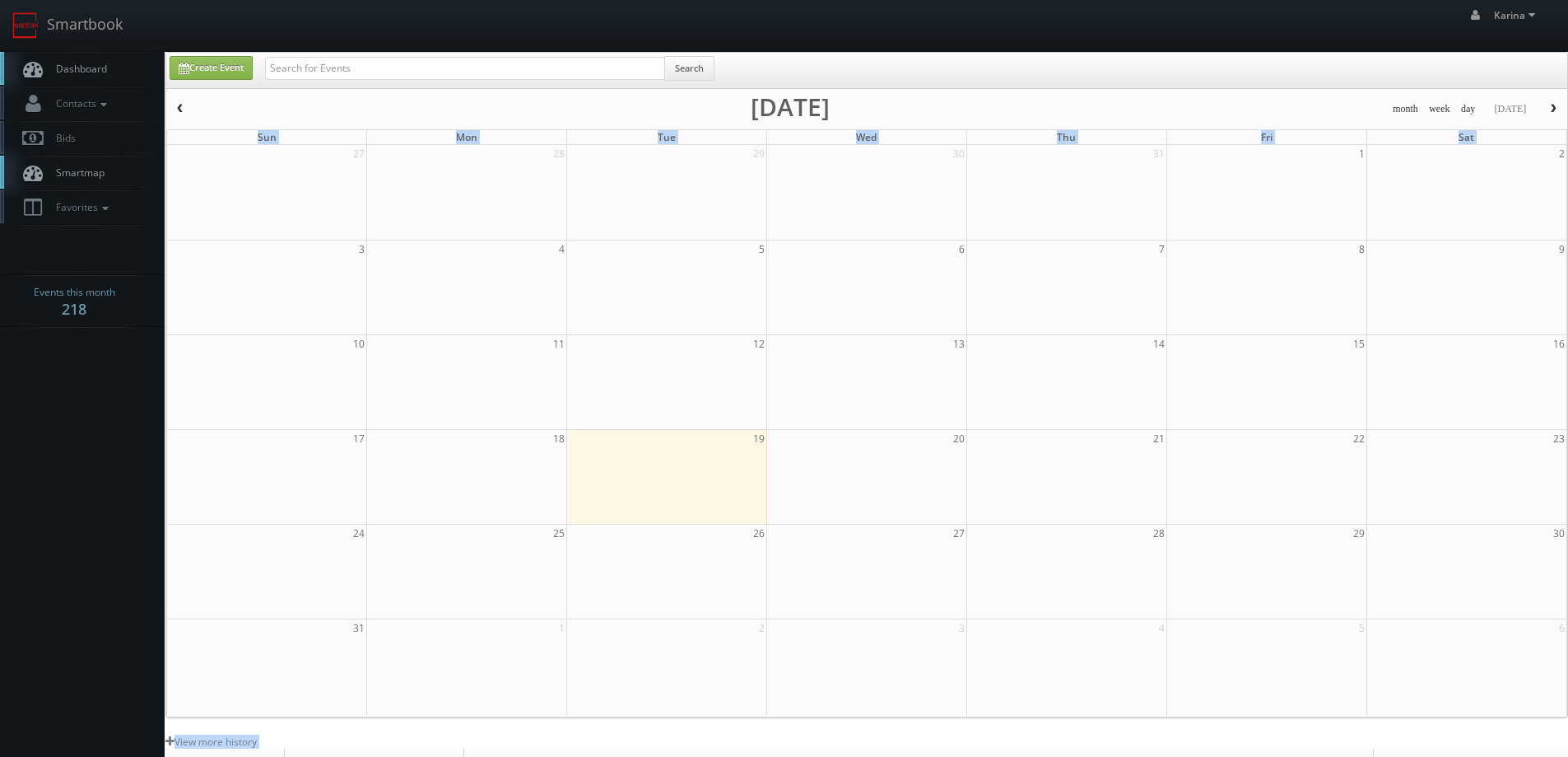
drag, startPoint x: 116, startPoint y: 774, endPoint x: 124, endPoint y: 781, distance: 10.6
click at [124, 756] on html "Smartbook Toggle Side Navigation Toggle Top Navigation Karina Karina Profile Lo…" at bounding box center [784, 528] width 1568 height 1057
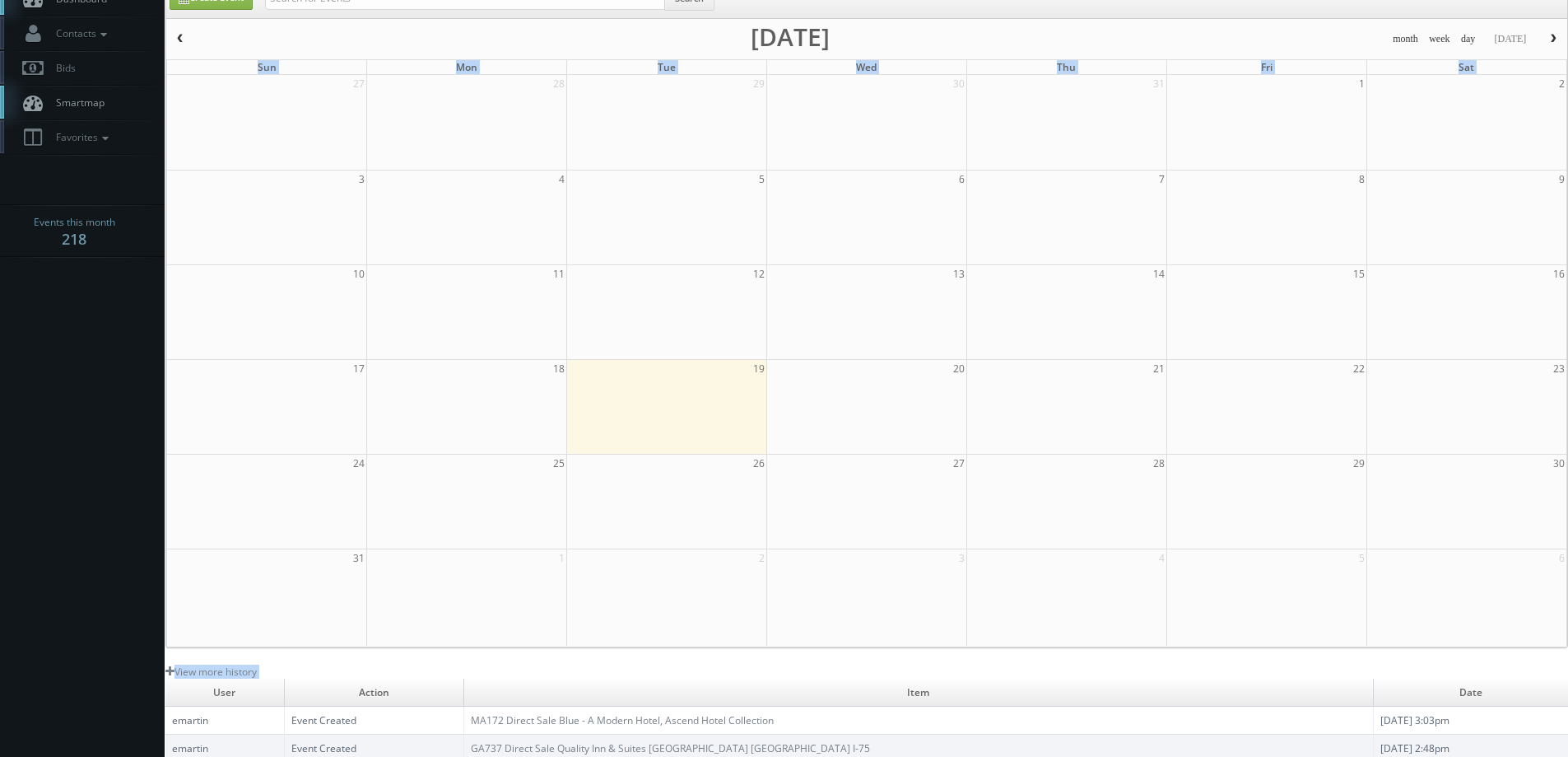
scroll to position [0, 0]
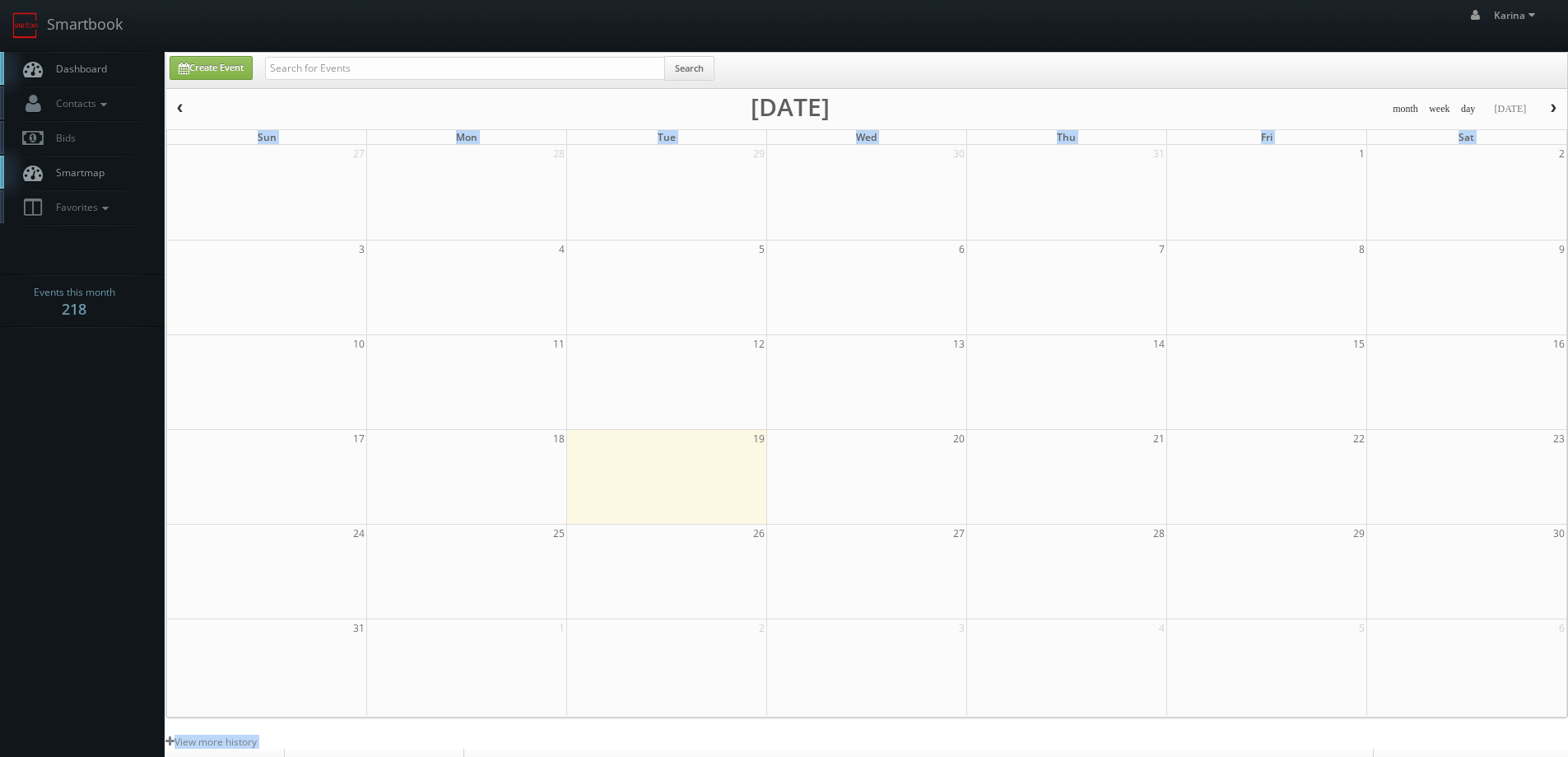
click at [83, 62] on span "Dashboard" at bounding box center [78, 69] width 59 height 14
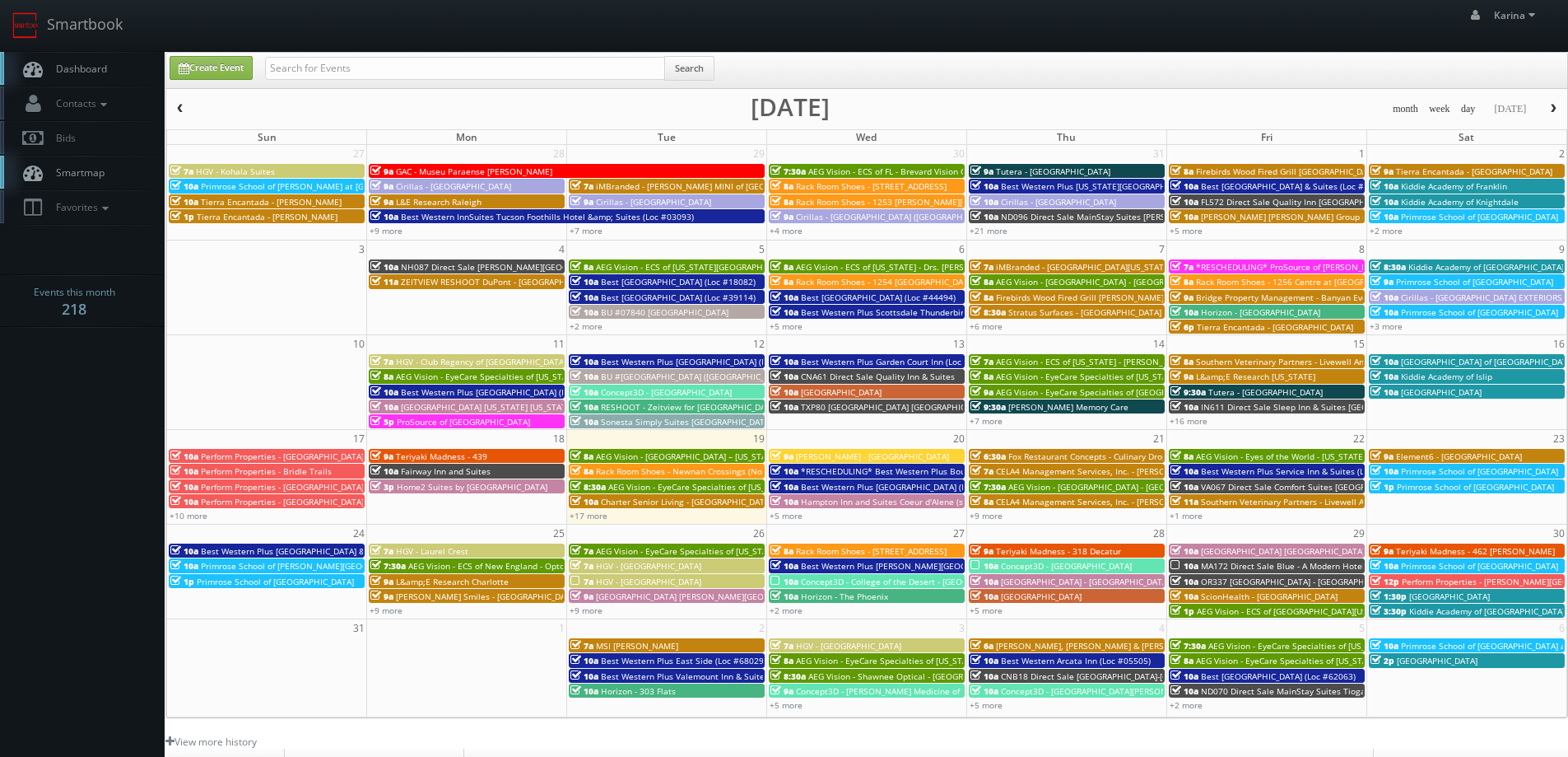
click at [71, 70] on span "Dashboard" at bounding box center [78, 69] width 59 height 14
click at [985, 516] on link "+9 more" at bounding box center [986, 515] width 33 height 12
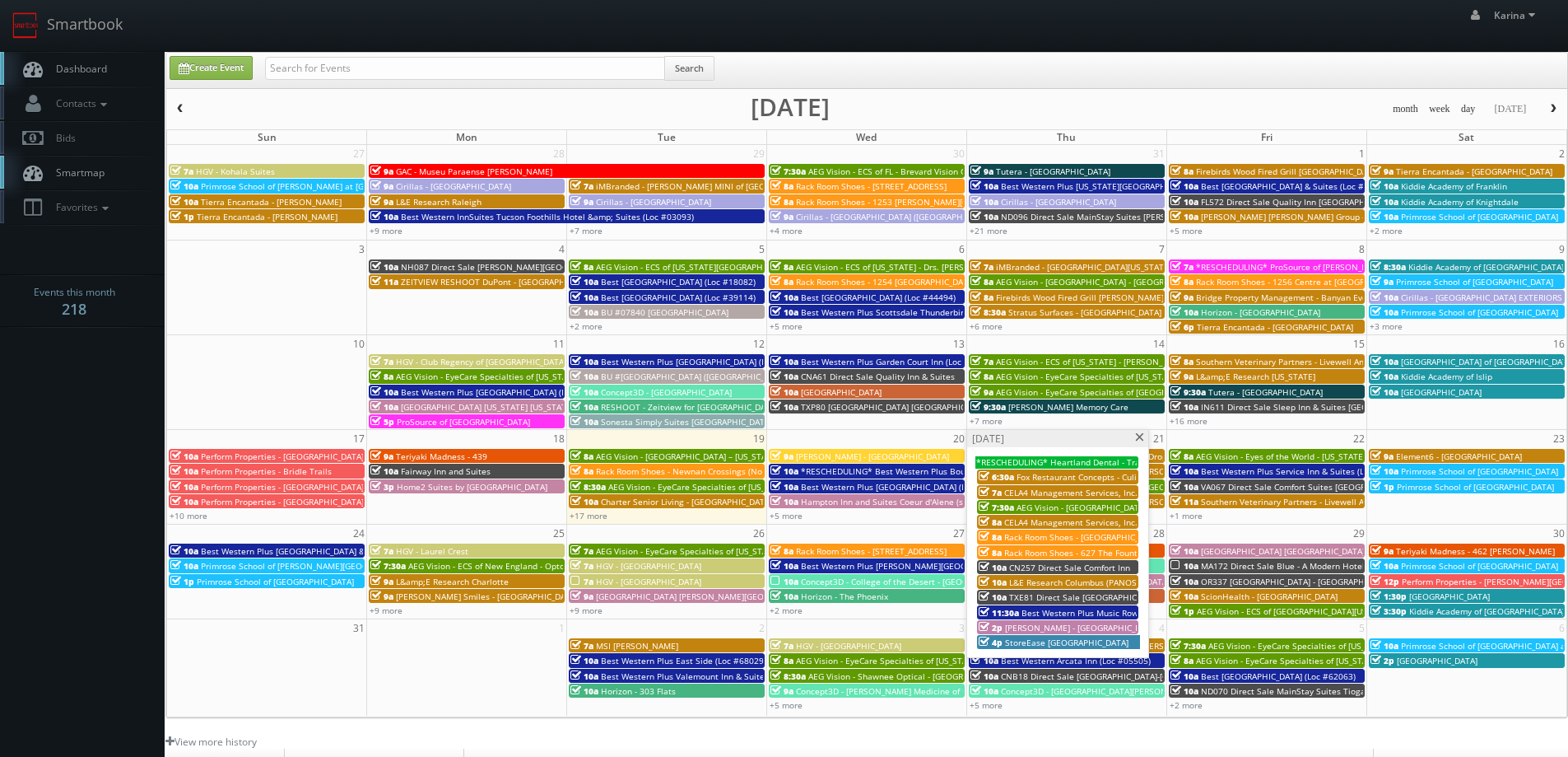
click at [1064, 644] on span "StoreEase [GEOGRAPHIC_DATA]" at bounding box center [1067, 642] width 124 height 12
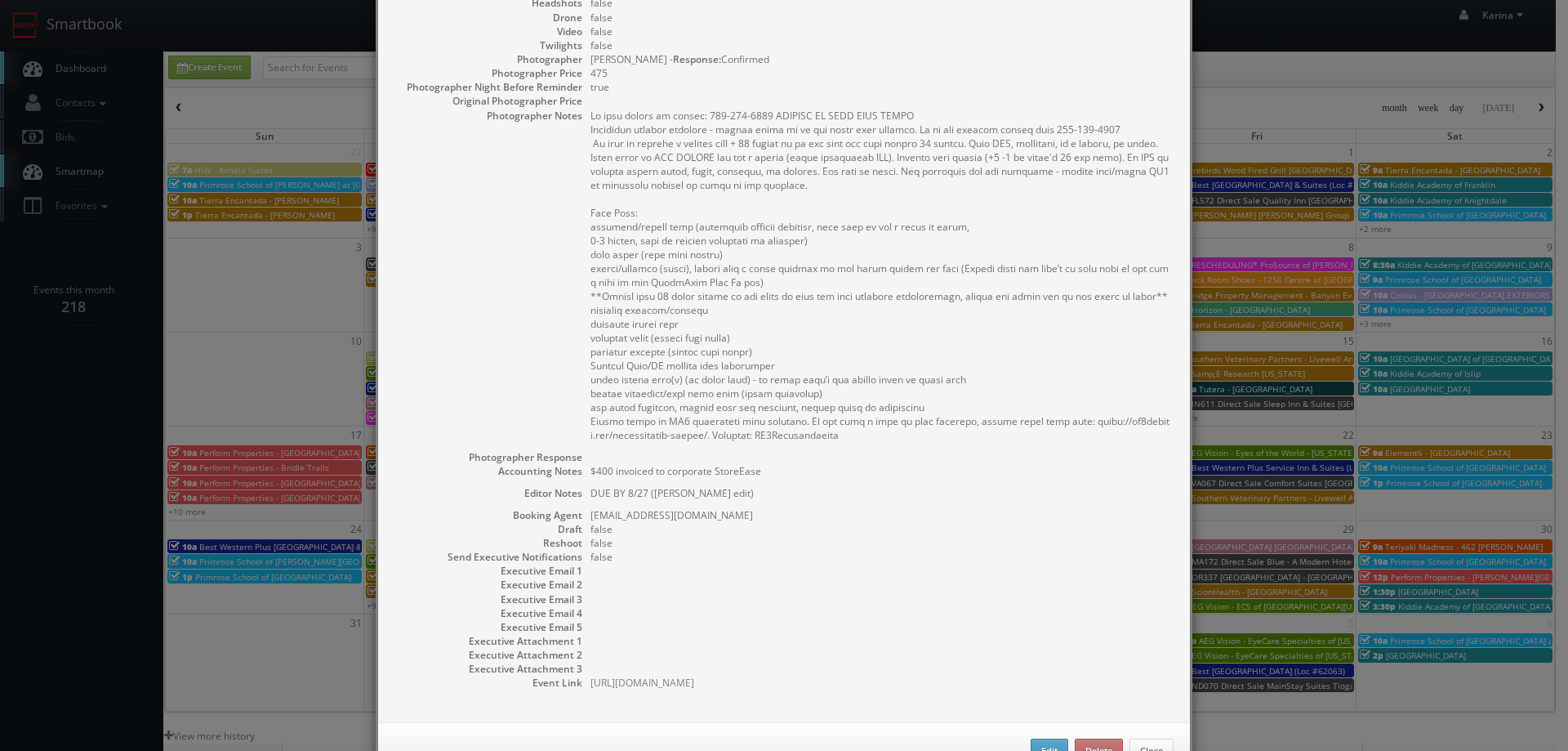
scroll to position [396, 0]
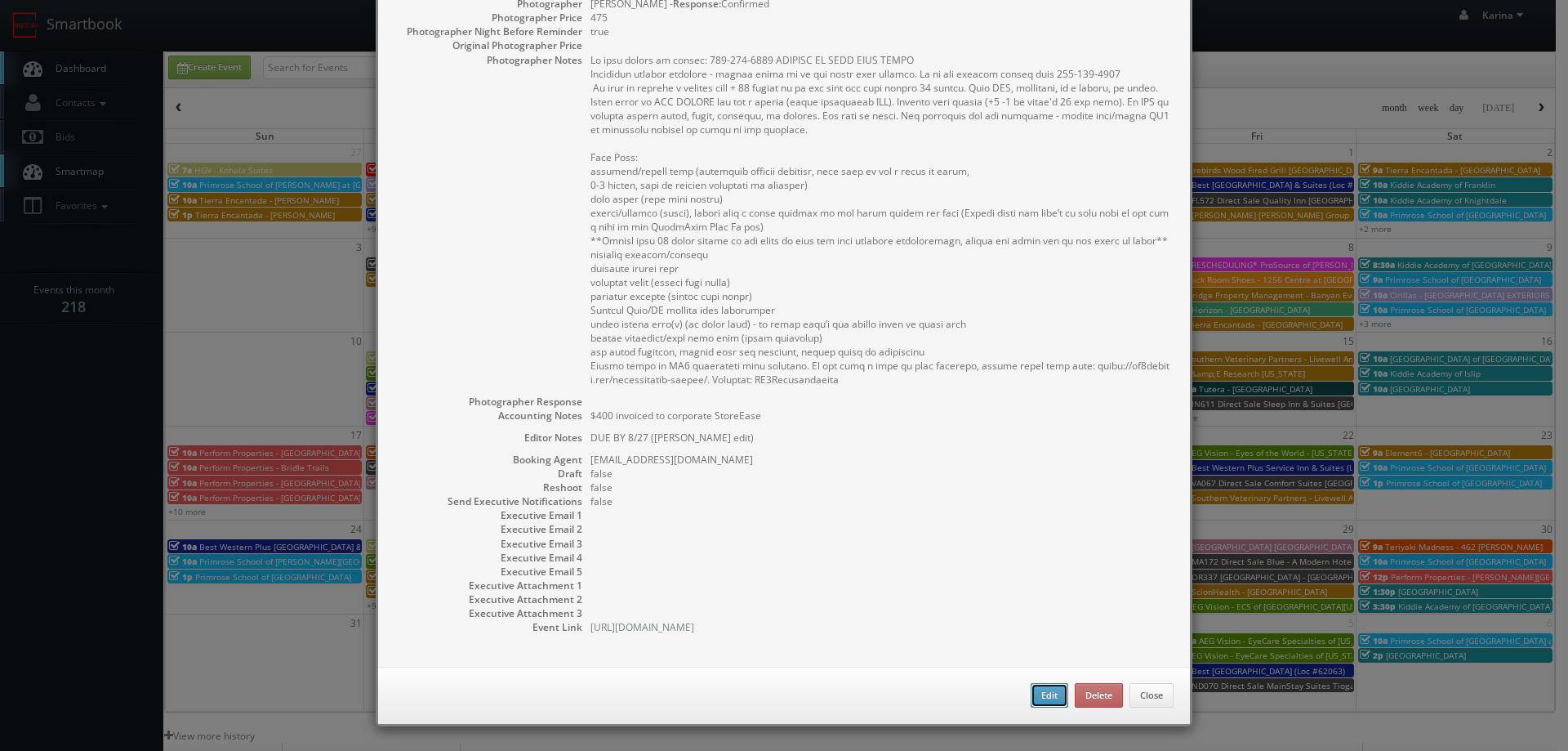
click at [1038, 699] on button "Edit" at bounding box center [1050, 695] width 38 height 25
type input "StoreEase Lebanon"
type input "1141 Murfreesboro Road"
type input "Lebanon"
type input "37087"
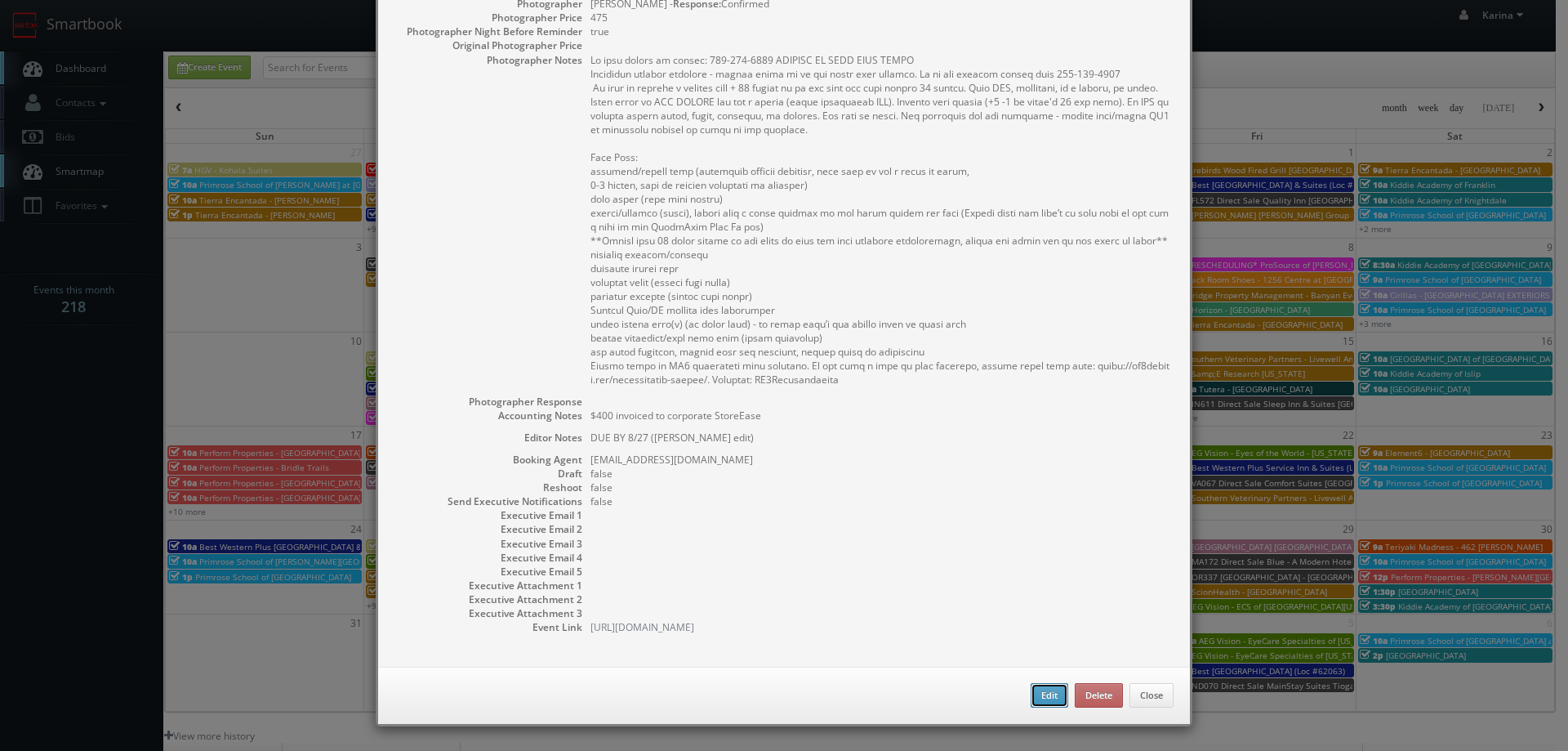
type input "1,300"
checkbox input "true"
type textarea "$400 invoiced to corporate StoreEase"
type textarea "DUE BY 8/27 (chris will edit)"
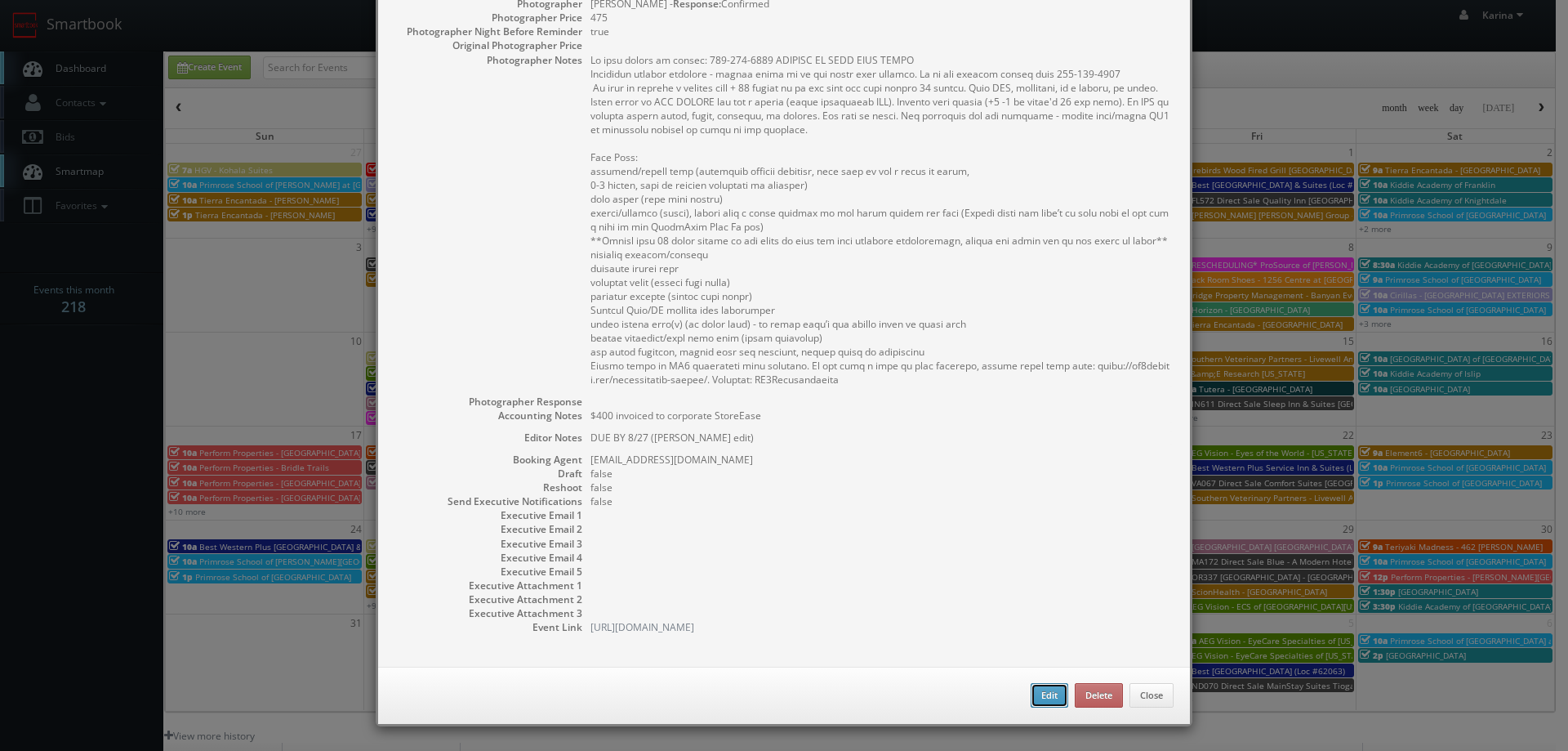
type input "08/21/2025"
type input "08/23/2025"
type input "4:00pm"
checkbox input "true"
type textarea "On site number if needed: 615-257-3106 UPDATES TO SHOT LIST BELOW Virtually man…"
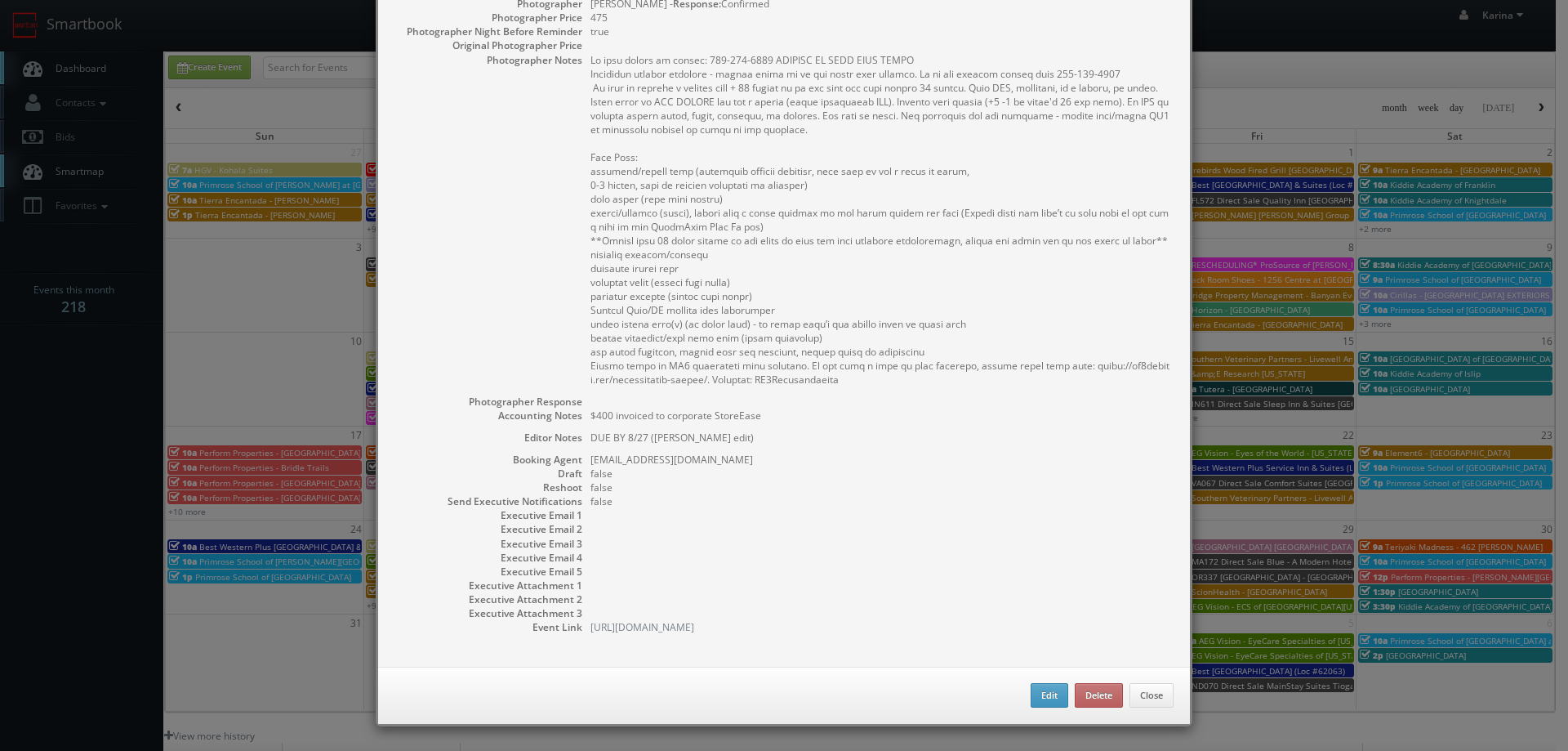
select select "[US_STATE]"
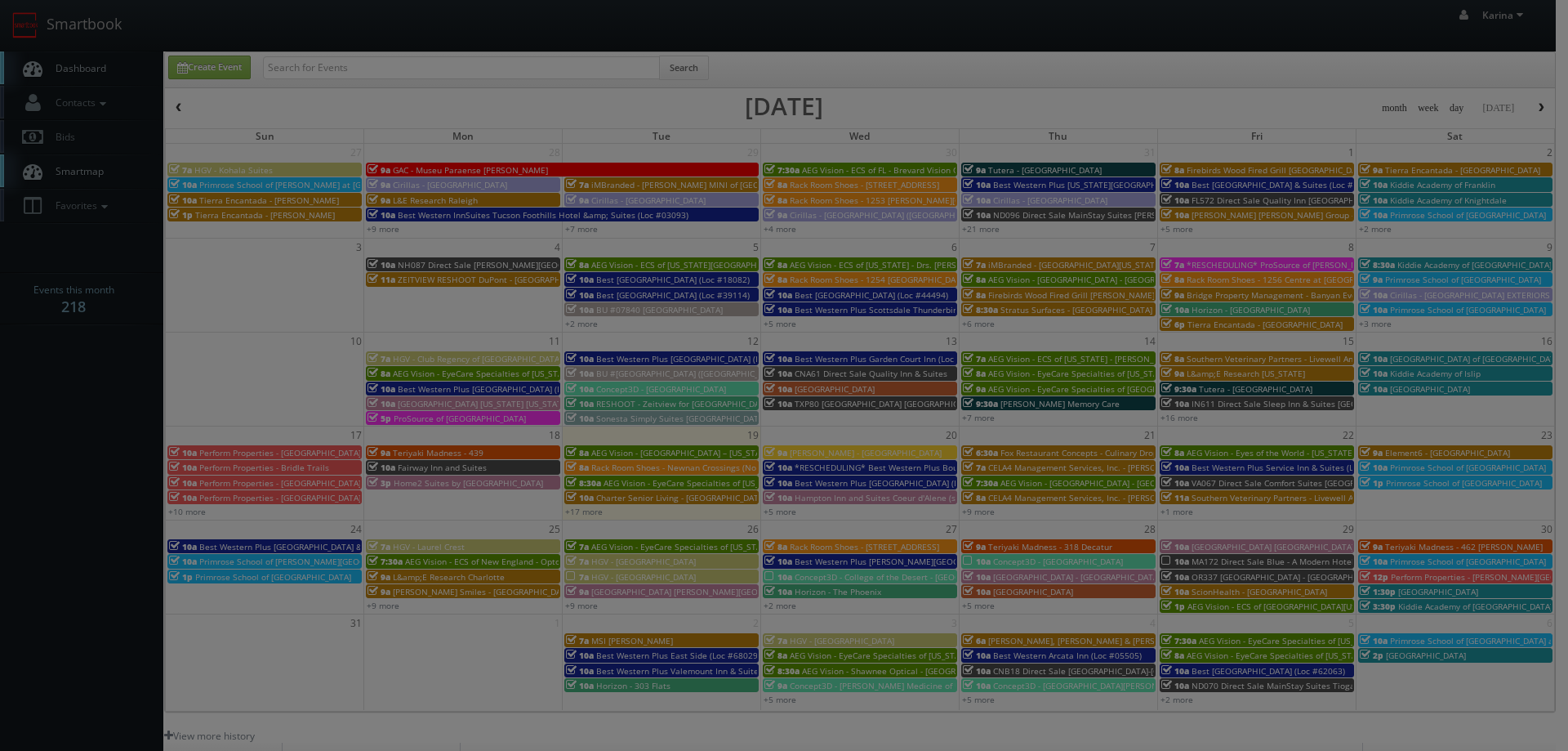
type input "1,300"
type input "475"
select select "fake1011storeease@mg.cs3calendar.com"
select select "bable.karen@yahoo.com.au"
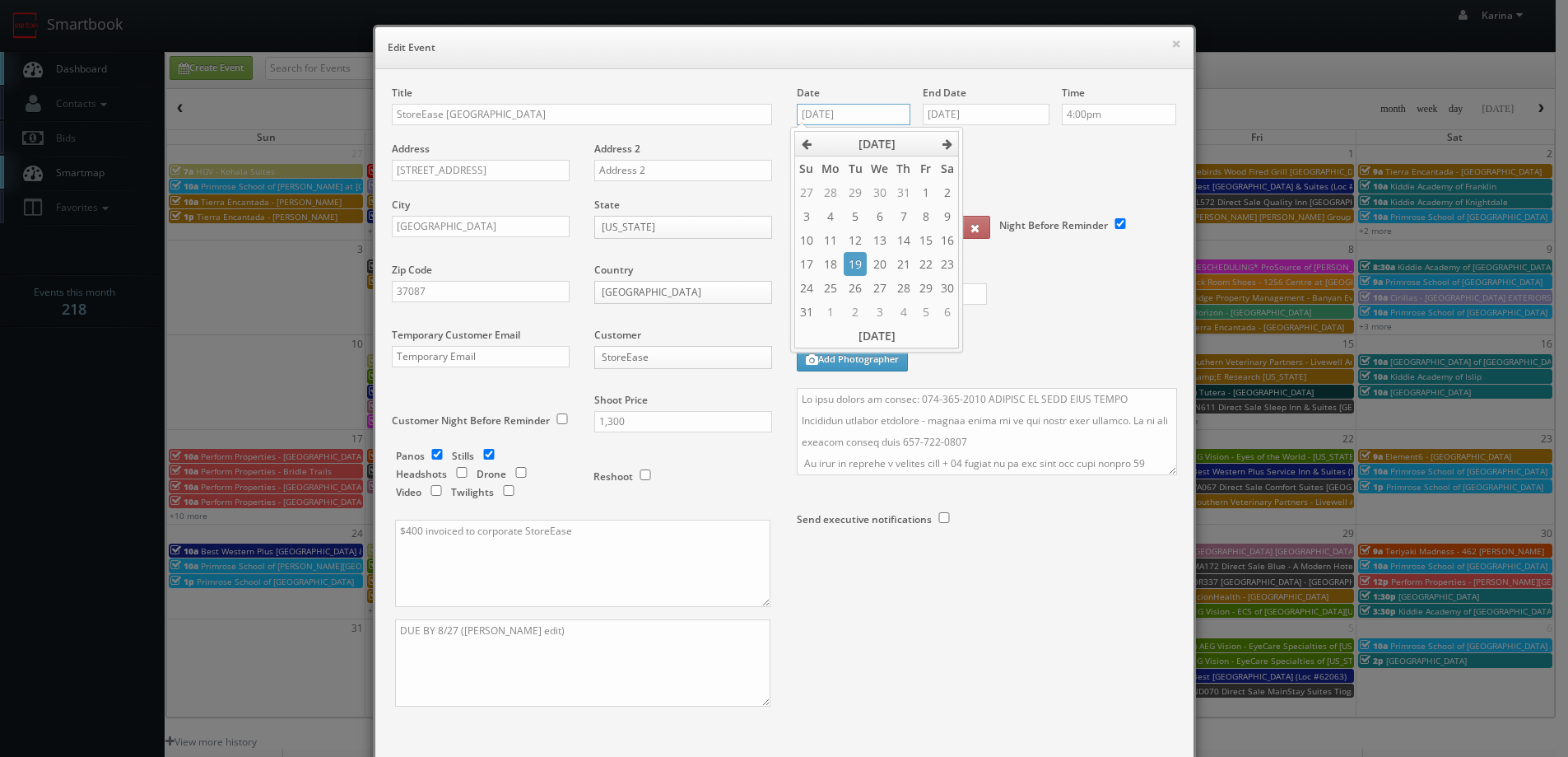
click at [821, 116] on input "08/21/2025" at bounding box center [853, 115] width 115 height 21
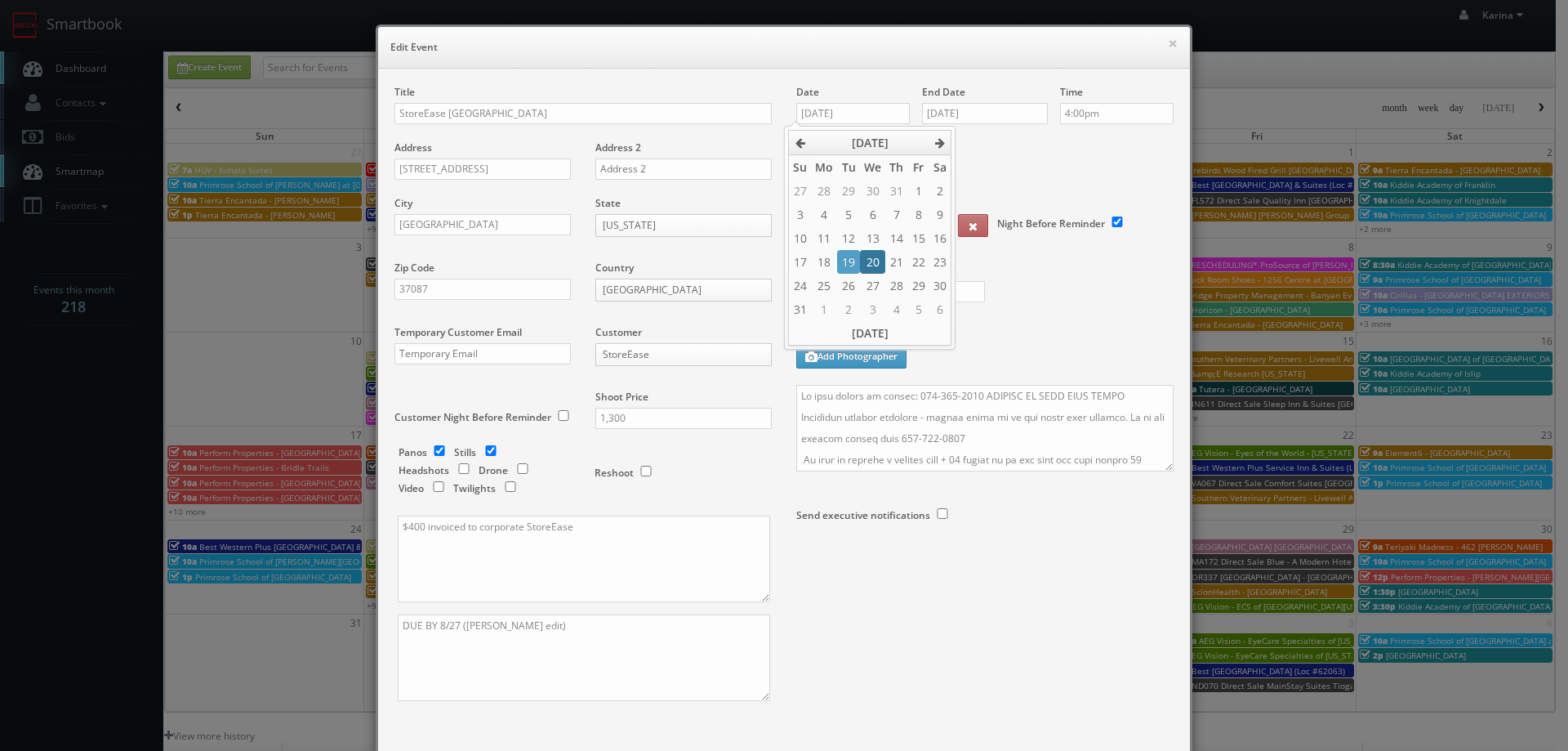
click at [861, 259] on td "20" at bounding box center [872, 261] width 25 height 24
click at [893, 259] on td "21" at bounding box center [896, 261] width 22 height 24
click at [879, 263] on td "20" at bounding box center [872, 261] width 25 height 24
type input "08/20/2025"
click at [980, 112] on input "08/23/2025" at bounding box center [985, 114] width 126 height 21
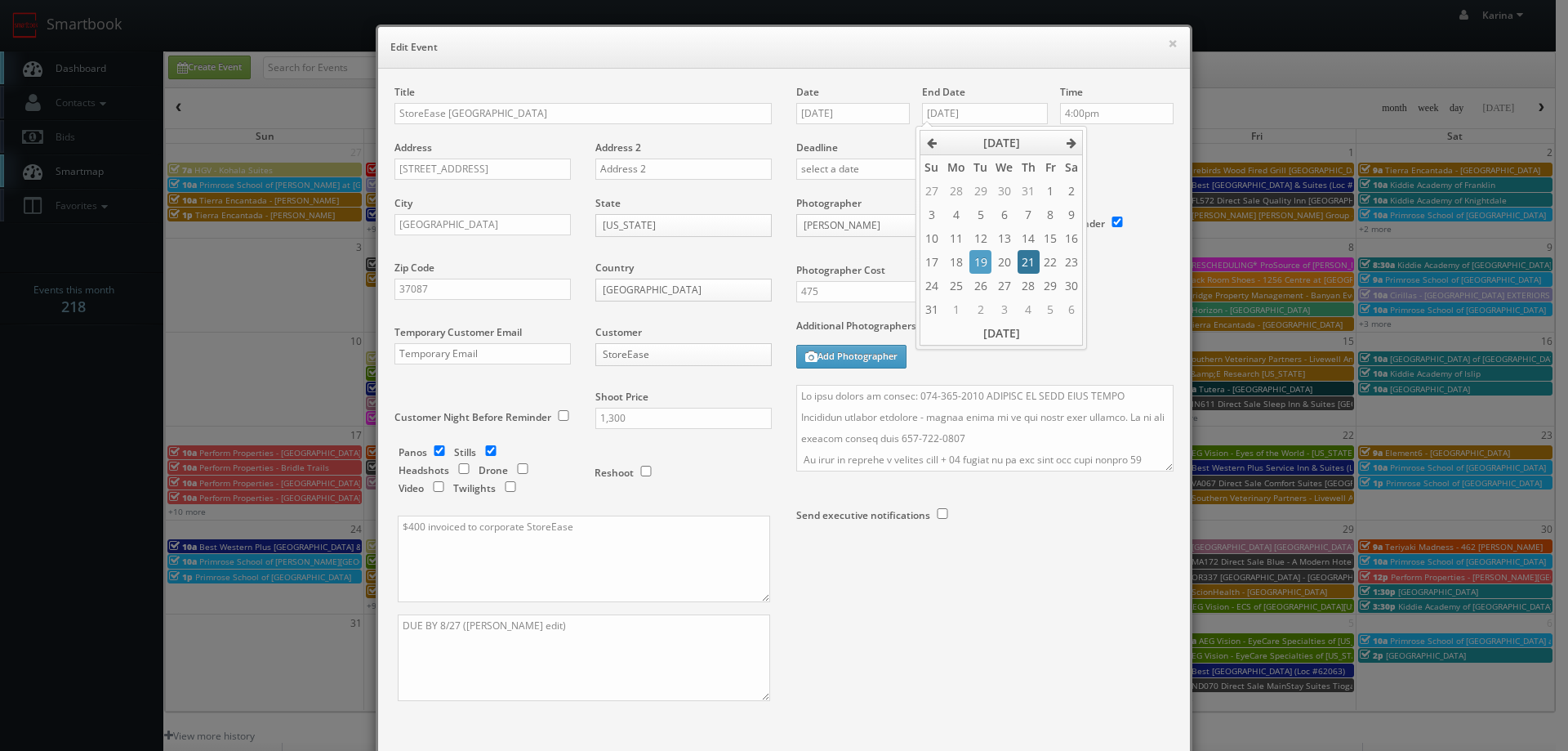
click at [1025, 260] on td "21" at bounding box center [1028, 261] width 22 height 24
type input "08/21/2025"
click at [1121, 145] on label "Deadline" at bounding box center [985, 147] width 402 height 14
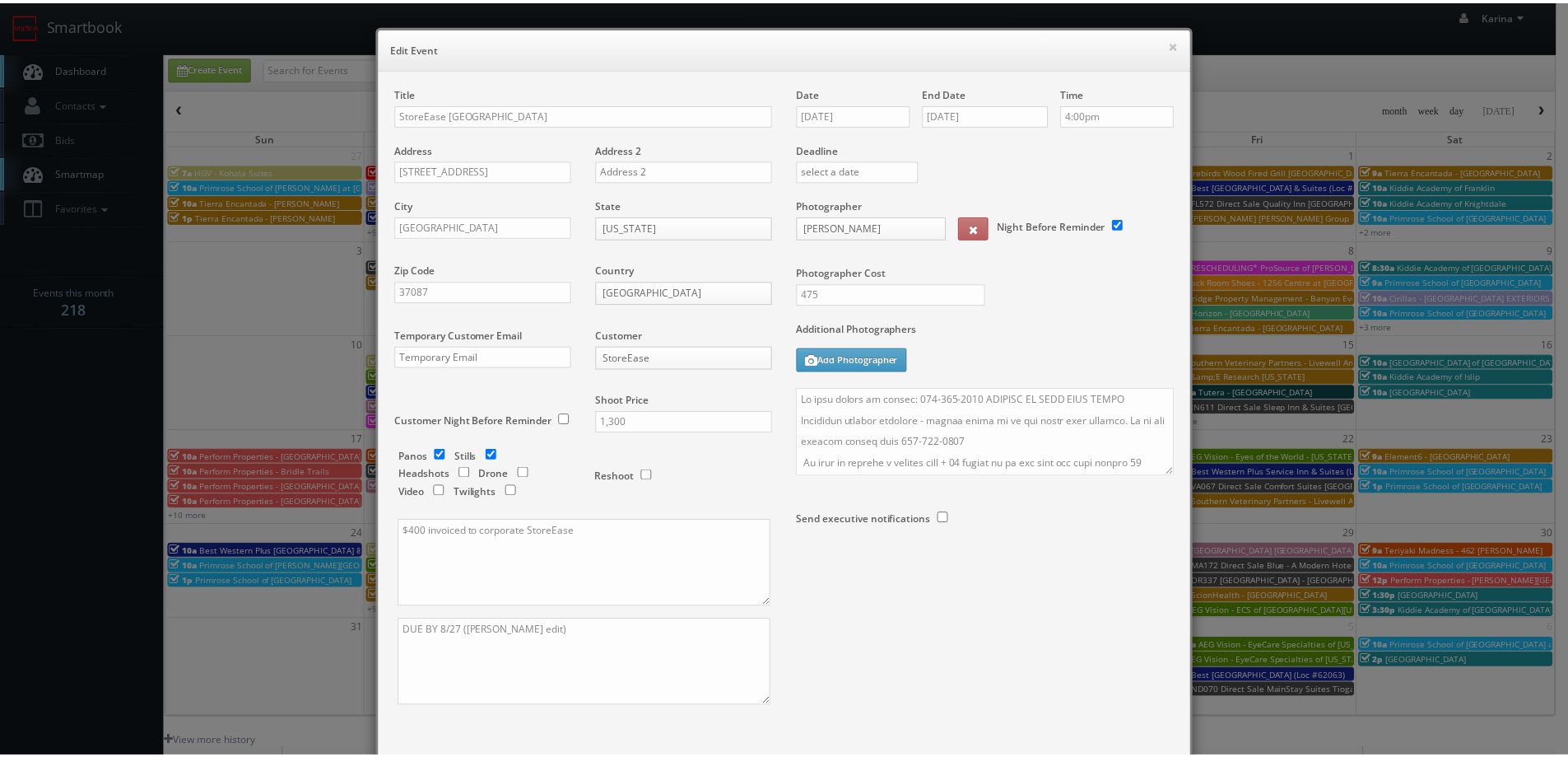
scroll to position [97, 0]
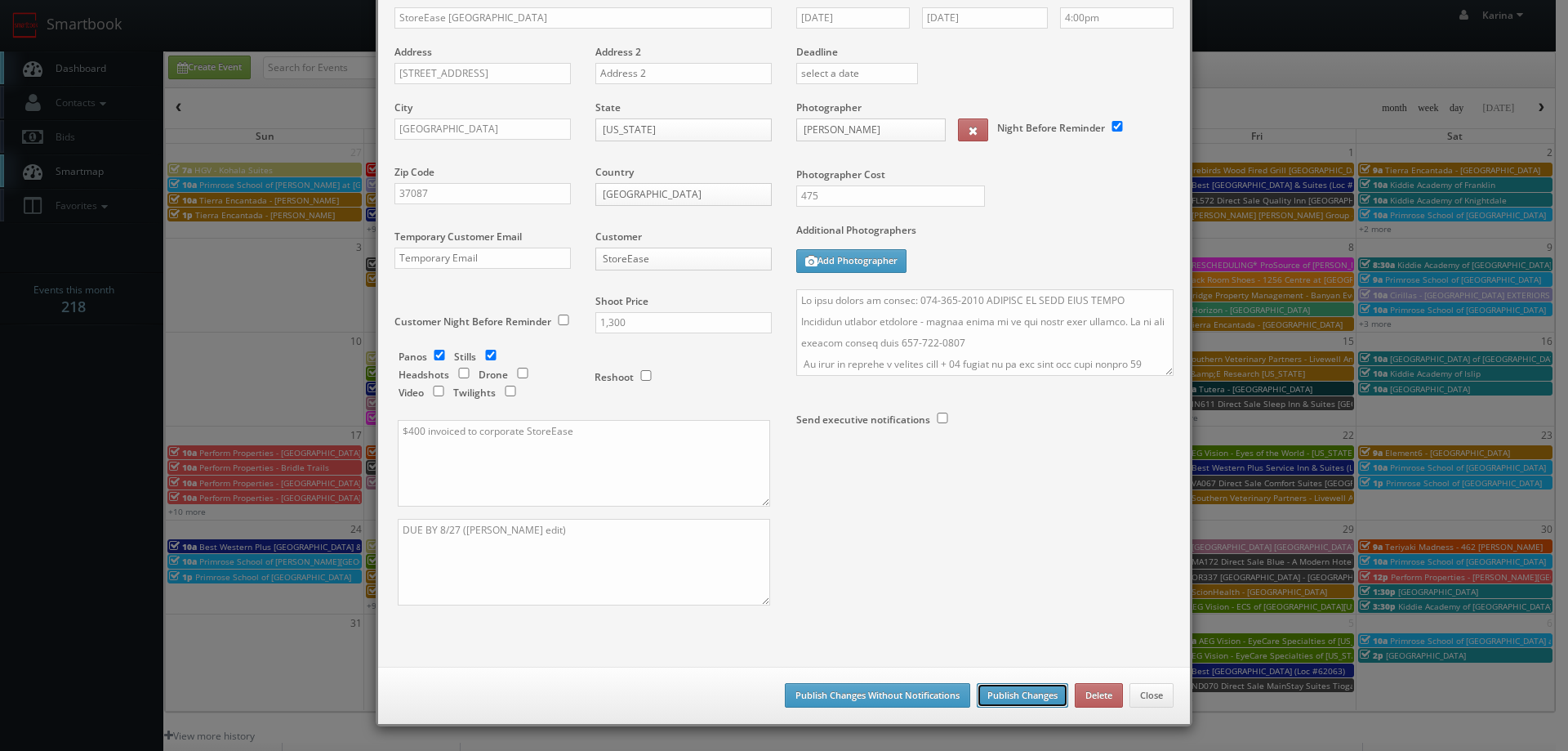
click at [977, 691] on button "Publish Changes" at bounding box center [1023, 695] width 92 height 25
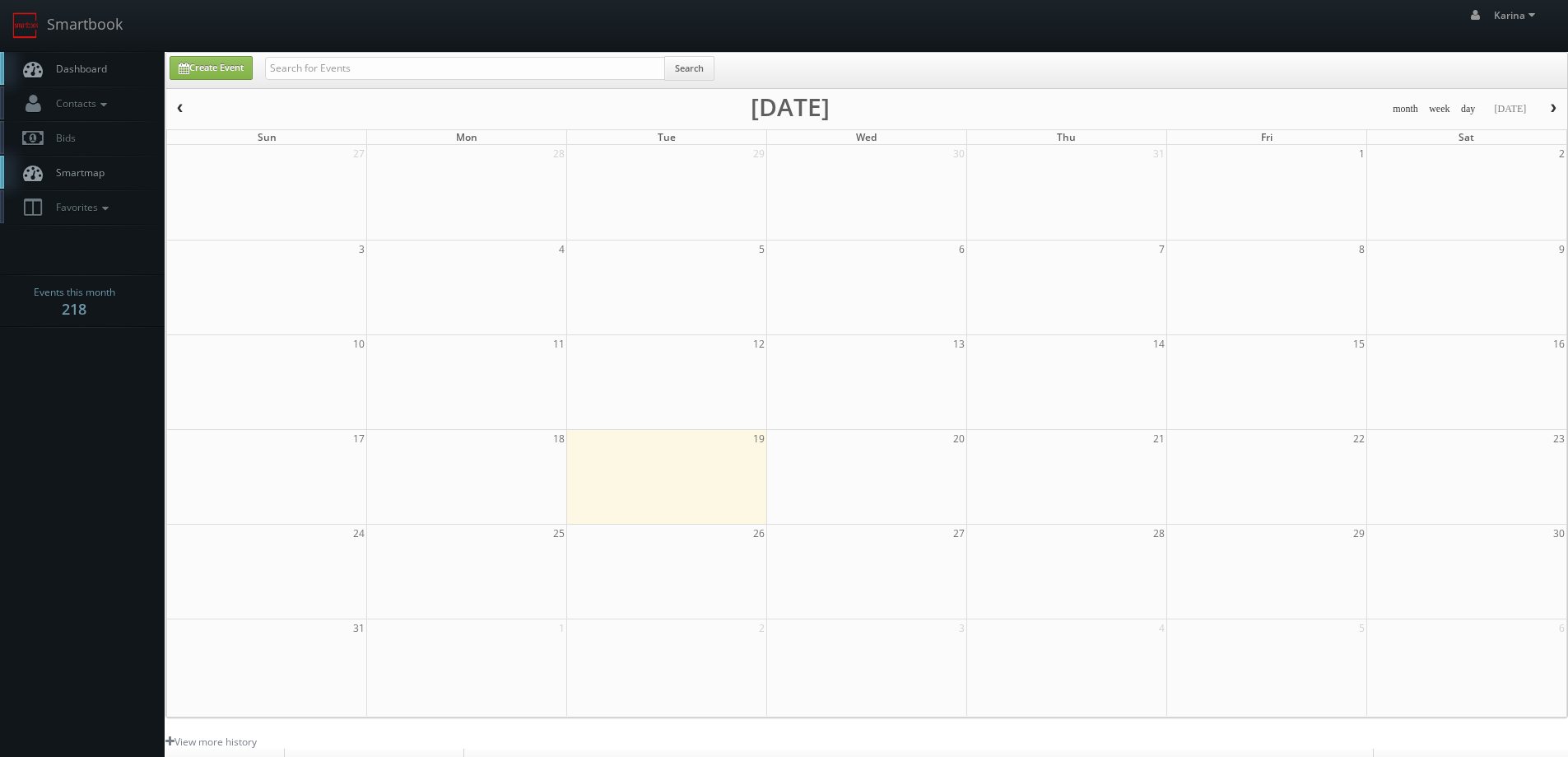
click at [97, 67] on span "Dashboard" at bounding box center [78, 69] width 59 height 14
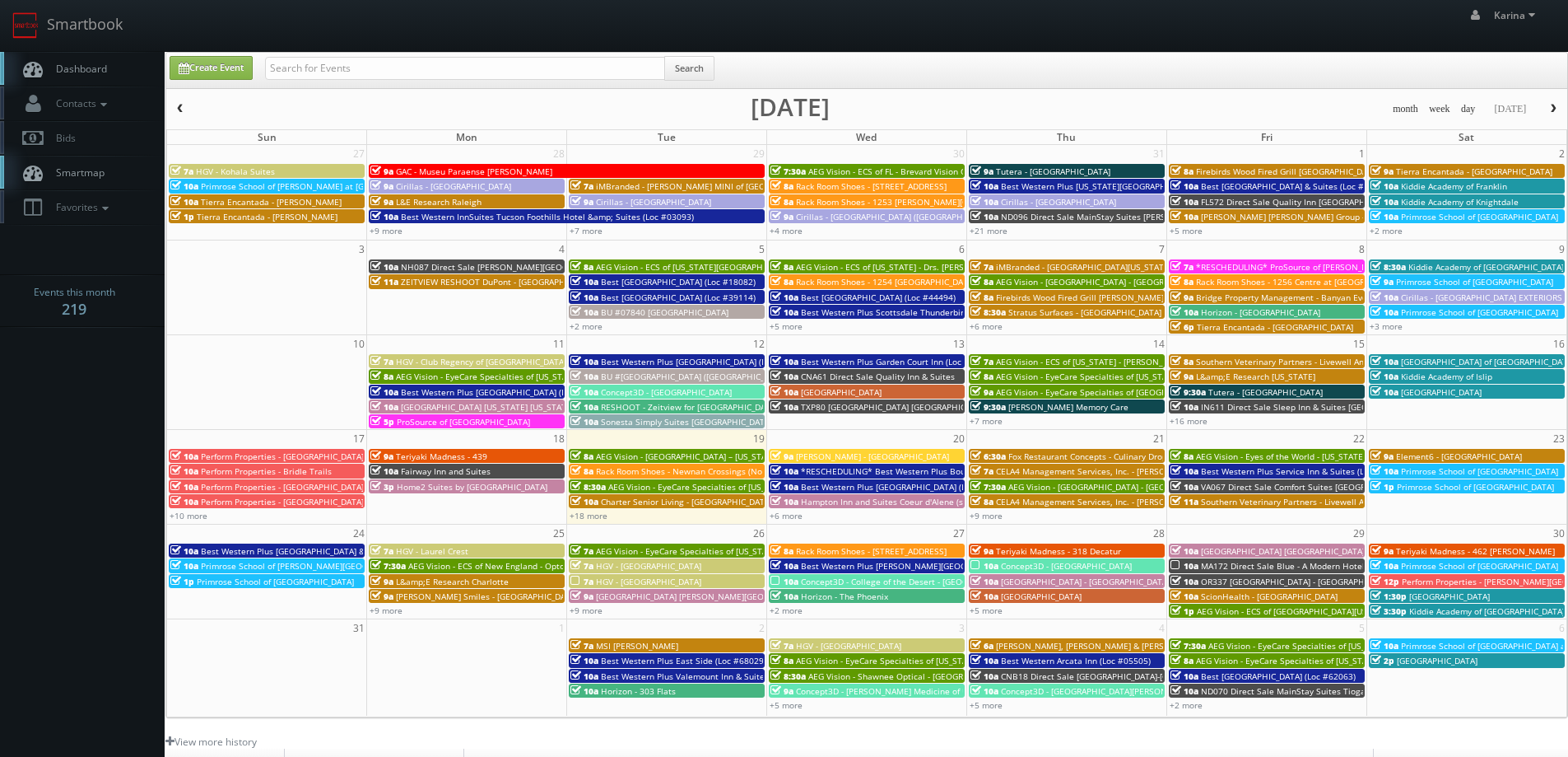
click at [71, 68] on span "Dashboard" at bounding box center [78, 69] width 59 height 14
click at [212, 71] on link "Create Event" at bounding box center [210, 68] width 83 height 24
type input "08/19/2025"
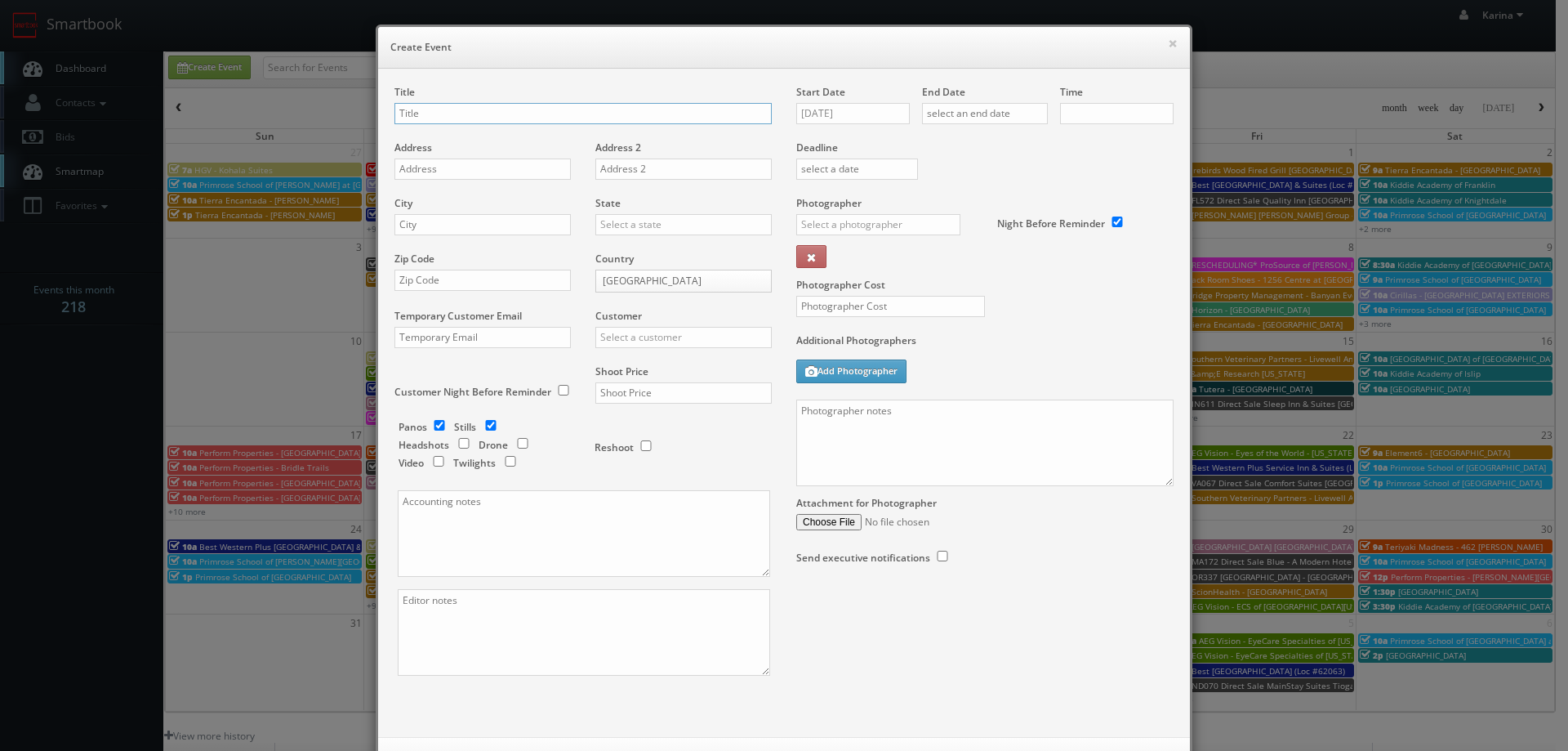
checkbox input "true"
type input "10:00am"
checkbox input "true"
type input "Texas de Brazil - Dallas"
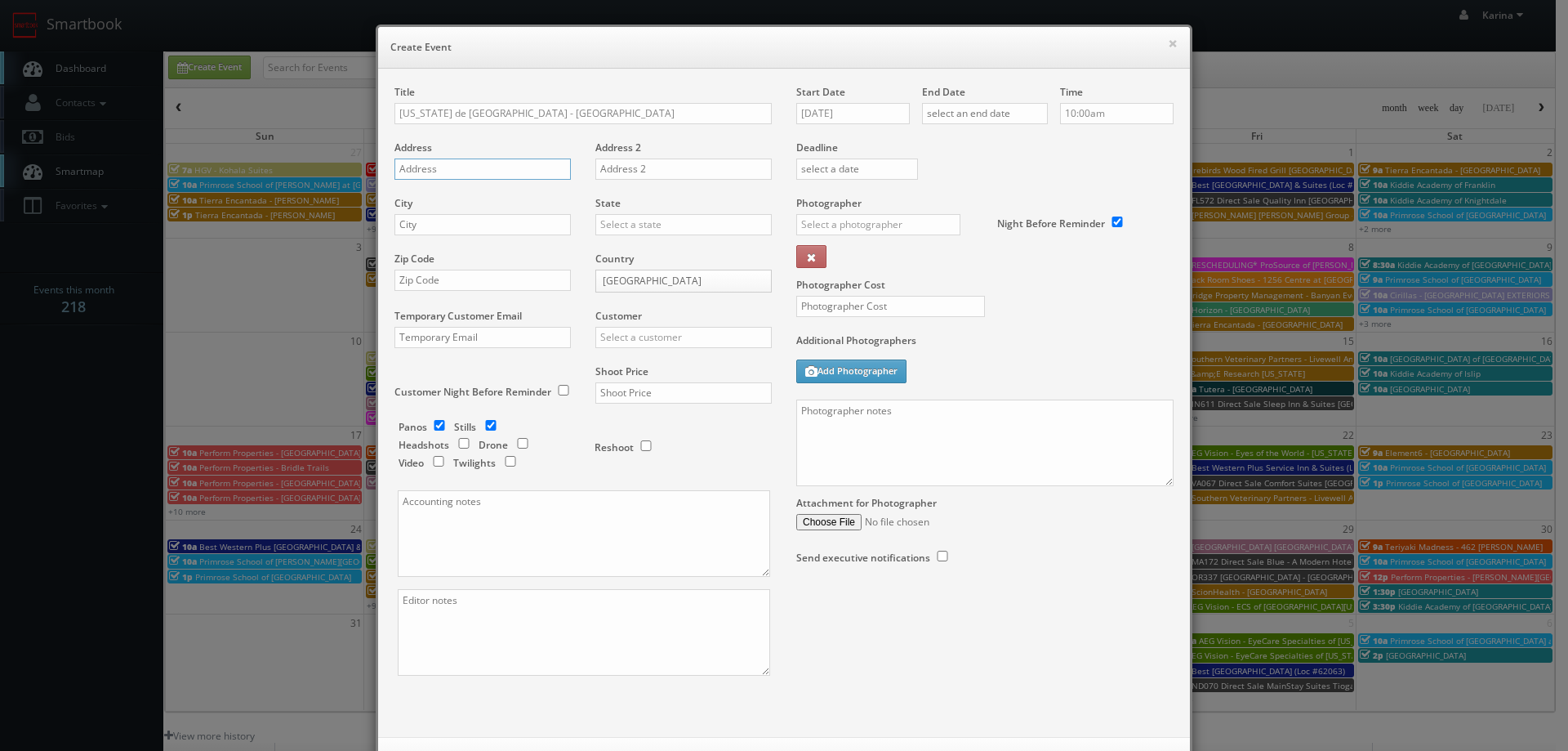
click at [423, 177] on input "text" at bounding box center [482, 169] width 176 height 21
paste input "2727 Cedar Springs Rd."
type input "2727 Cedar Springs Rd."
click at [413, 228] on input "text" at bounding box center [482, 224] width 176 height 21
type input "[GEOGRAPHIC_DATA]"
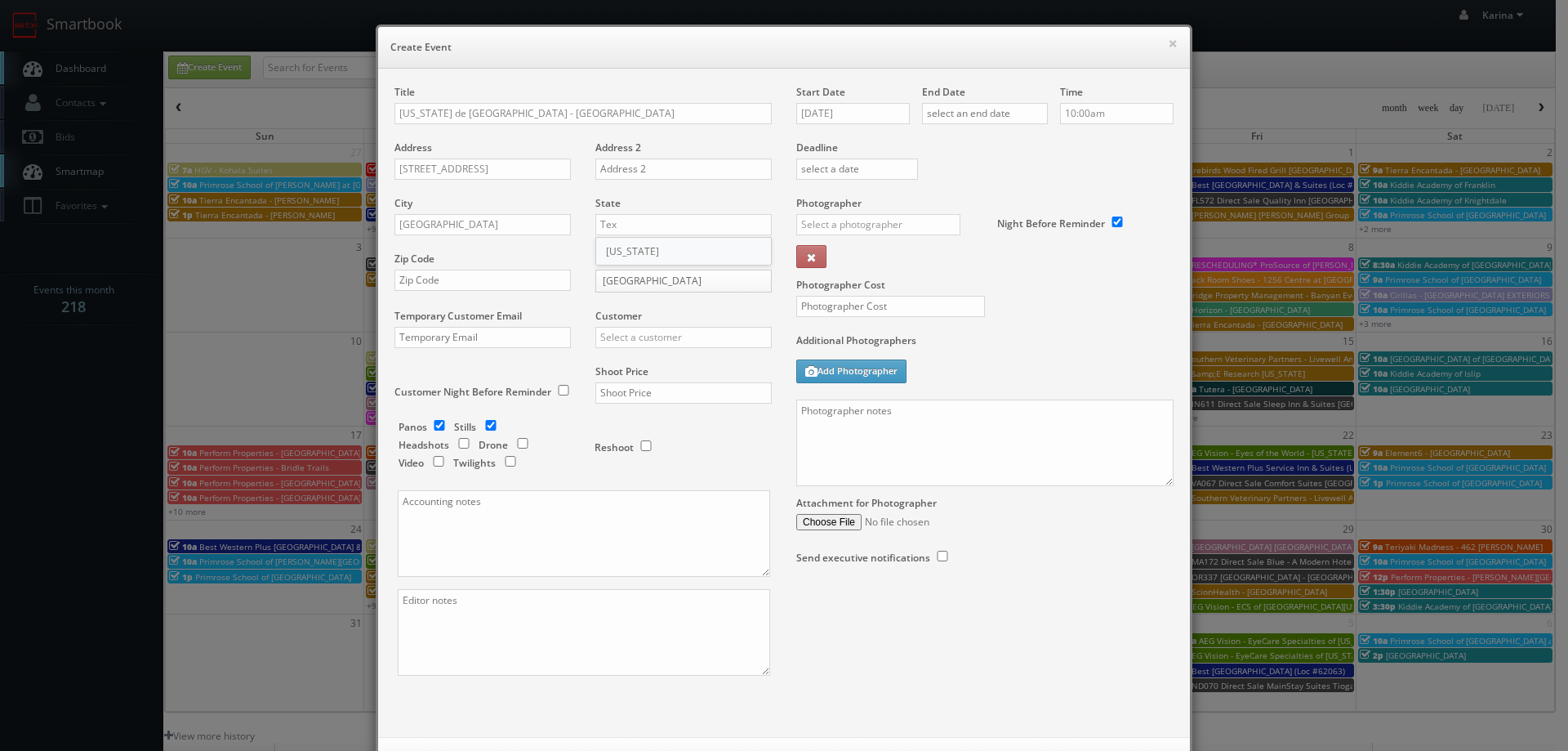
click at [624, 253] on div "[US_STATE]" at bounding box center [683, 251] width 174 height 27
type input "[US_STATE]"
click at [436, 281] on input "text" at bounding box center [482, 280] width 176 height 21
type input "75201"
click at [635, 337] on input "text" at bounding box center [683, 337] width 176 height 21
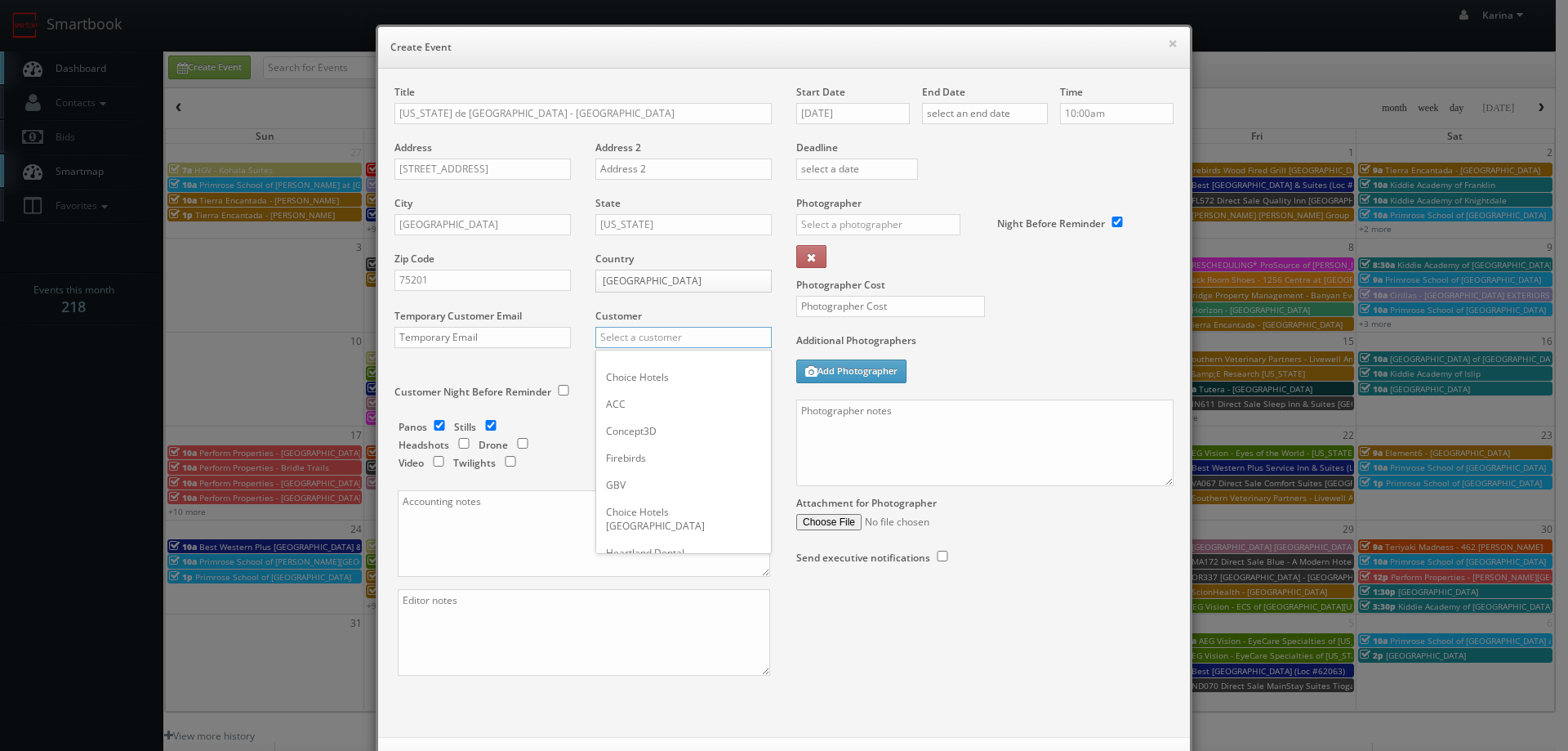
type input "t"
click at [627, 364] on div "GBV" at bounding box center [683, 364] width 174 height 27
type input "GBV"
click at [432, 420] on input "checkbox" at bounding box center [440, 425] width 25 height 11
checkbox input "false"
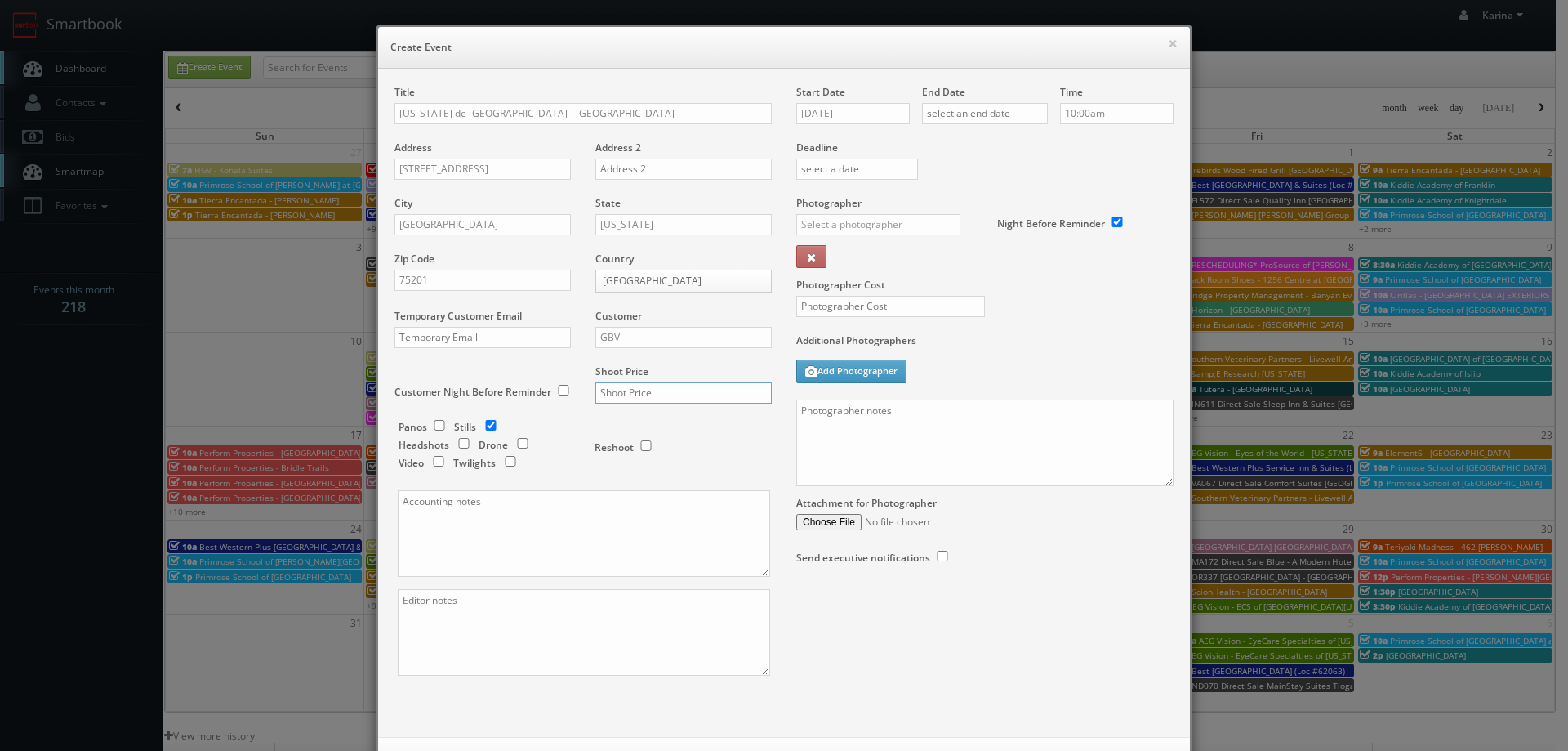
click at [644, 391] on input "text" at bounding box center [683, 393] width 176 height 21
type input "800"
click at [545, 510] on textarea at bounding box center [584, 533] width 373 height 87
paste textarea "hannahthompson@texasdebrazil.com"
type textarea "hannahthompson@texasdebrazil.com"
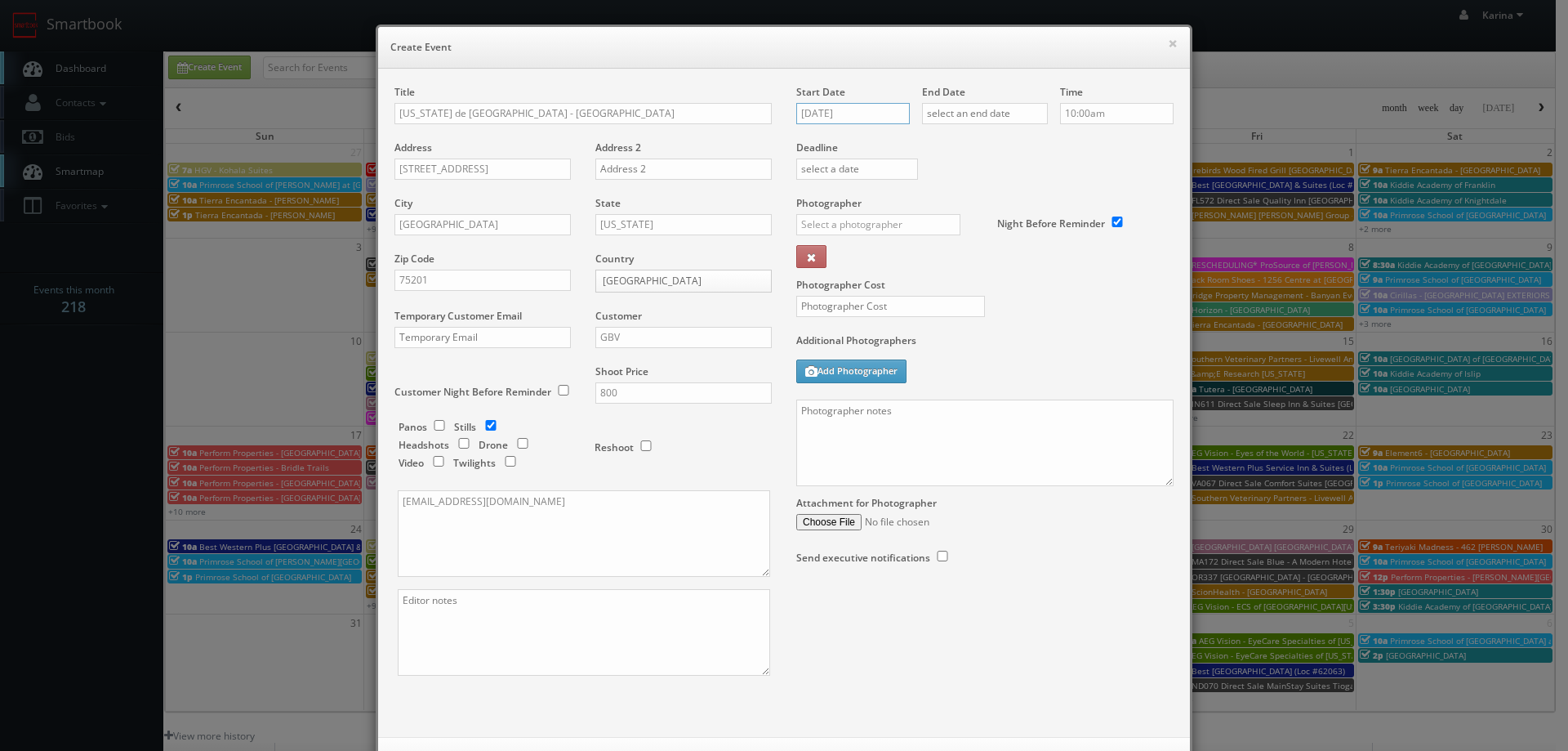
click at [856, 109] on input "08/19/2025" at bounding box center [852, 114] width 114 height 21
click at [832, 283] on td "25" at bounding box center [830, 285] width 26 height 24
type input "08/25/2025"
click at [984, 112] on input "text" at bounding box center [985, 114] width 126 height 21
click at [955, 283] on td "25" at bounding box center [956, 285] width 26 height 24
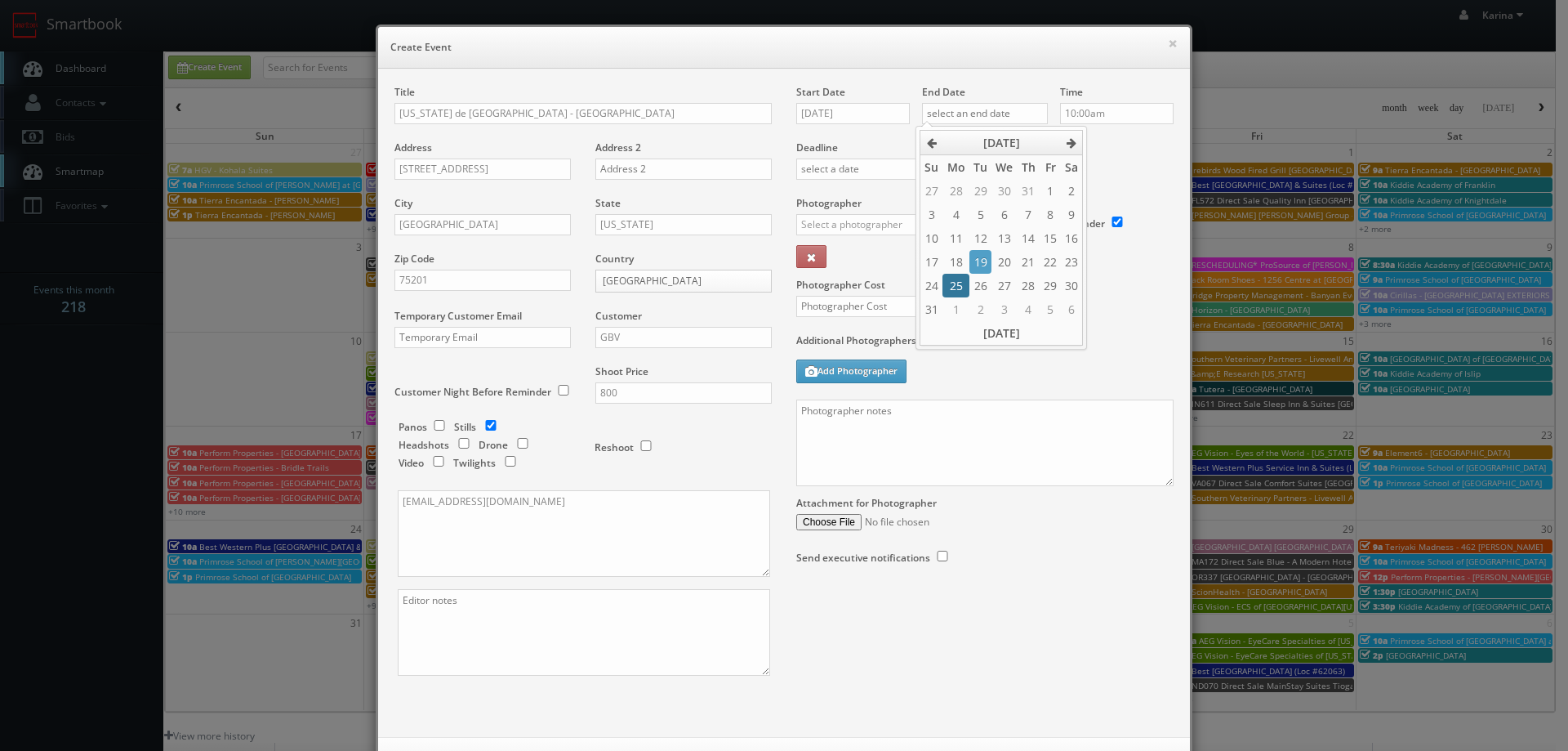
type input "08/25/2025"
click at [1102, 117] on input "10:00am" at bounding box center [1117, 114] width 114 height 21
type input "10:00pm"
click at [1083, 219] on li "10:00pm" at bounding box center [1086, 215] width 62 height 19
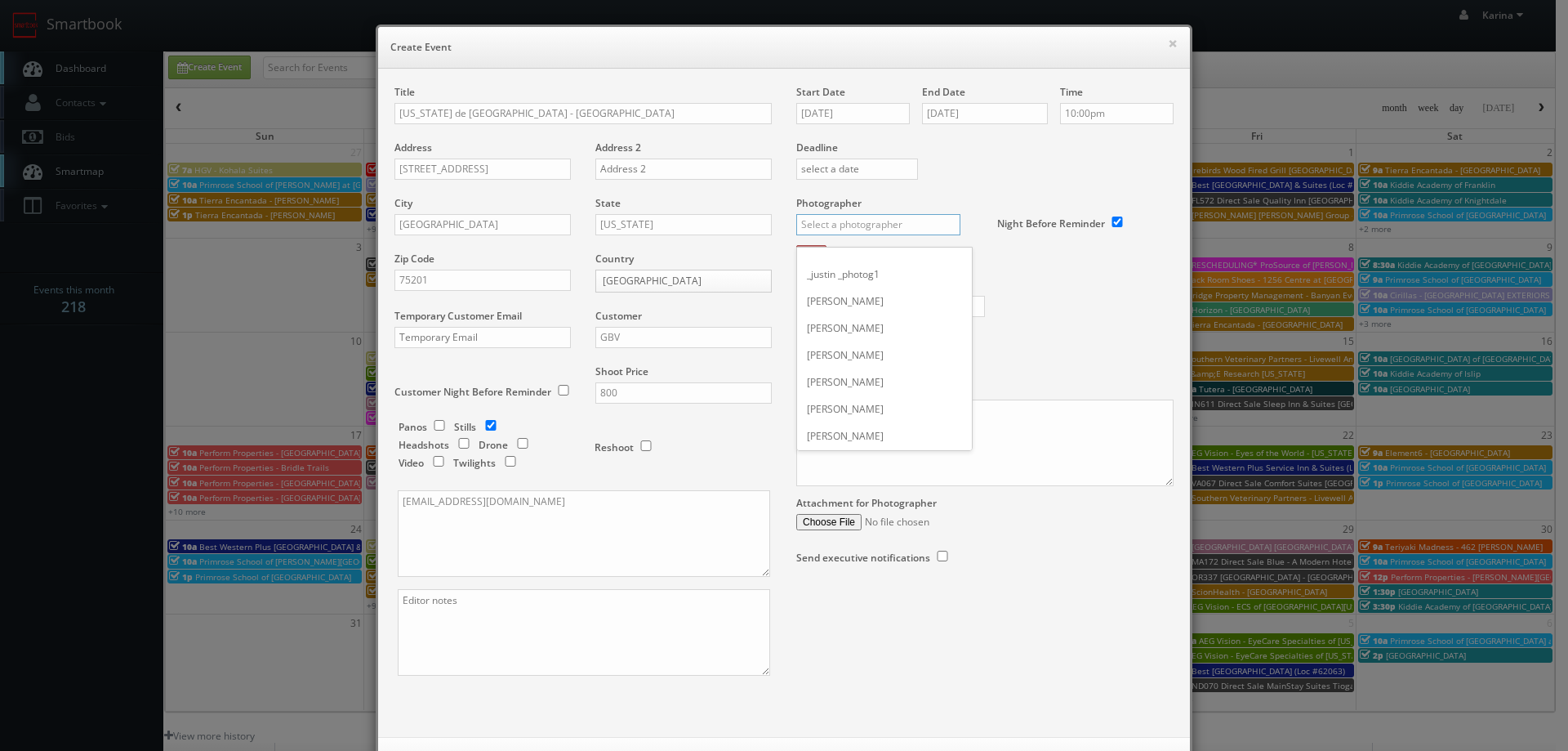
click at [881, 229] on input "text" at bounding box center [878, 224] width 164 height 21
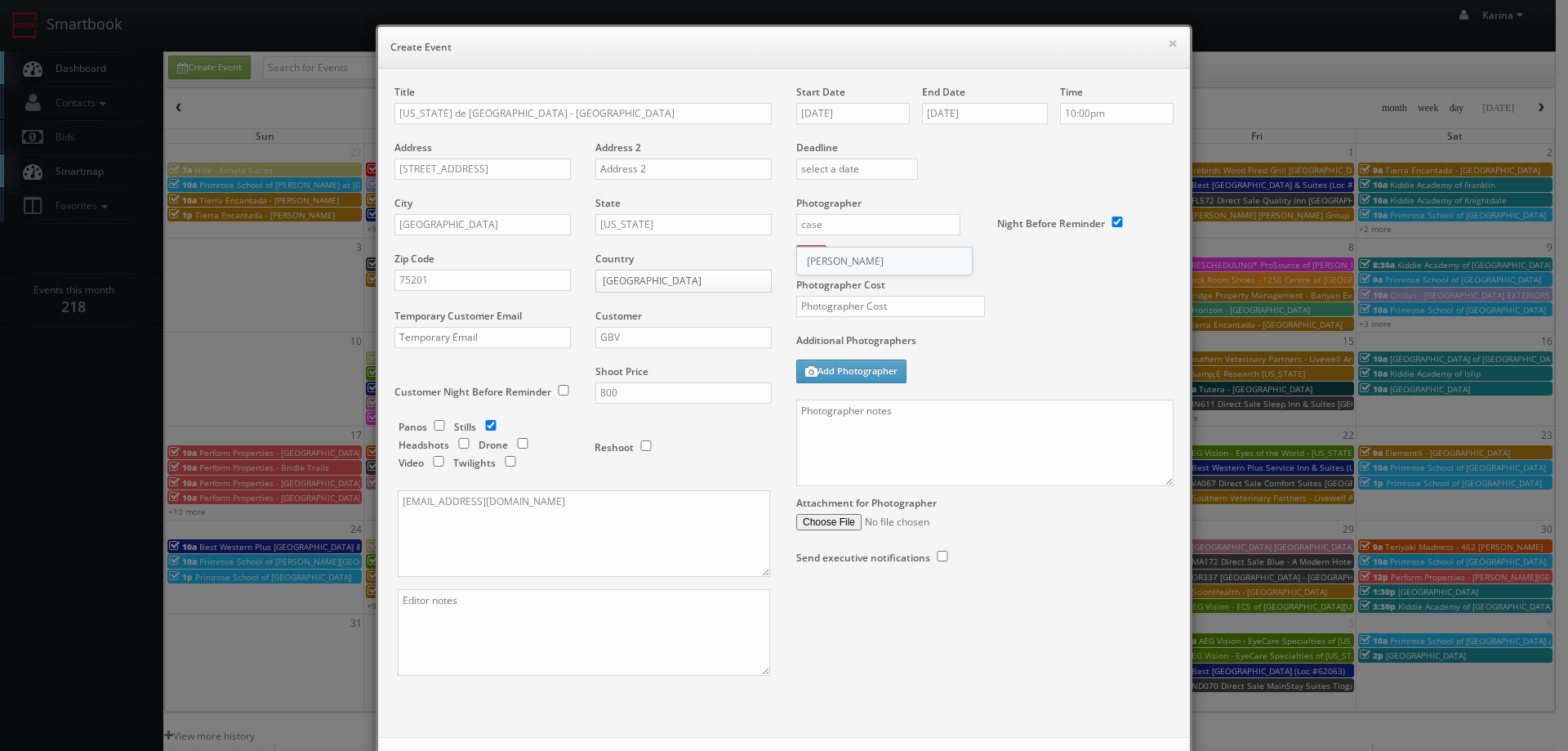
click at [901, 257] on div "Casey Frederick" at bounding box center [883, 260] width 174 height 27
type input "Casey Frederick"
click at [834, 301] on input "text" at bounding box center [890, 306] width 188 height 21
type input "275"
click at [955, 365] on div "Additional Photographers Add Photographer" at bounding box center [984, 366] width 377 height 66
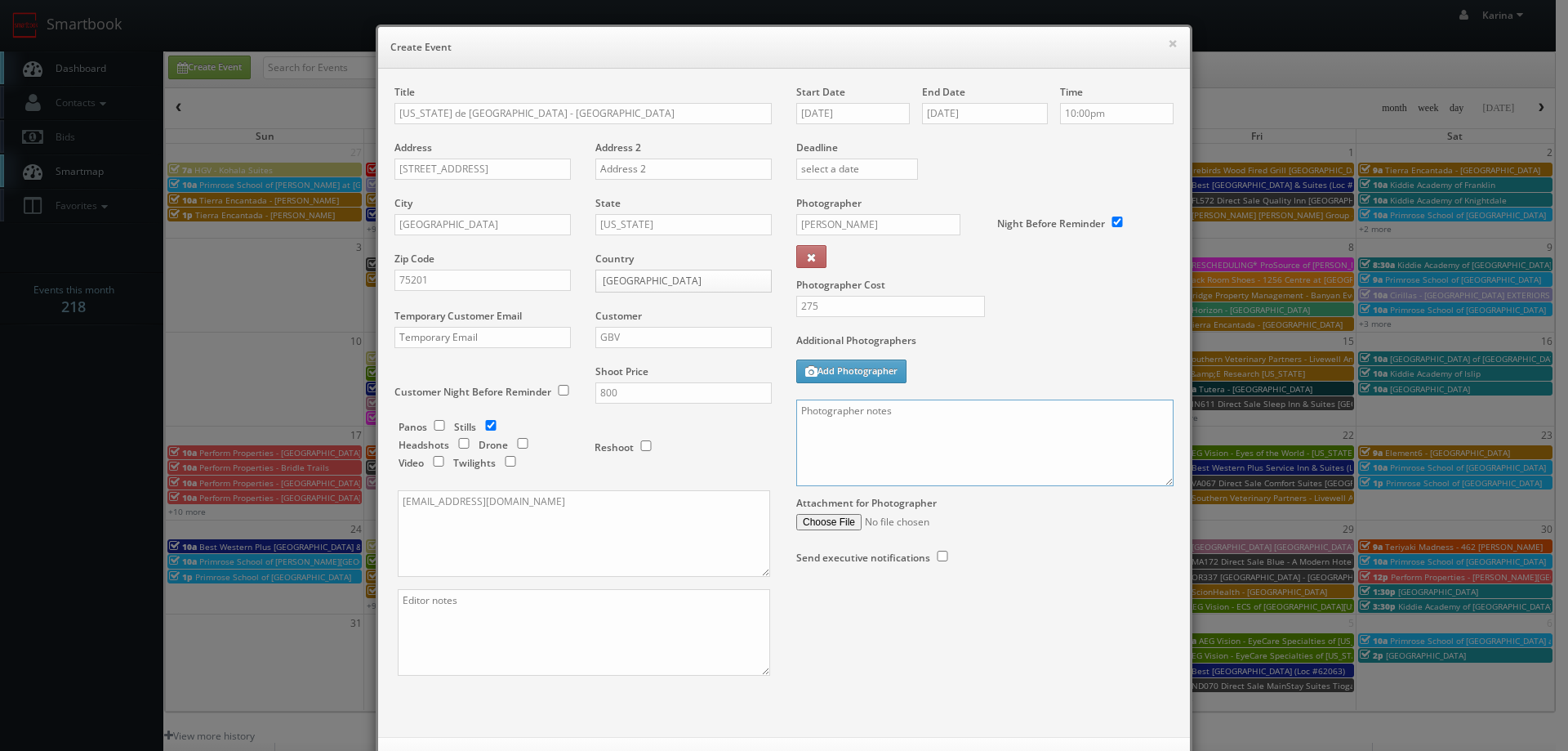
click at [895, 412] on textarea at bounding box center [984, 443] width 377 height 87
click at [811, 413] on textarea "ON site contact:" at bounding box center [984, 443] width 377 height 87
click at [884, 414] on textarea "On site contact:" at bounding box center [984, 443] width 377 height 87
click at [941, 409] on textarea "On site contact: Kevin -" at bounding box center [984, 443] width 377 height 87
click at [944, 412] on textarea "On site contact: Kevin -" at bounding box center [984, 443] width 377 height 87
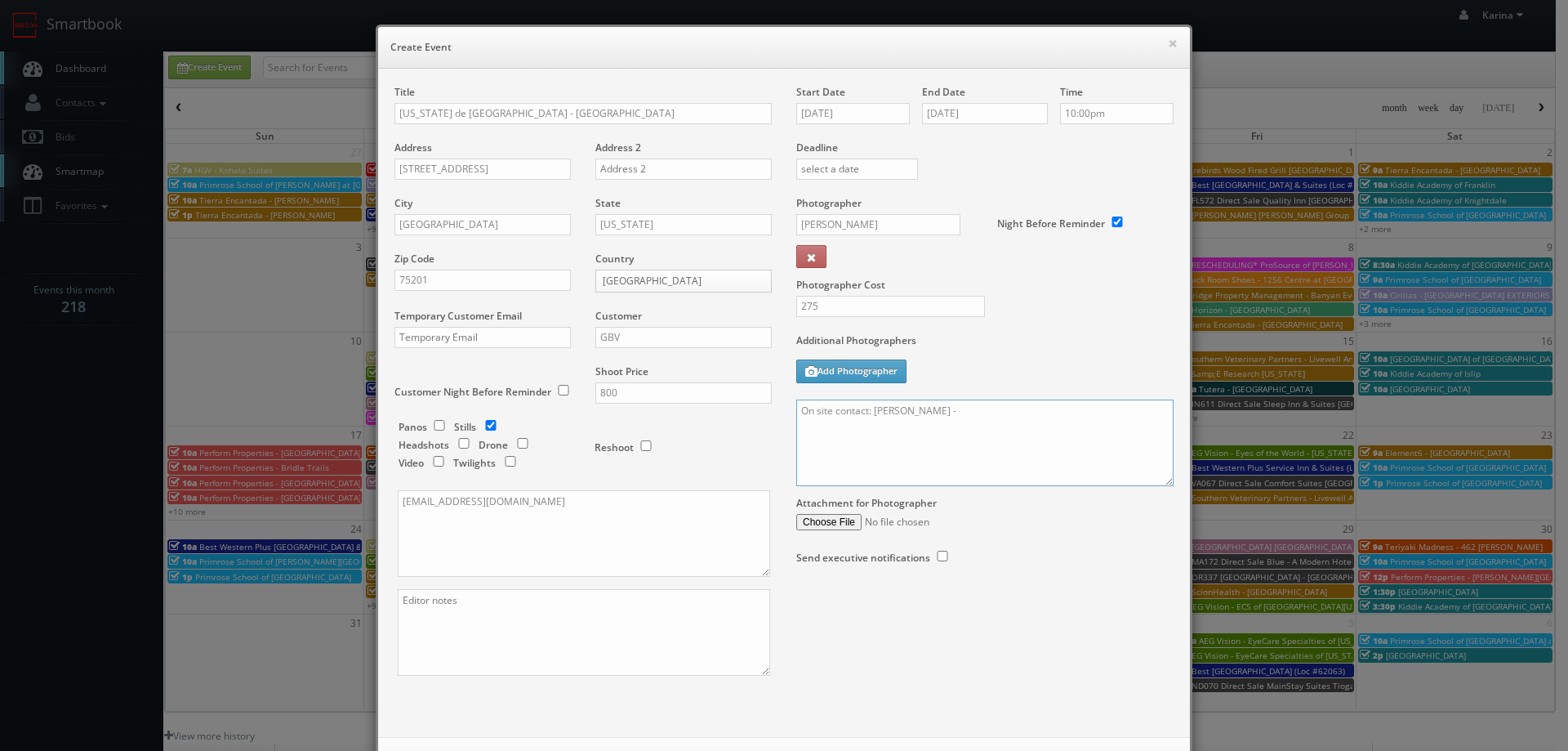
paste textarea "901.351.3574"
click at [895, 447] on textarea "On site contact: Kevin - 901.351.3574" at bounding box center [984, 443] width 377 height 87
click at [992, 416] on textarea "On site contact: Kevin - 901.351.3574" at bounding box center [984, 443] width 377 height 87
paste textarea "We will deliver 15 stills, so please take at least 30 angles to choose from, sh…"
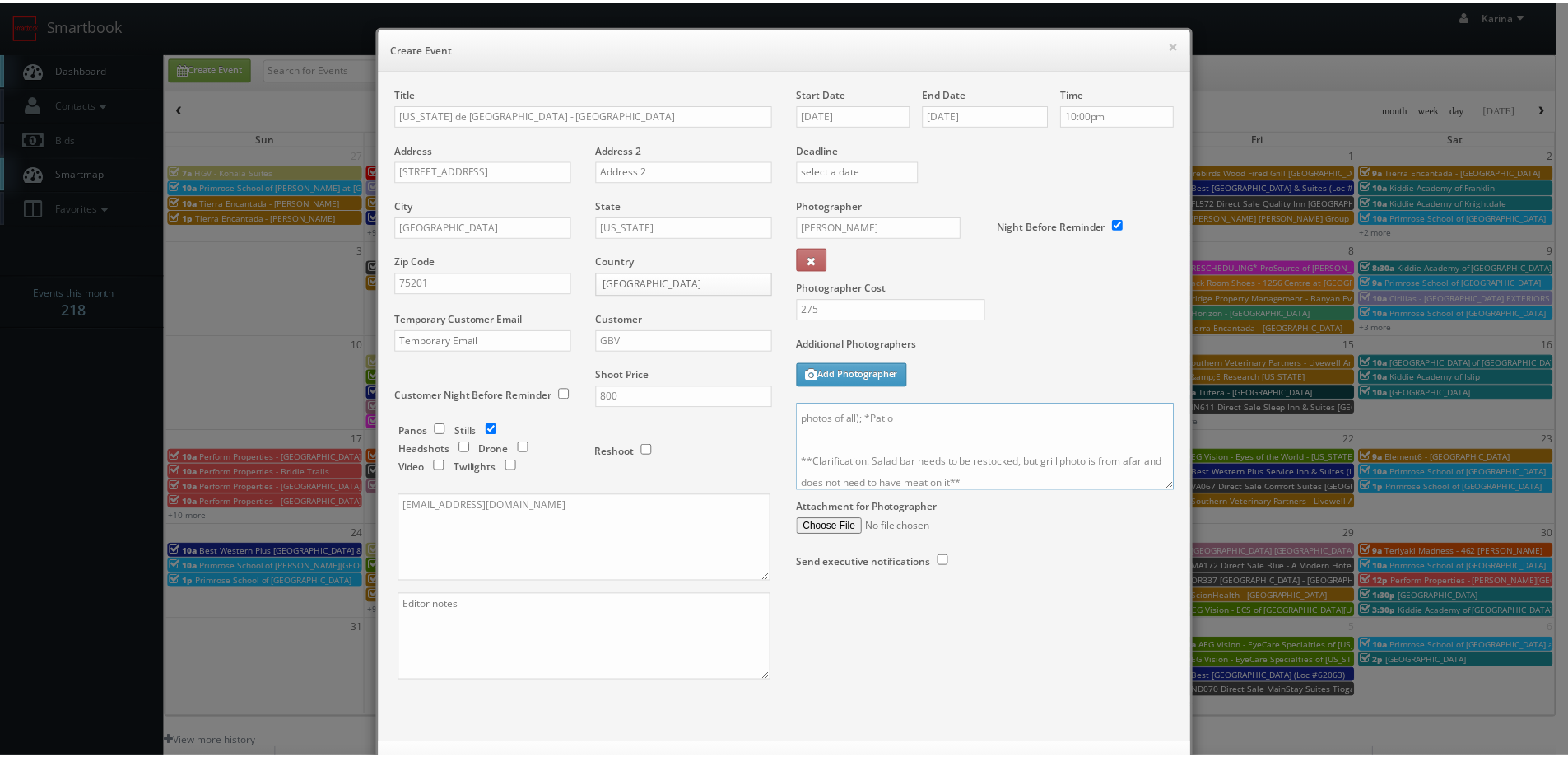
scroll to position [192, 0]
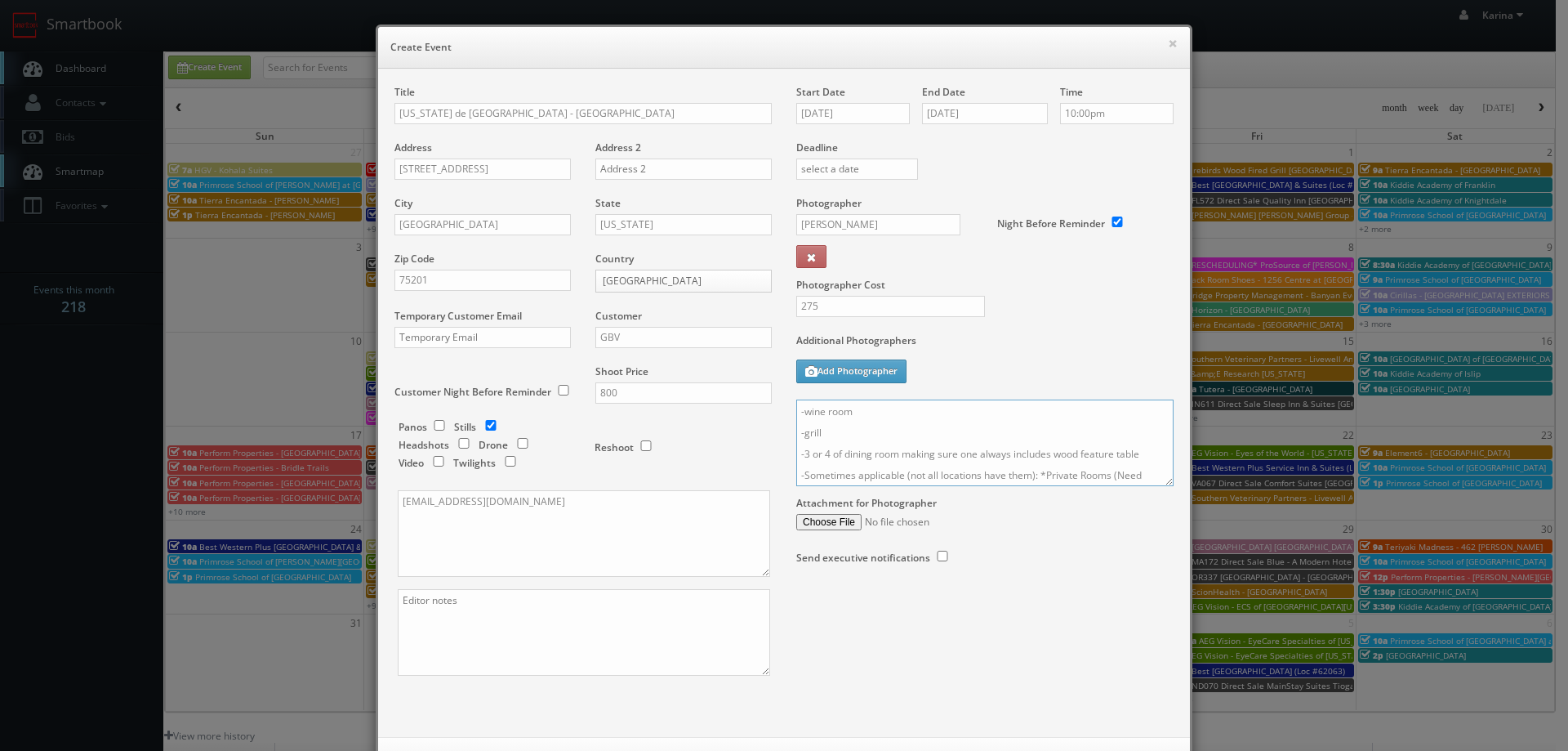
type textarea "On site contact: Kevin - 901.351.3574 We will deliver 15 stills, so please take…"
click at [1169, 38] on button "×" at bounding box center [1173, 43] width 10 height 11
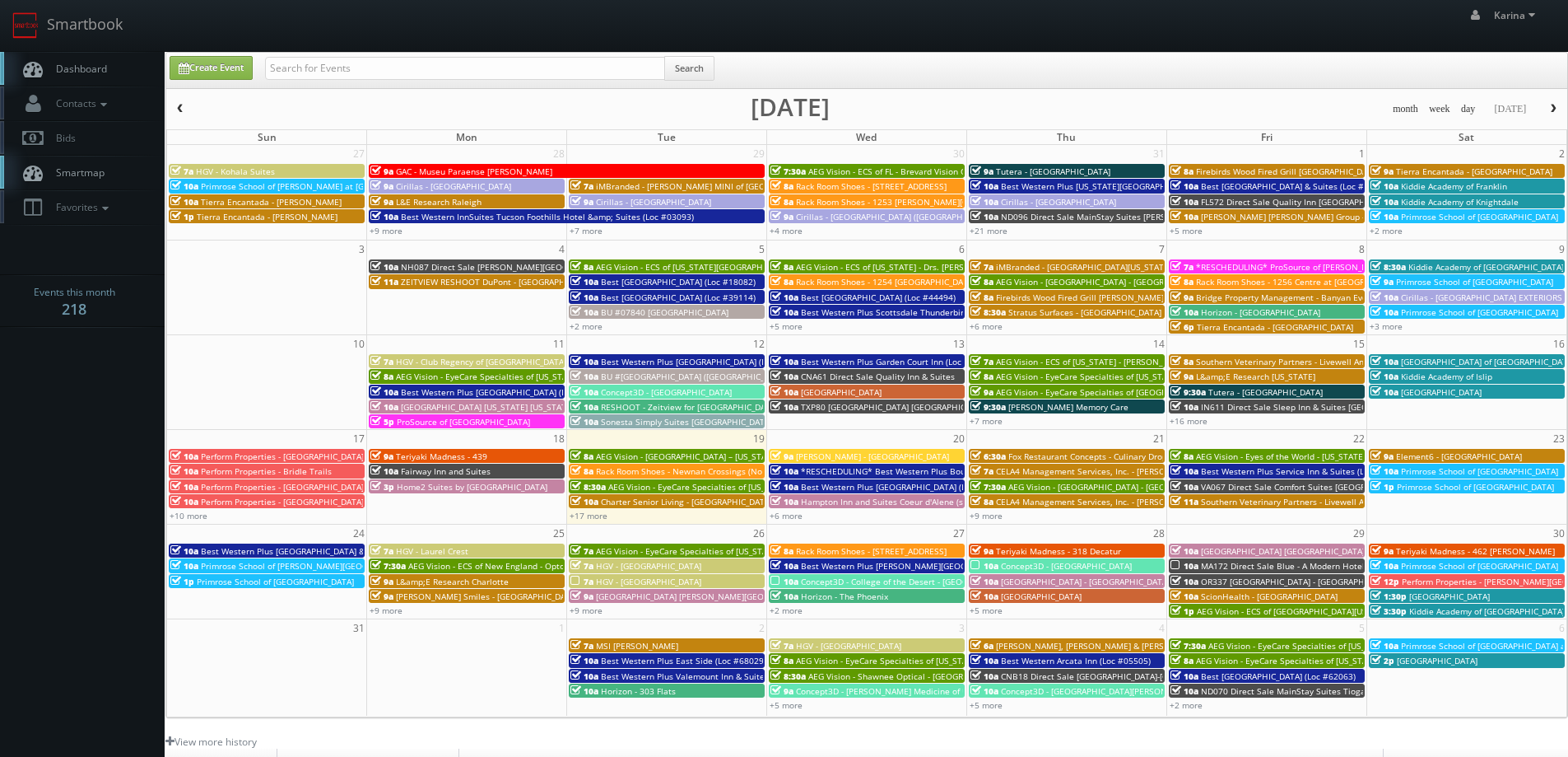
click at [97, 71] on span "Dashboard" at bounding box center [78, 69] width 59 height 14
click at [319, 70] on input "text" at bounding box center [465, 69] width 400 height 23
type input "[US_STATE] de [GEOGRAPHIC_DATA]"
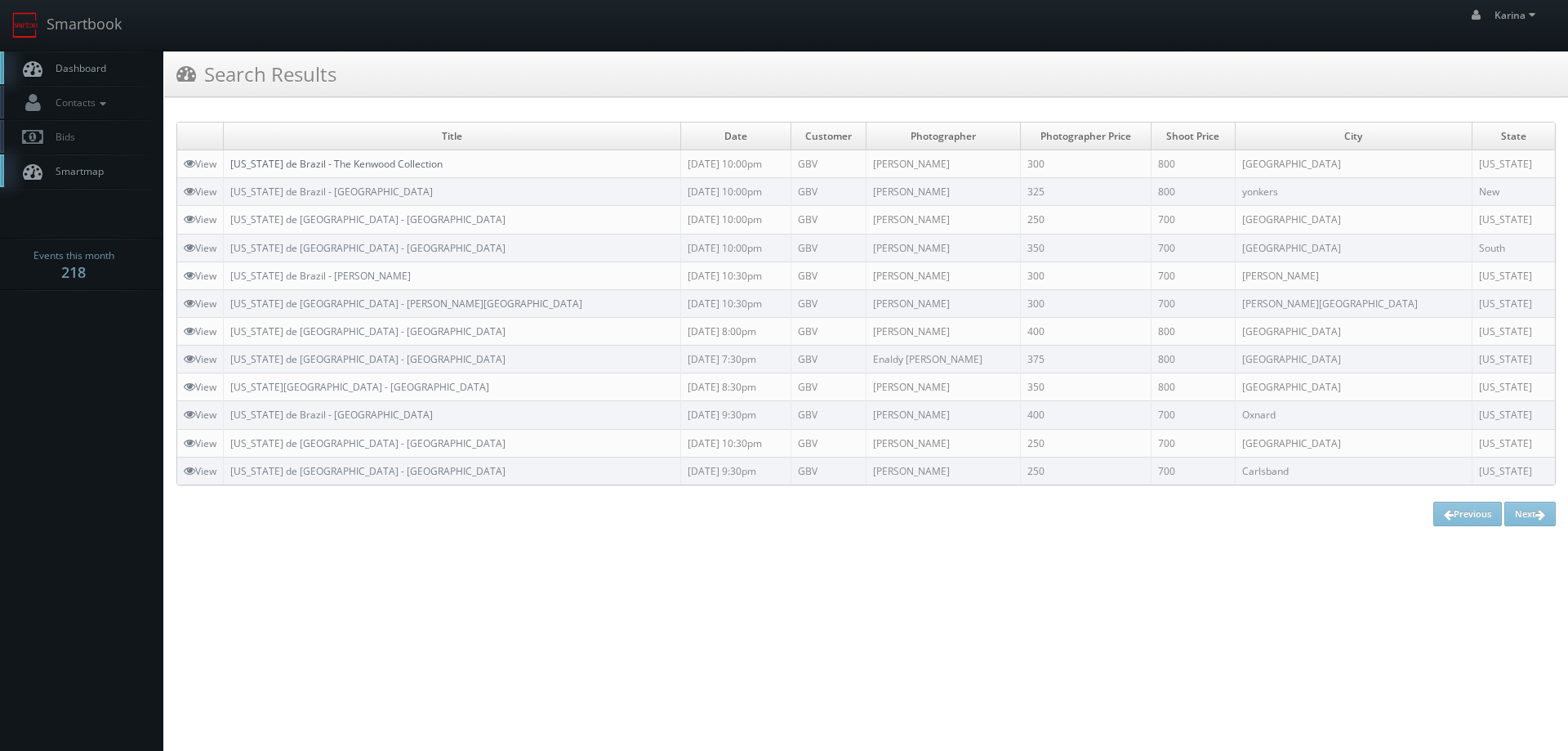
click at [379, 160] on link "[US_STATE] de Brazil - The Kenwood Collection" at bounding box center [336, 164] width 212 height 14
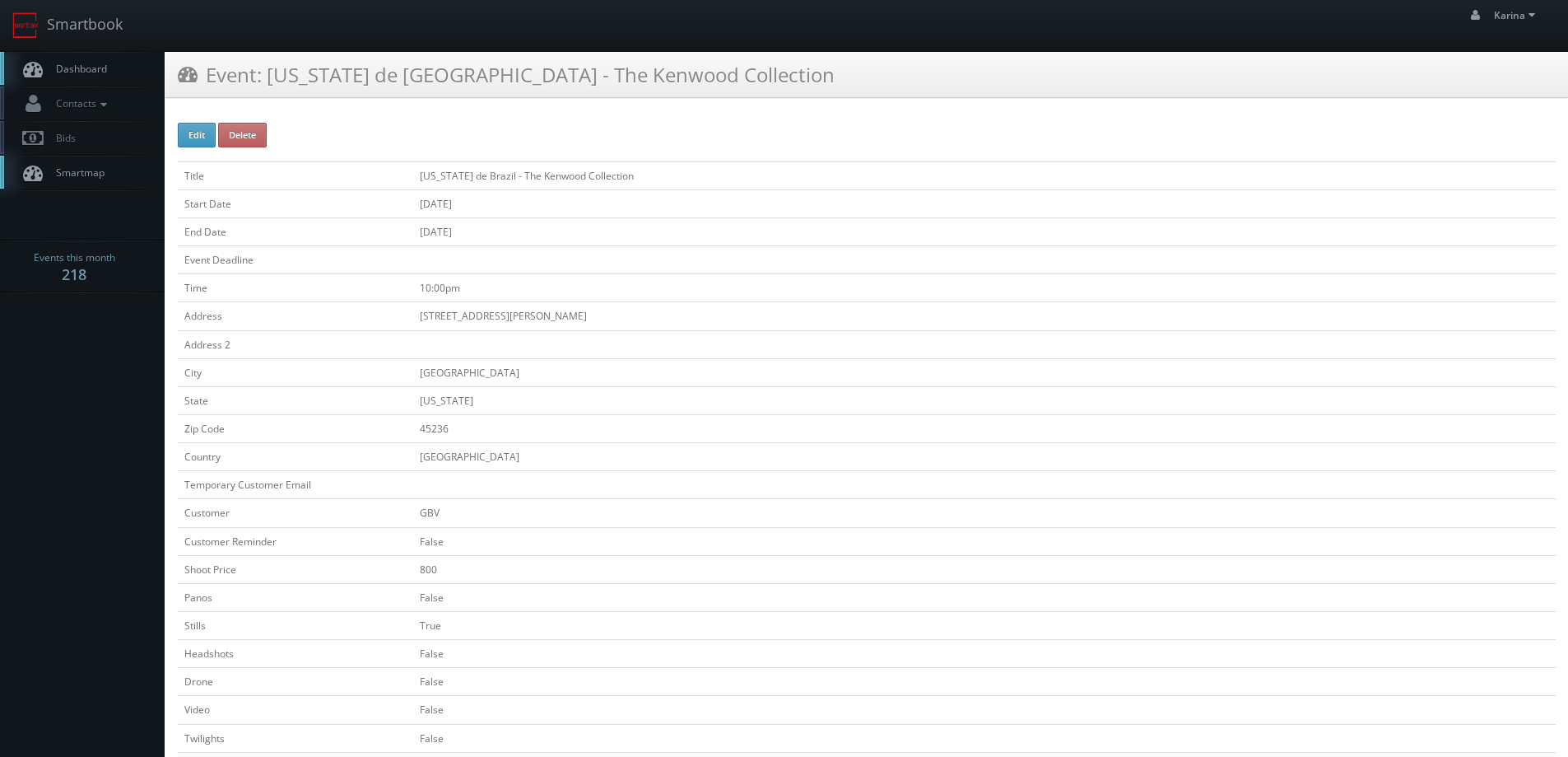
scroll to position [494, 0]
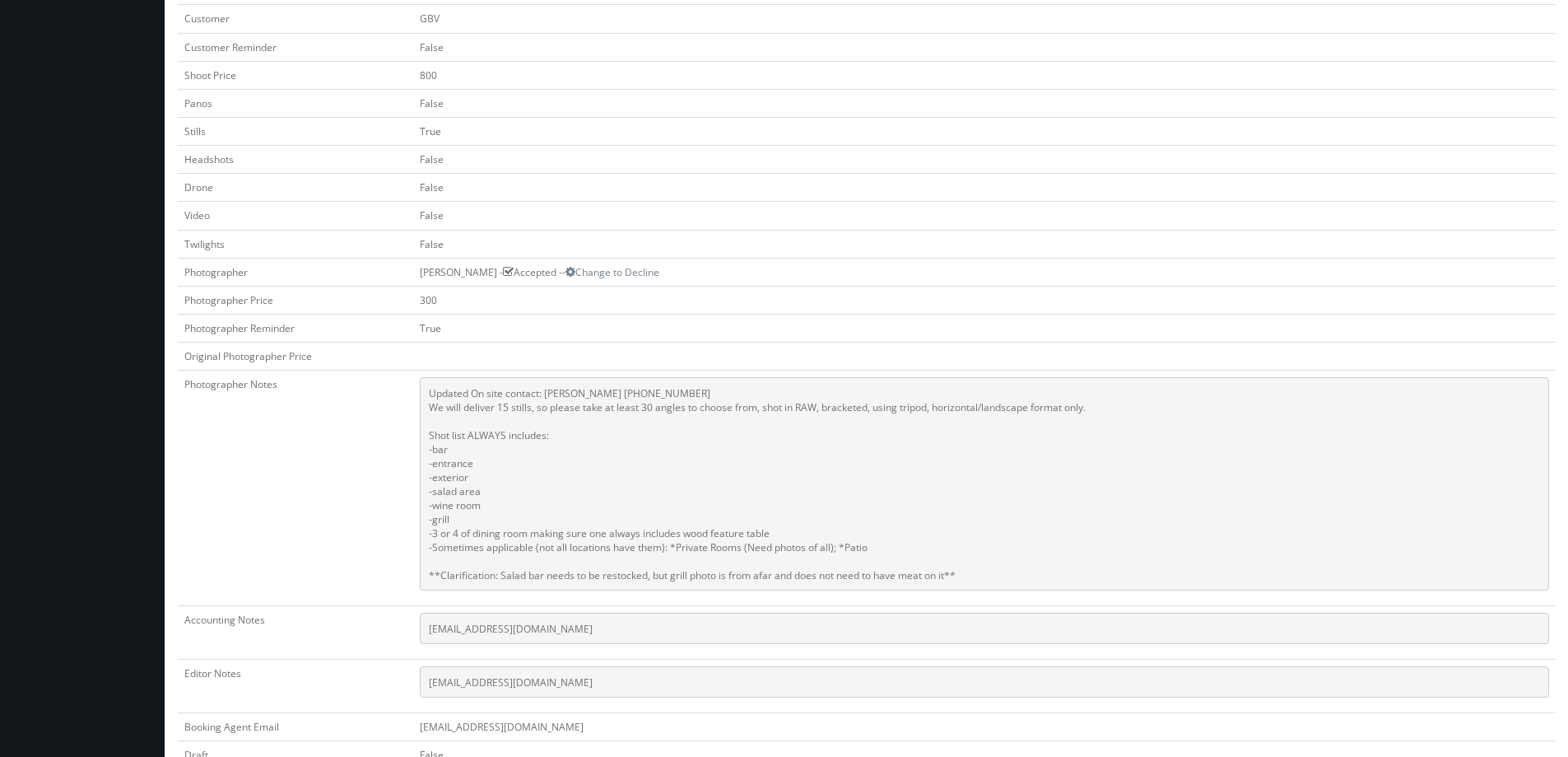
drag, startPoint x: 992, startPoint y: 574, endPoint x: 431, endPoint y: 407, distance: 585.3
click at [431, 407] on pre "Updated On site contact: [PERSON_NAME] [PHONE_NUMBER] We will deliver 15 stills…" at bounding box center [985, 484] width 1129 height 213
copy pre "We will deliver 15 stills, so please take at least 30 angles to choose from, sh…"
click at [724, 296] on td "300" at bounding box center [985, 300] width 1142 height 28
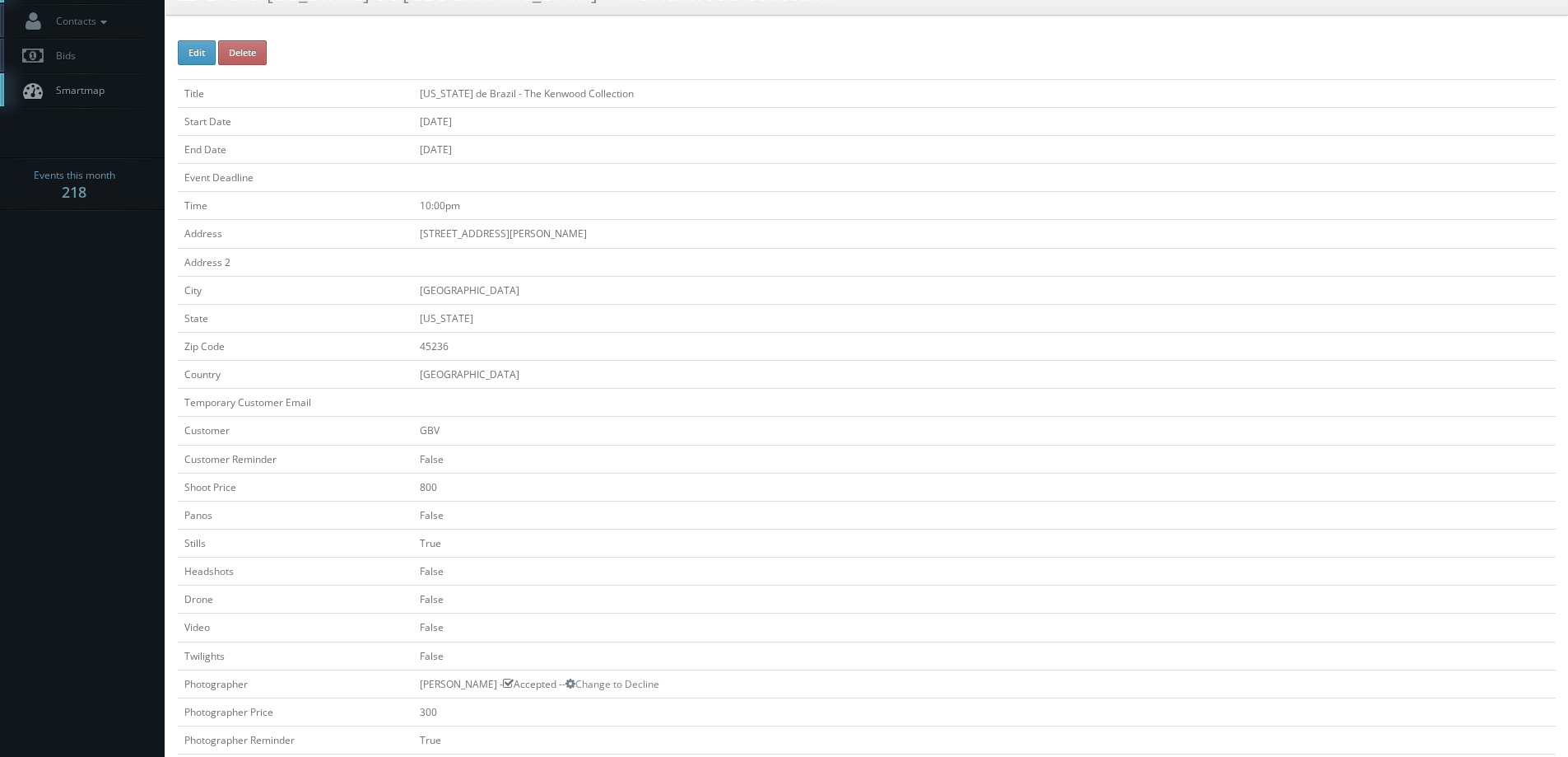
scroll to position [0, 0]
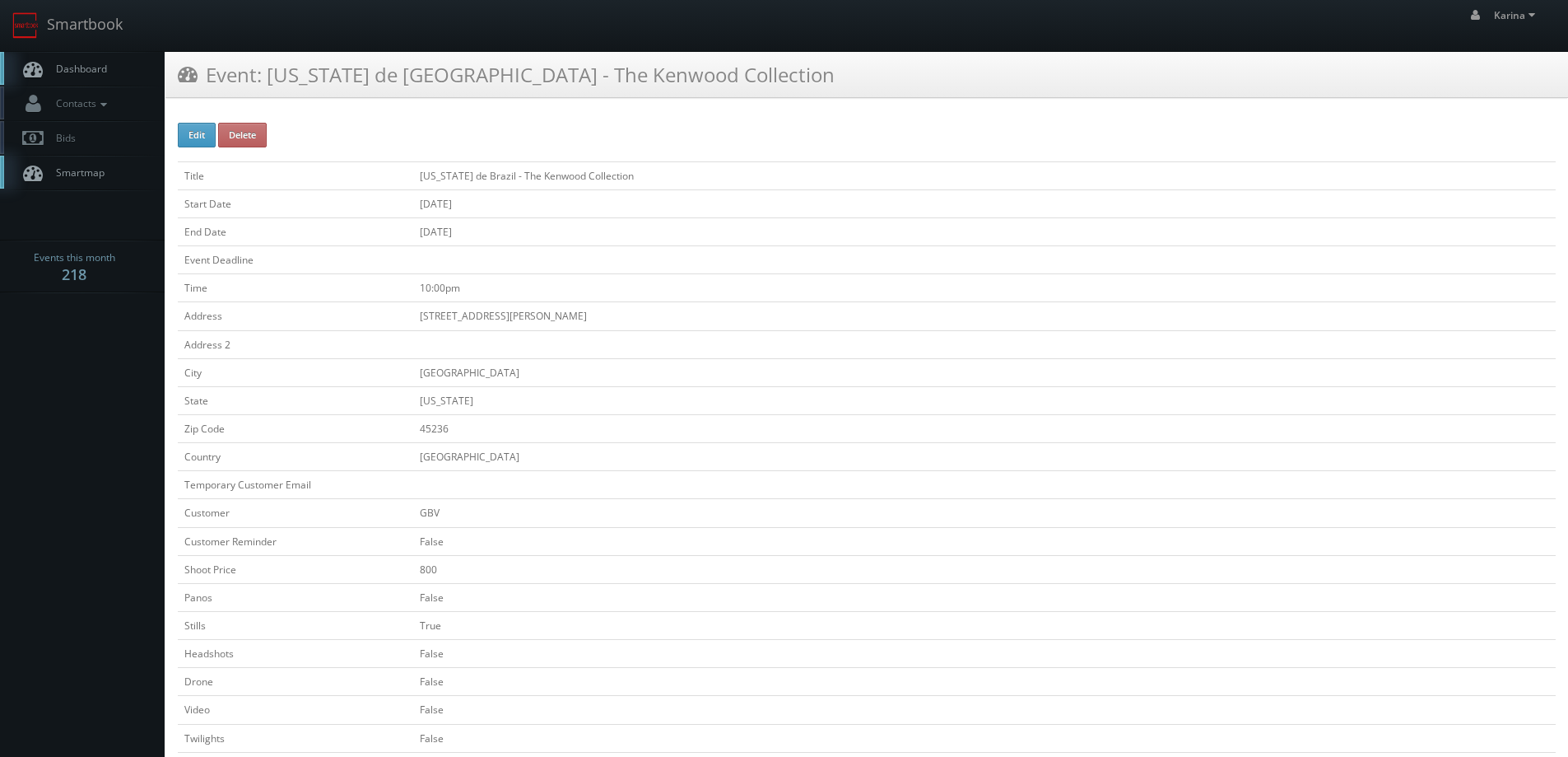
click at [97, 78] on link "Dashboard" at bounding box center [82, 69] width 164 height 34
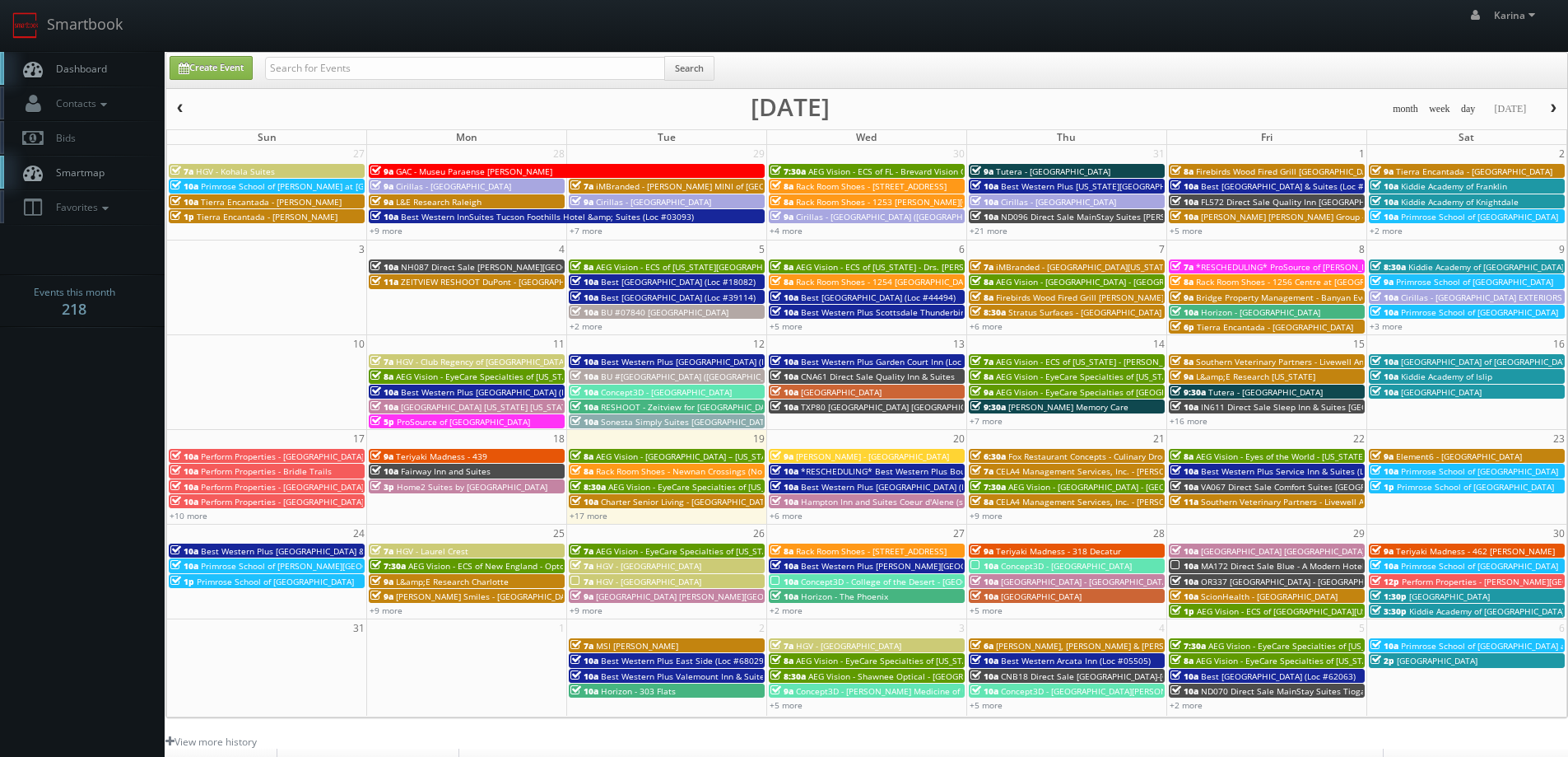
click at [80, 68] on span "Dashboard" at bounding box center [78, 69] width 59 height 14
click at [93, 68] on span "Dashboard" at bounding box center [78, 69] width 59 height 14
click at [113, 68] on link "Dashboard" at bounding box center [82, 69] width 164 height 34
click at [78, 64] on span "Dashboard" at bounding box center [78, 69] width 59 height 14
click at [87, 65] on span "Dashboard" at bounding box center [78, 69] width 59 height 14
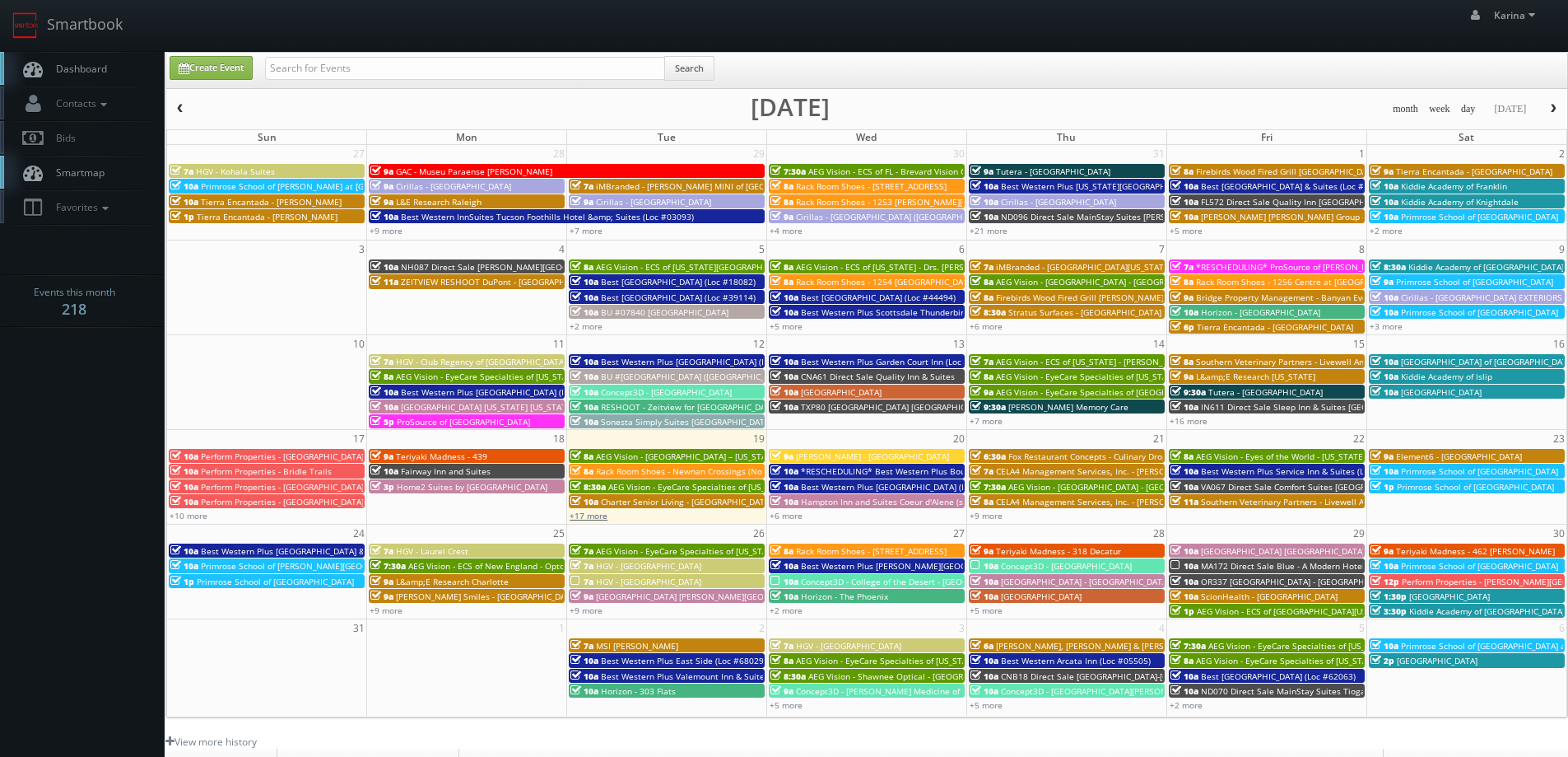
click at [579, 515] on link "+17 more" at bounding box center [588, 515] width 38 height 12
click at [1023, 585] on span "[GEOGRAPHIC_DATA] - [GEOGRAPHIC_DATA]" at bounding box center [1085, 581] width 168 height 12
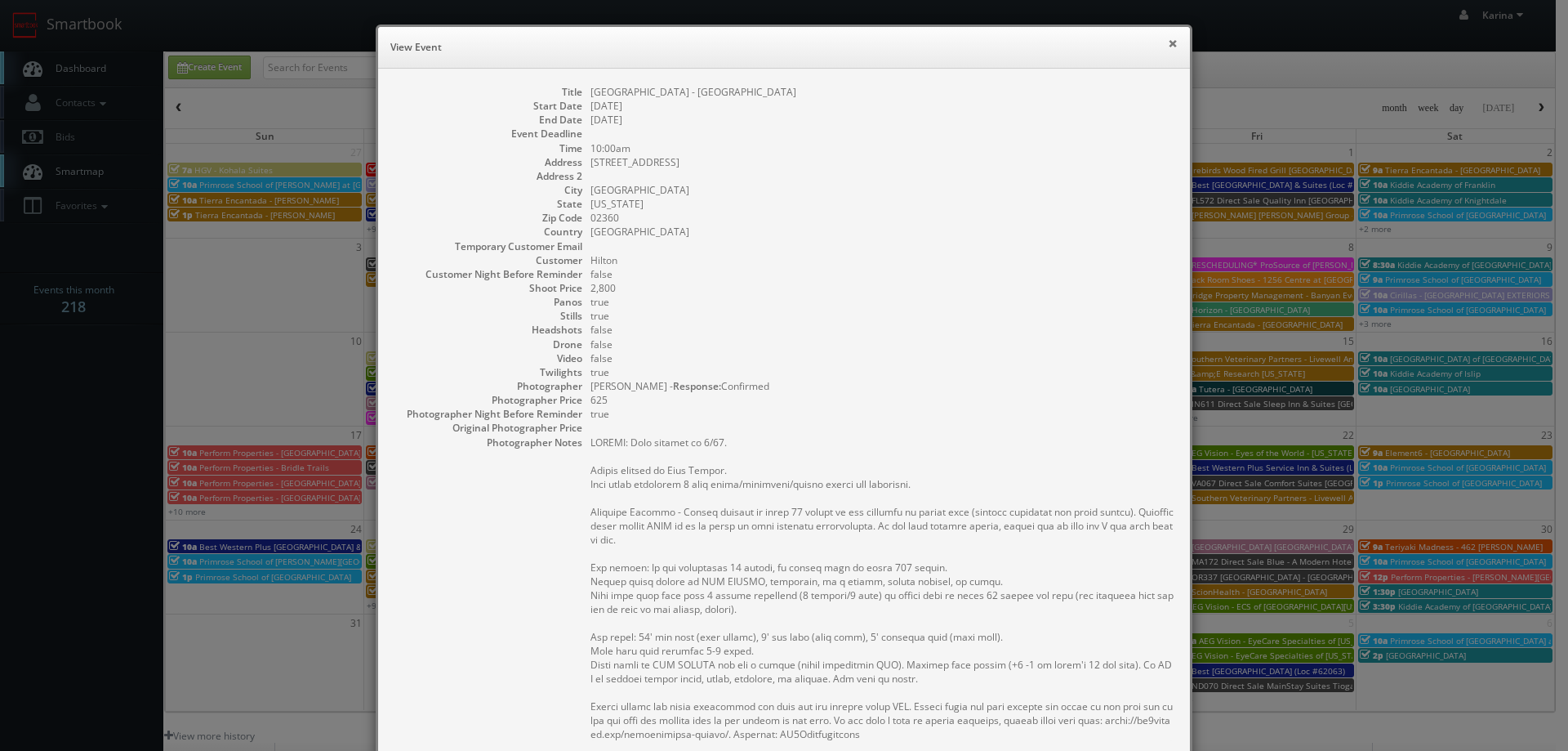
click at [1168, 39] on button "×" at bounding box center [1173, 43] width 10 height 11
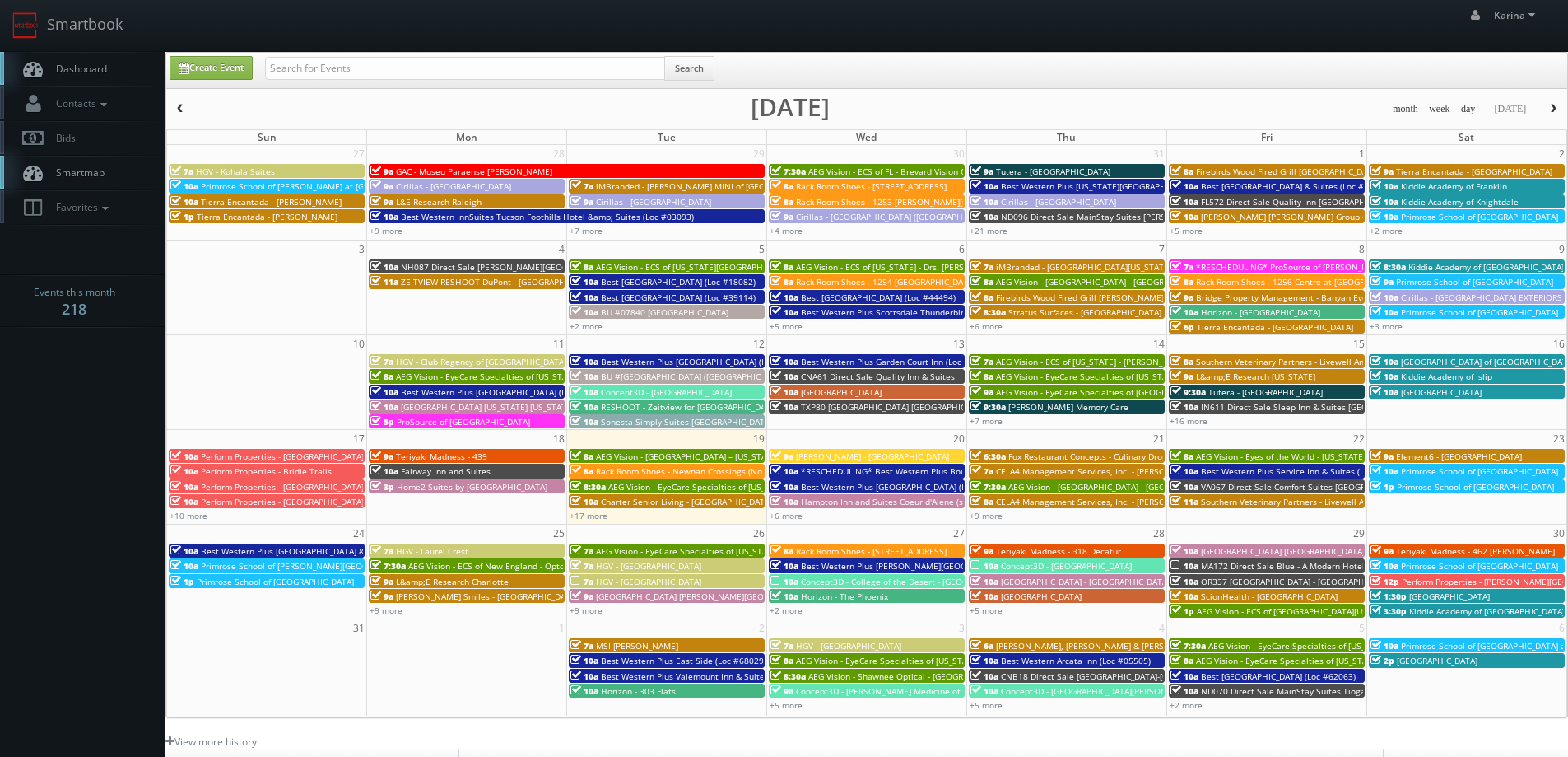
click at [95, 74] on span "Dashboard" at bounding box center [78, 69] width 59 height 14
click at [92, 67] on span "Dashboard" at bounding box center [78, 69] width 59 height 14
click at [59, 64] on span "Dashboard" at bounding box center [78, 69] width 59 height 14
click at [1044, 393] on span "AEG Vision - EyeCare Specialties of [GEOGRAPHIC_DATA] - Medfield Eye Associates" at bounding box center [1158, 392] width 324 height 12
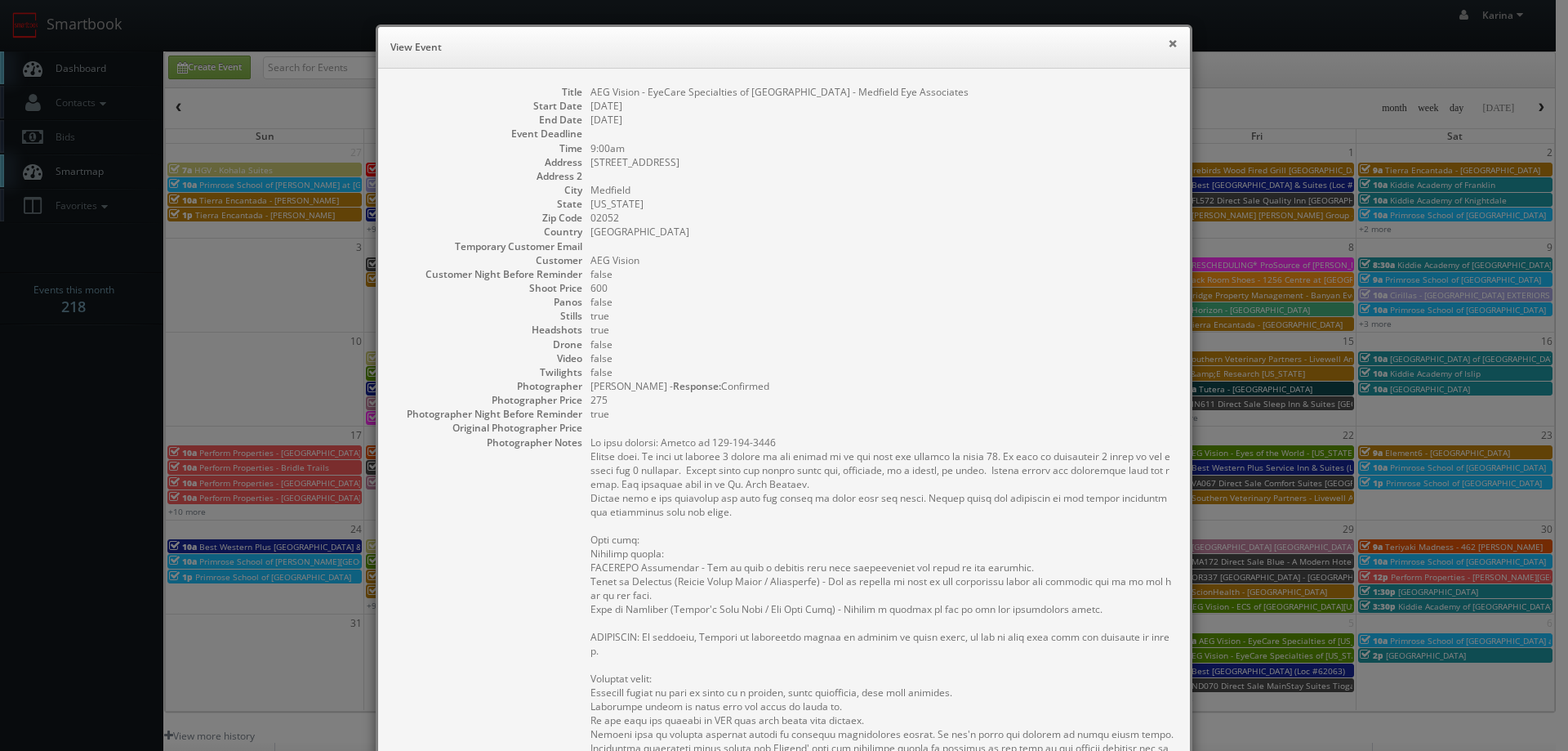
click at [1168, 42] on button "×" at bounding box center [1173, 43] width 10 height 11
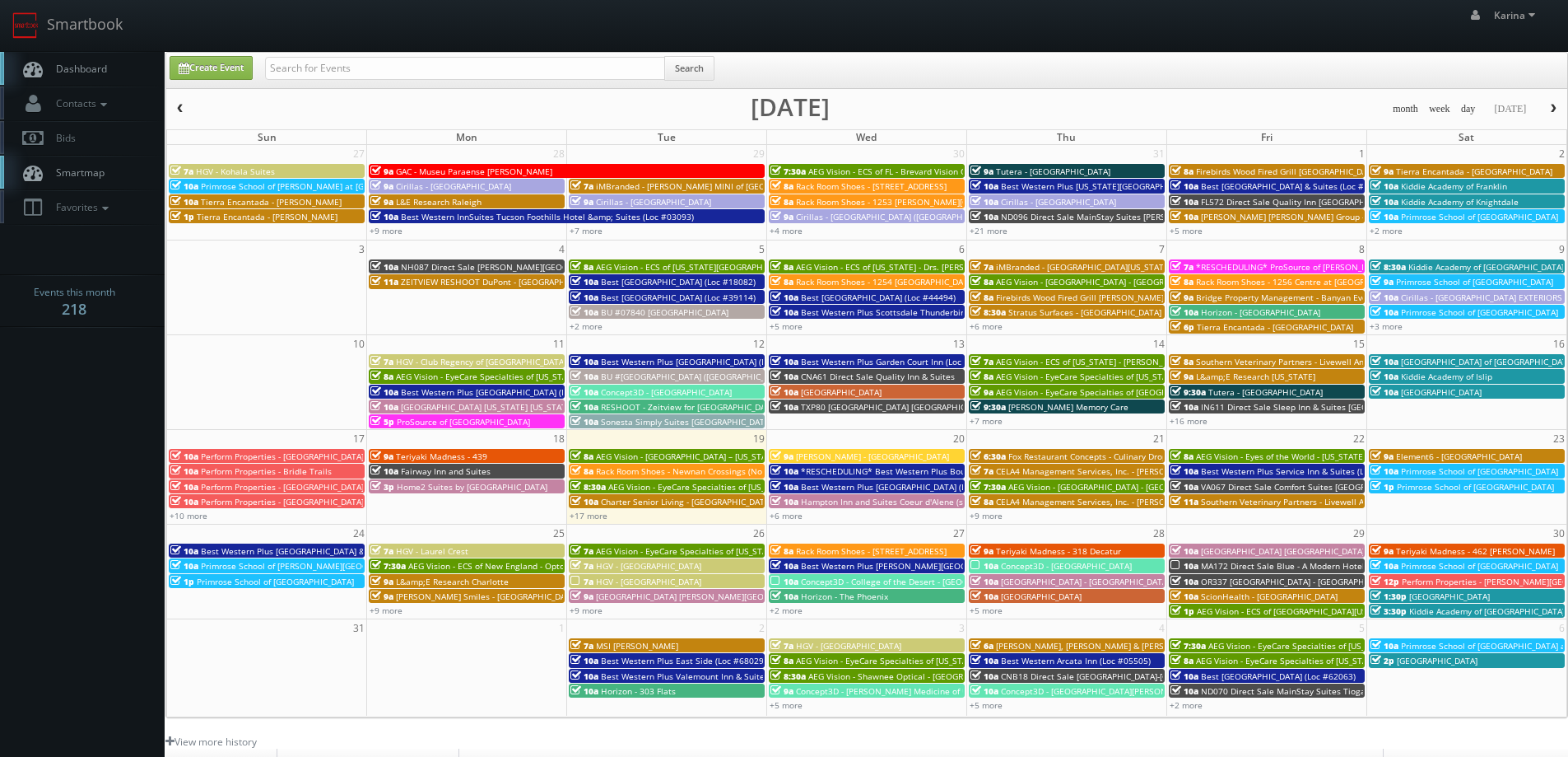
click at [475, 569] on span "AEG Vision - ECS of New England - OptomEyes Health – [GEOGRAPHIC_DATA]" at bounding box center [559, 565] width 301 height 12
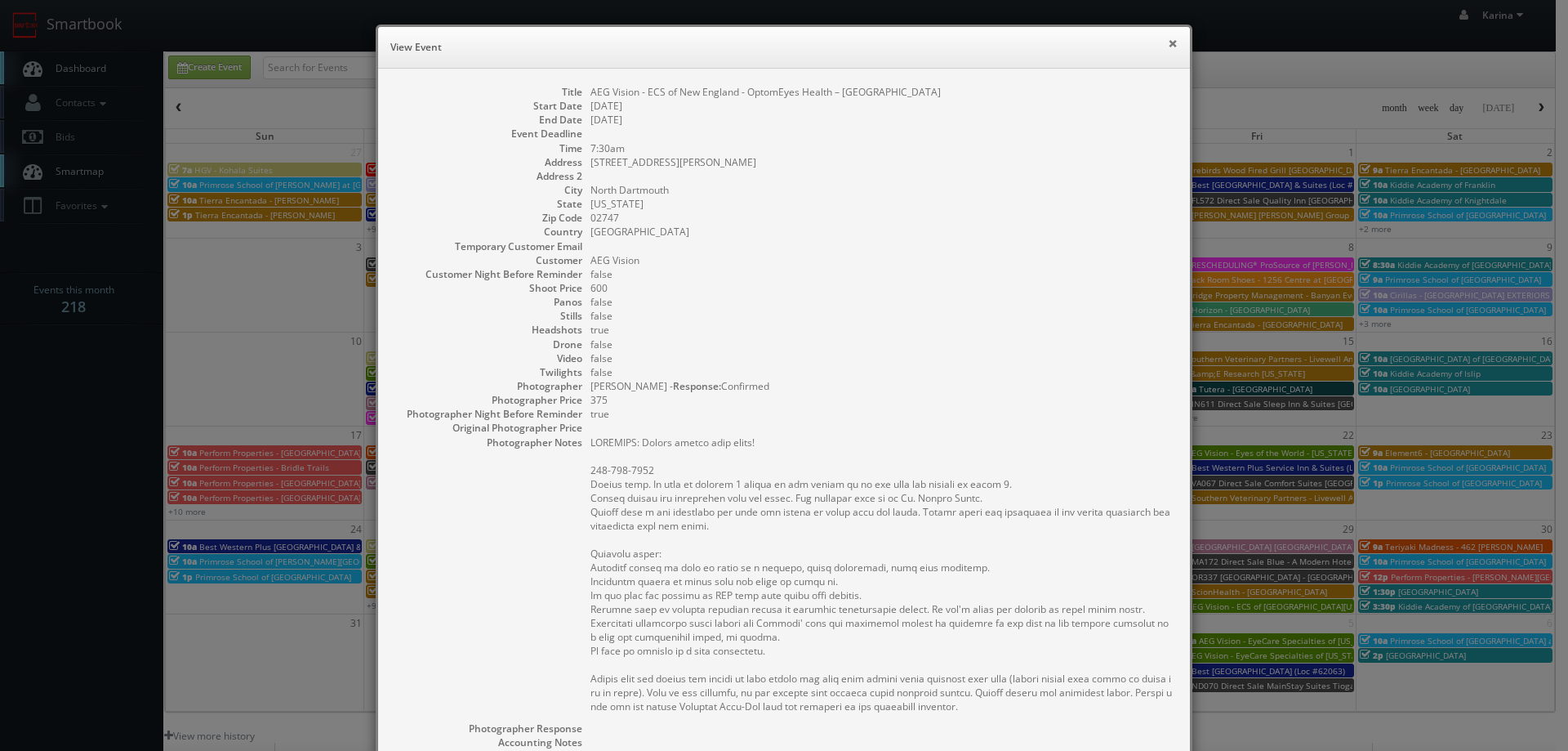
click at [1168, 40] on button "×" at bounding box center [1173, 43] width 10 height 11
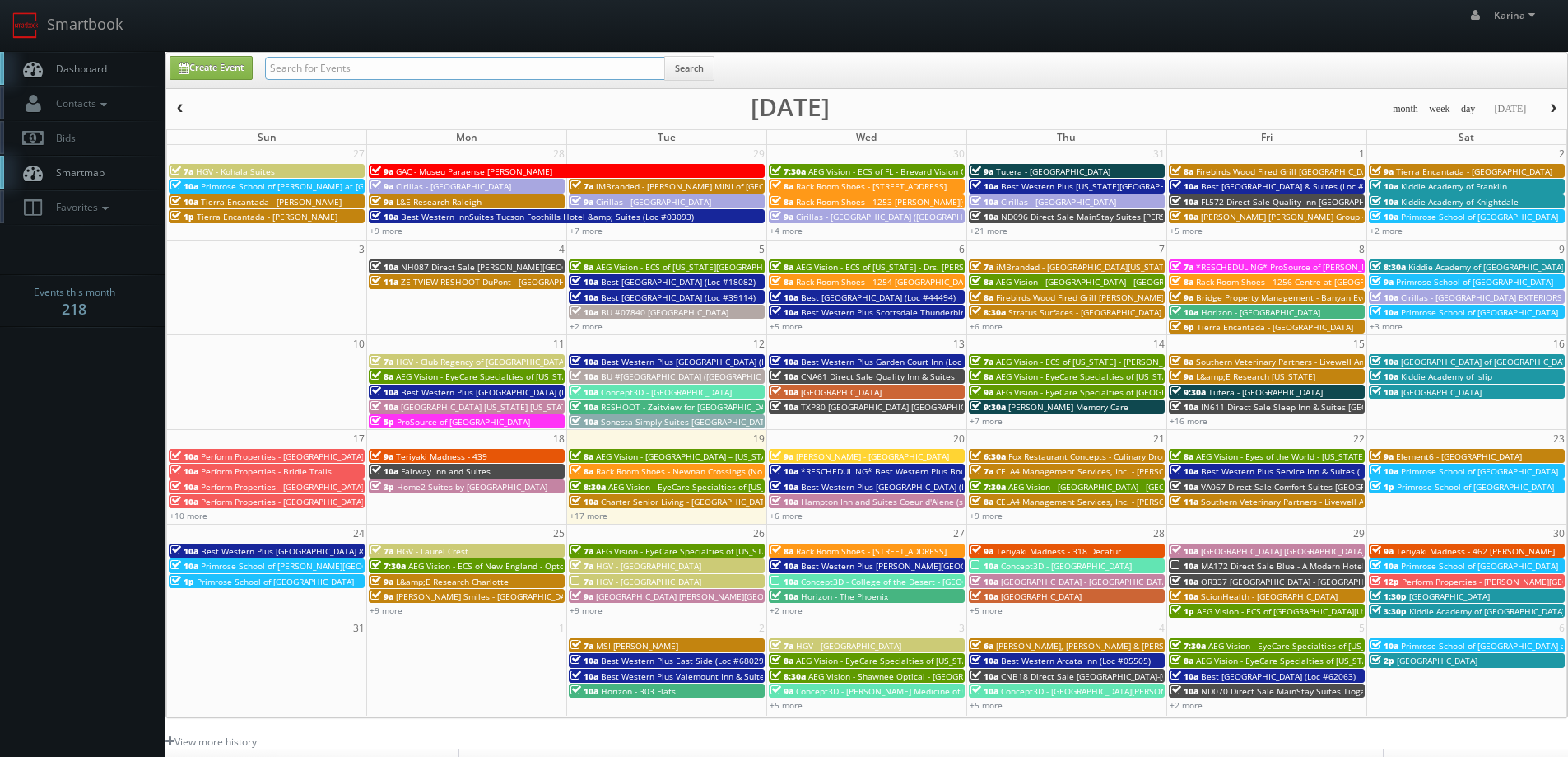
click at [386, 78] on input "text" at bounding box center [465, 69] width 400 height 23
type input "heather"
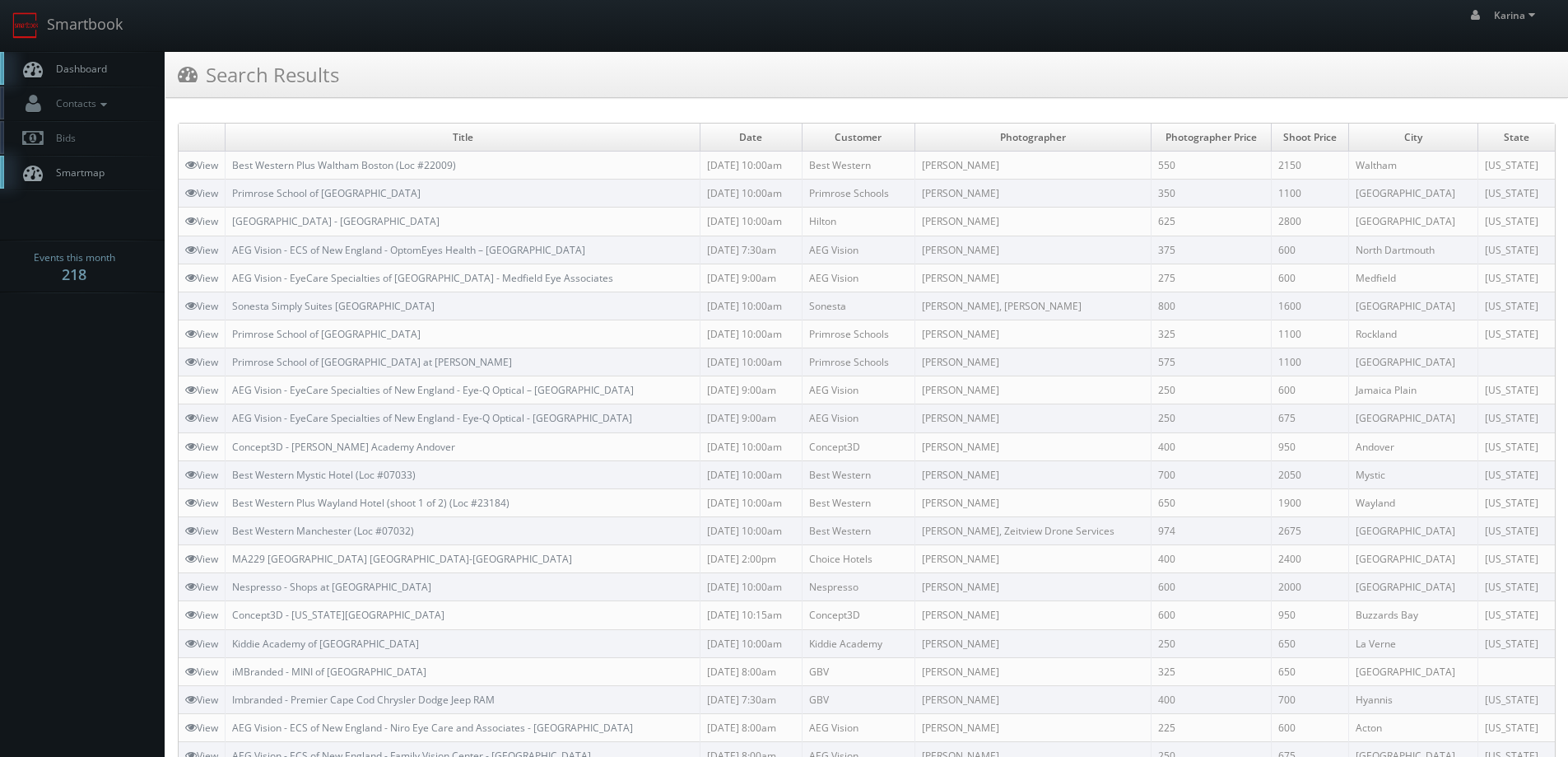
click at [87, 73] on span "Dashboard" at bounding box center [78, 69] width 59 height 14
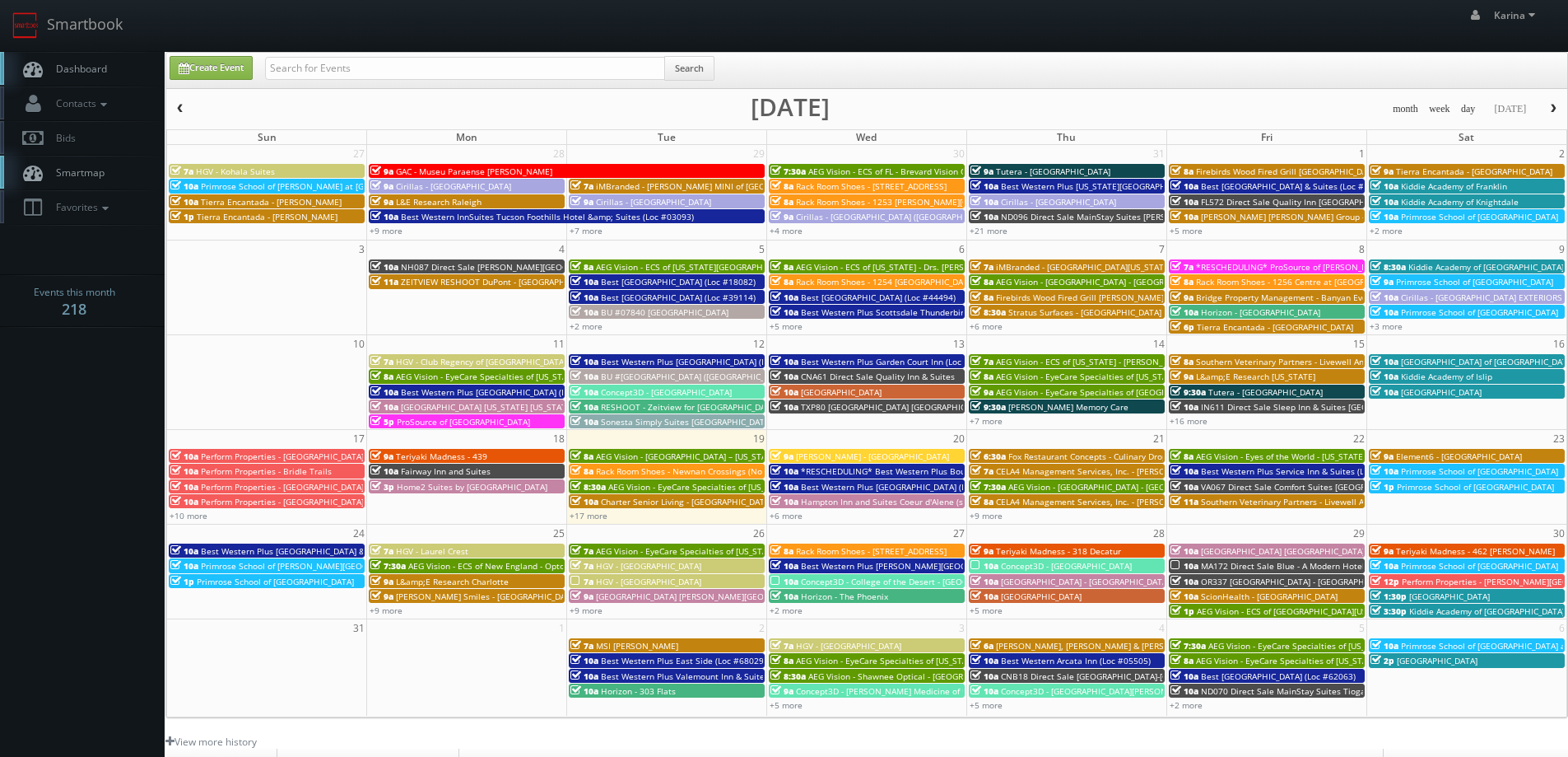
click at [92, 62] on span "Dashboard" at bounding box center [78, 69] width 59 height 14
click at [105, 70] on span "Dashboard" at bounding box center [78, 69] width 59 height 14
click at [92, 73] on span "Dashboard" at bounding box center [78, 69] width 59 height 14
